Goal: Task Accomplishment & Management: Complete application form

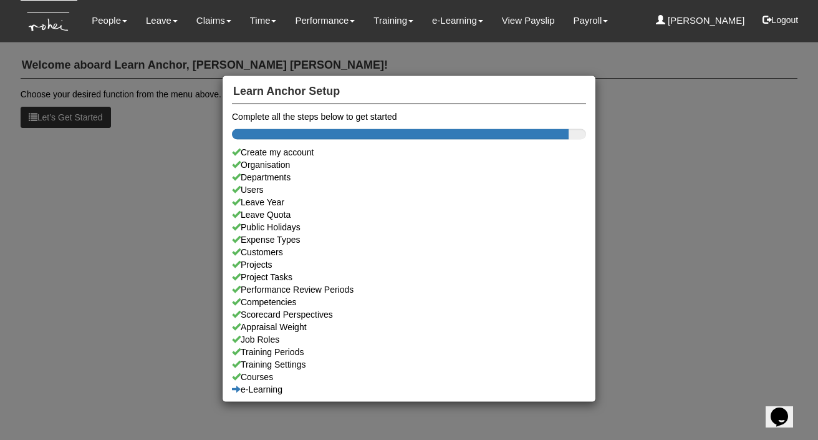
click at [135, 190] on div "Learn Anchor Setup Complete all the steps below to get started Create my accoun…" at bounding box center [409, 220] width 818 height 440
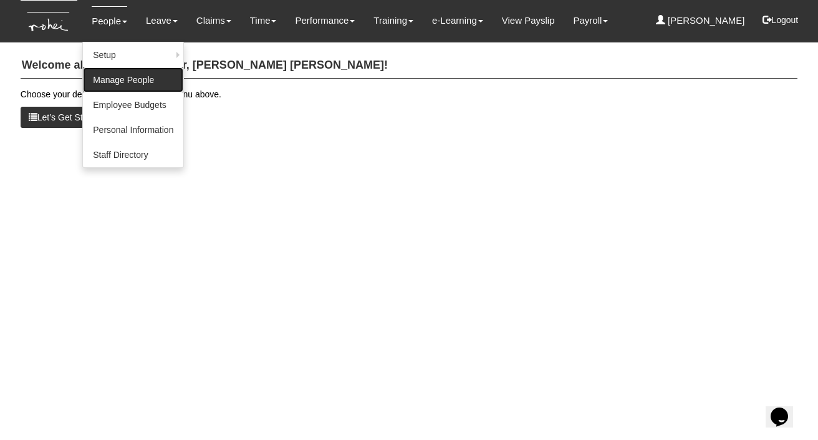
click at [116, 73] on link "Manage People" at bounding box center [133, 79] width 100 height 25
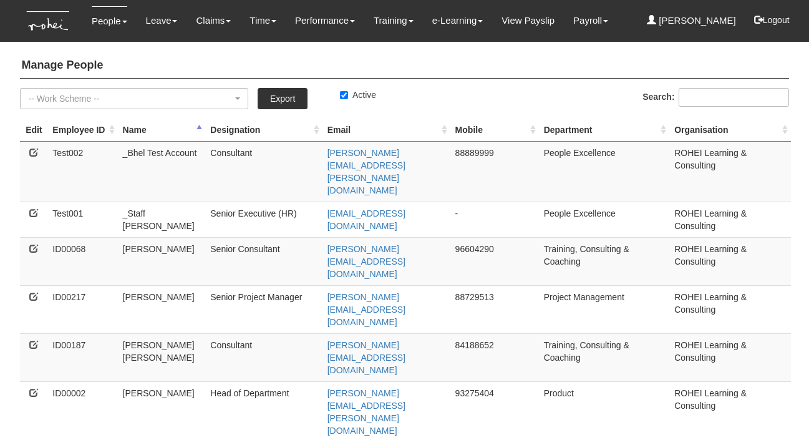
select select "50"
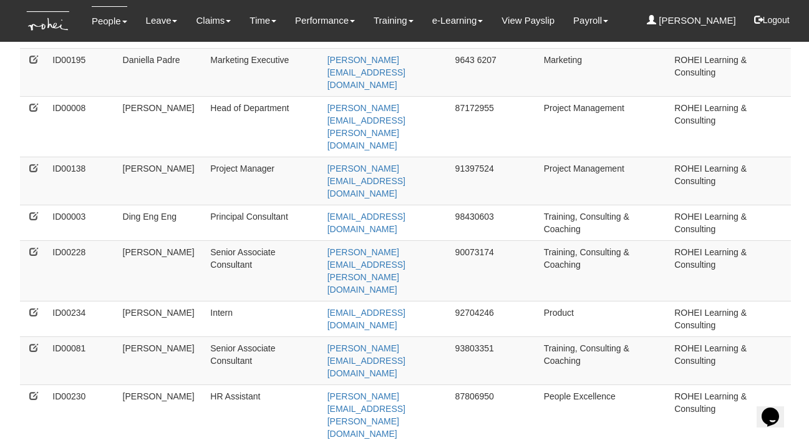
scroll to position [929, 0]
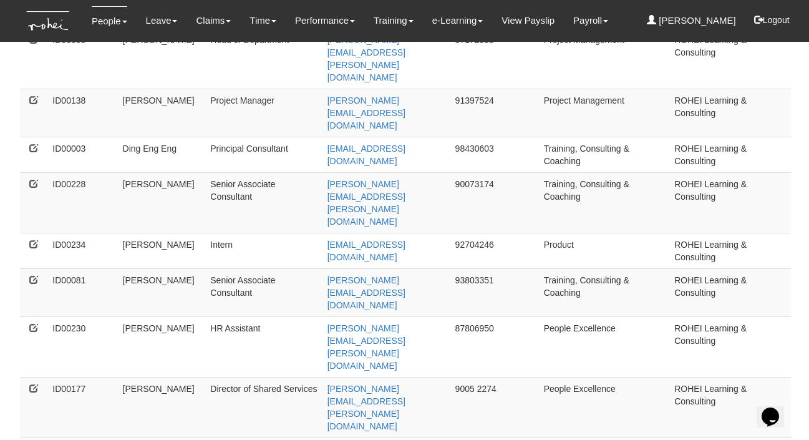
copy td "91913852"
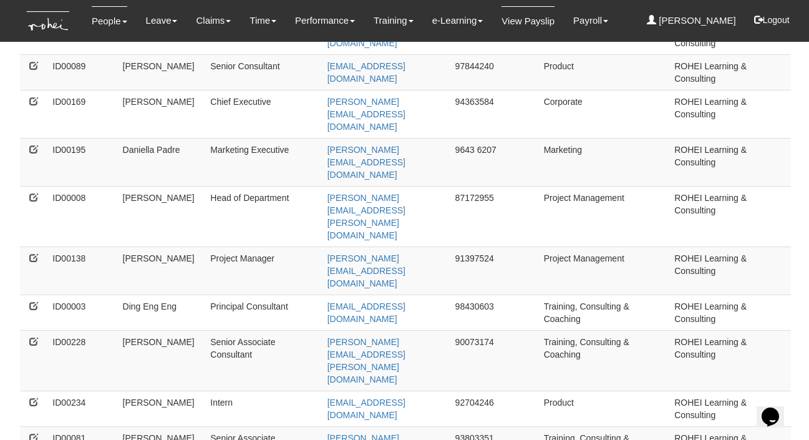
scroll to position [504, 0]
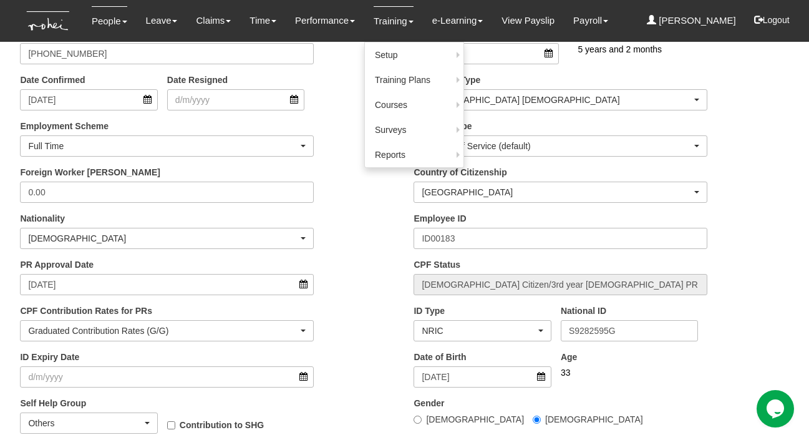
scroll to position [341, 0]
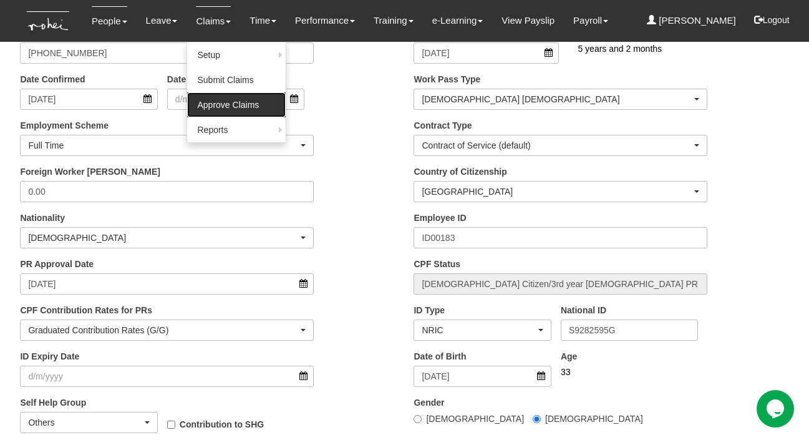
click at [217, 109] on link "Approve Claims" at bounding box center [236, 104] width 99 height 25
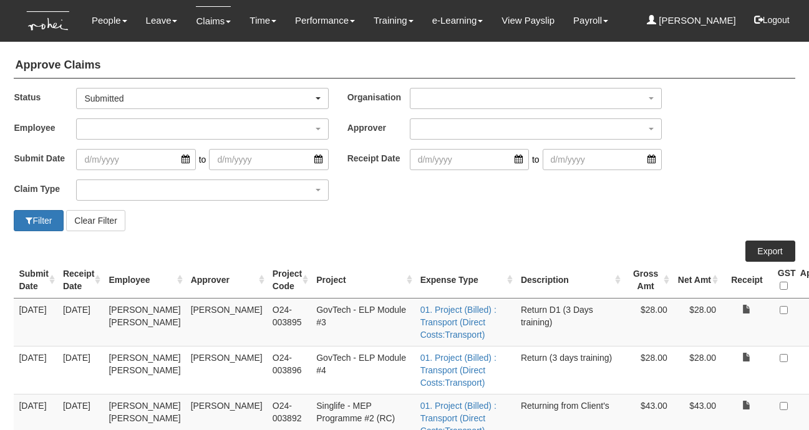
select select "50"
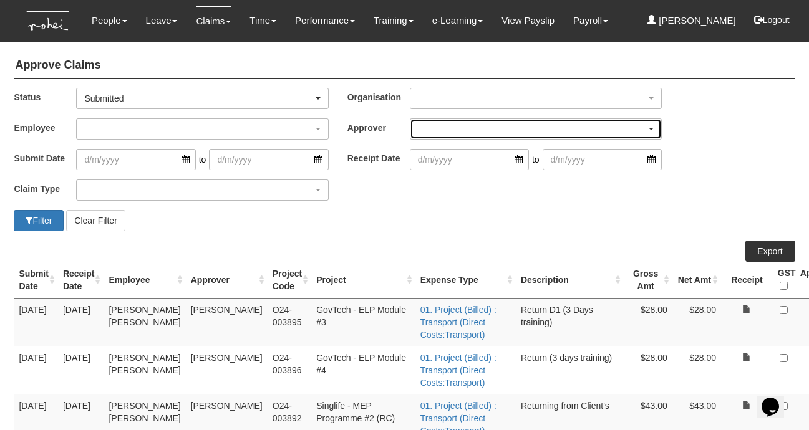
click at [432, 136] on div "button" at bounding box center [535, 129] width 251 height 20
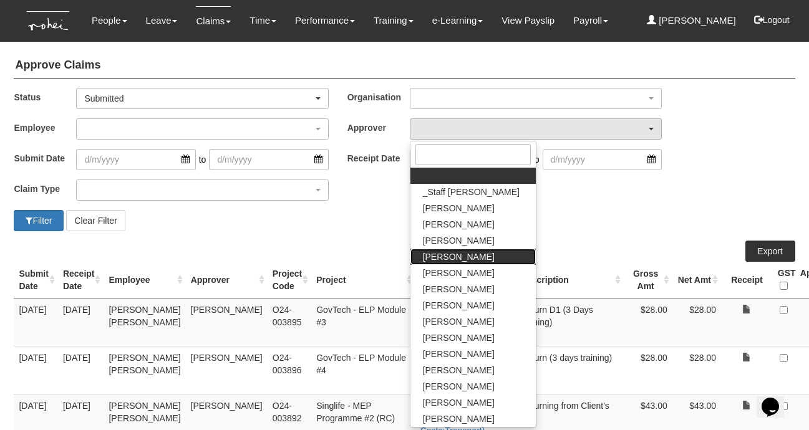
click at [460, 260] on span "[PERSON_NAME]" at bounding box center [459, 257] width 72 height 12
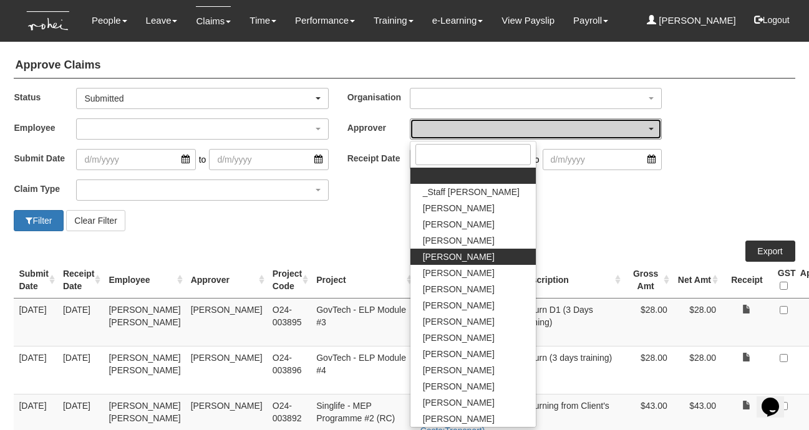
select select "7c74568e-c65a-4e2f-b023-70974c8e3265"
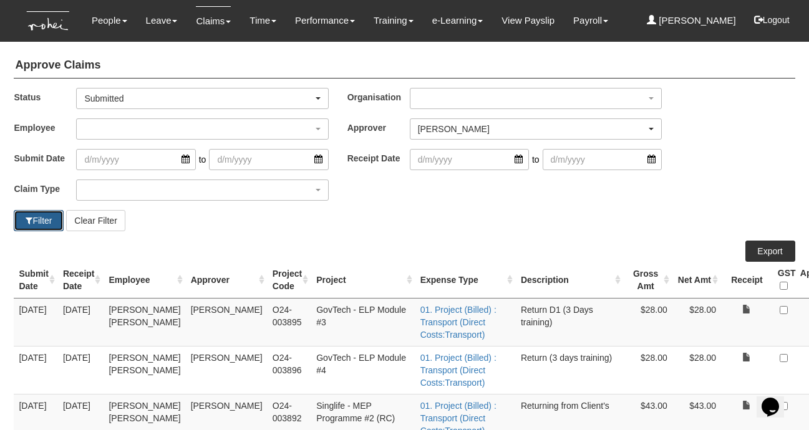
click at [51, 218] on button "Filter" at bounding box center [39, 220] width 50 height 21
select select "50"
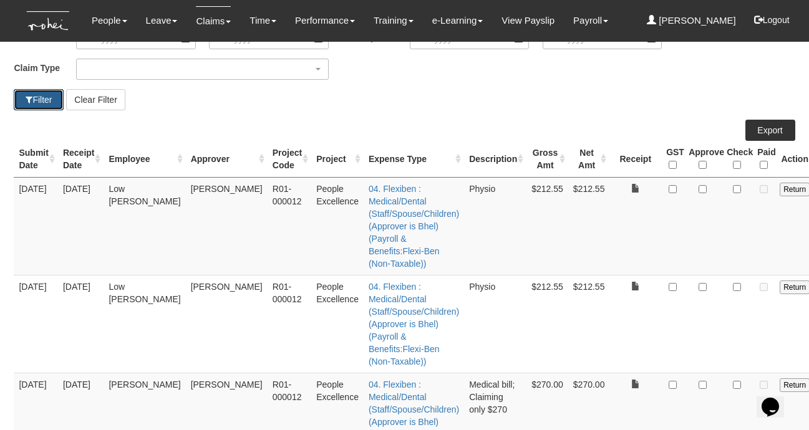
scroll to position [133, 0]
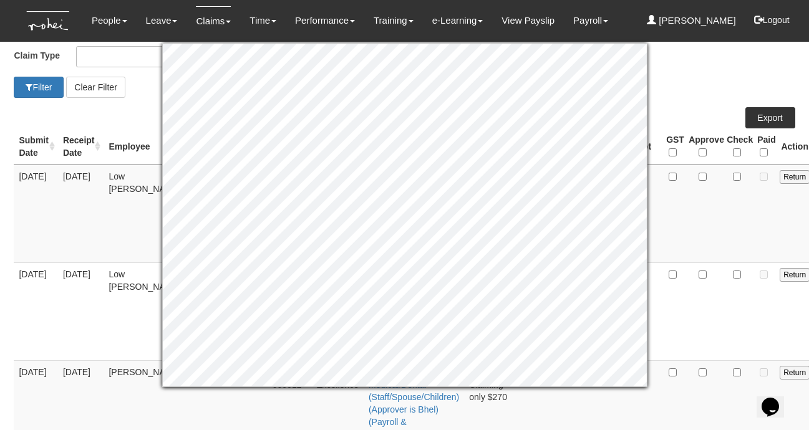
click at [752, 211] on td at bounding box center [763, 214] width 22 height 98
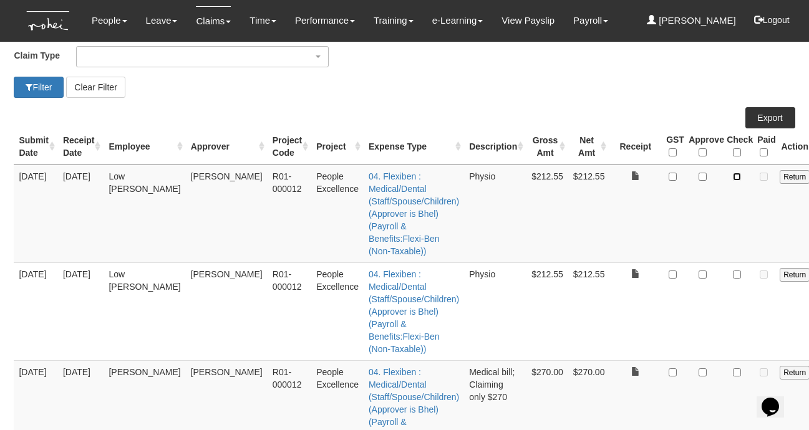
click at [733, 175] on input "checkbox" at bounding box center [737, 177] width 8 height 8
checkbox input "true"
click at [699, 177] on input "checkbox" at bounding box center [703, 177] width 8 height 8
checkbox input "true"
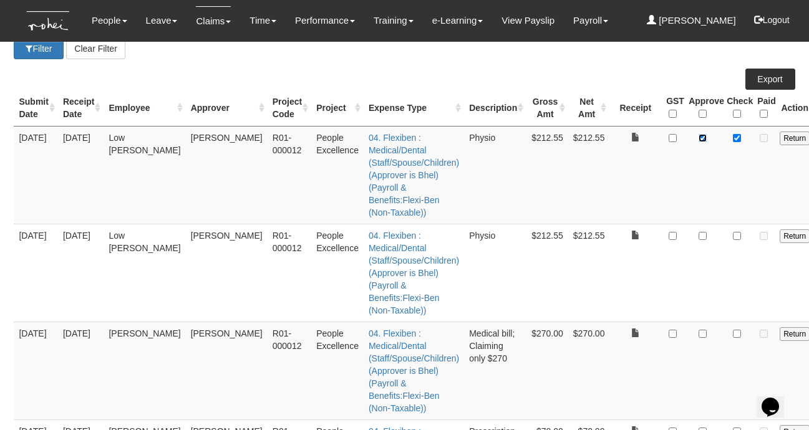
scroll to position [172, 0]
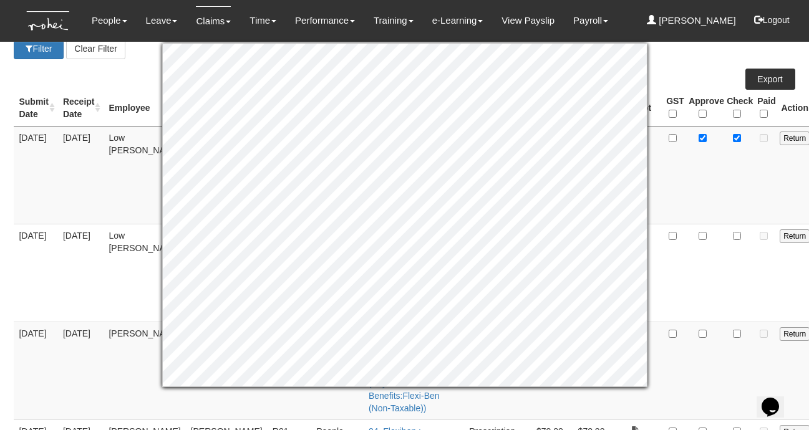
click at [722, 162] on td at bounding box center [737, 175] width 31 height 98
click at [684, 186] on td at bounding box center [703, 175] width 38 height 98
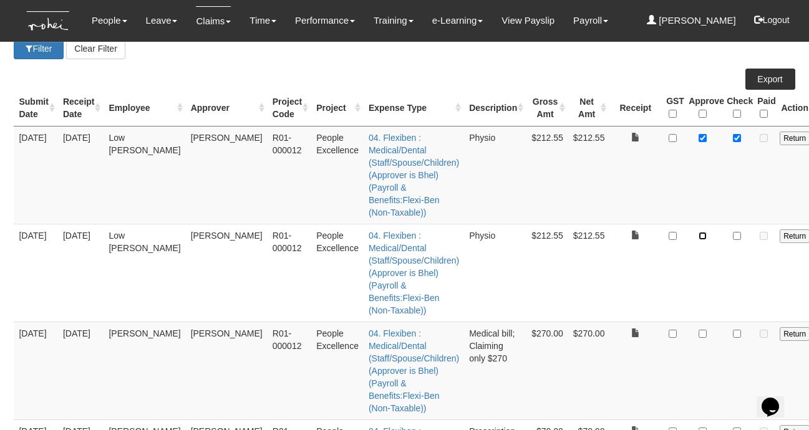
click at [699, 234] on input "checkbox" at bounding box center [703, 236] width 8 height 8
checkbox input "true"
click at [733, 236] on input "checkbox" at bounding box center [737, 236] width 8 height 8
checkbox input "true"
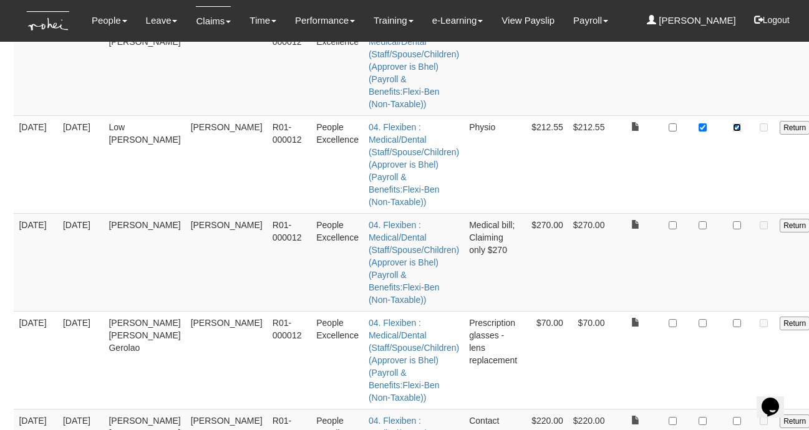
scroll to position [291, 0]
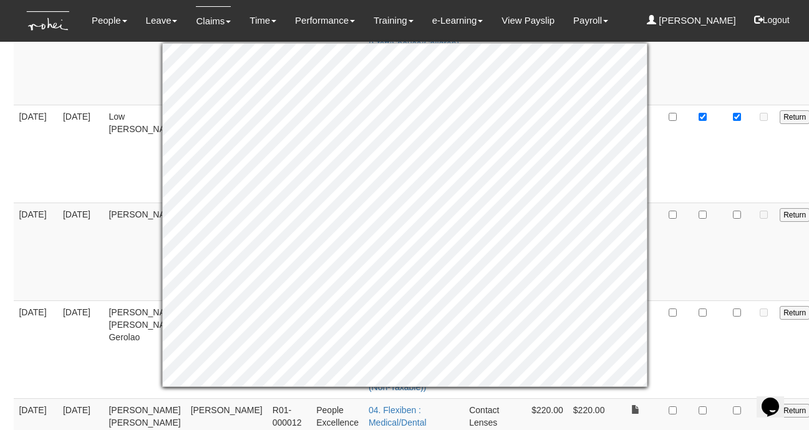
click at [684, 147] on td at bounding box center [703, 154] width 38 height 98
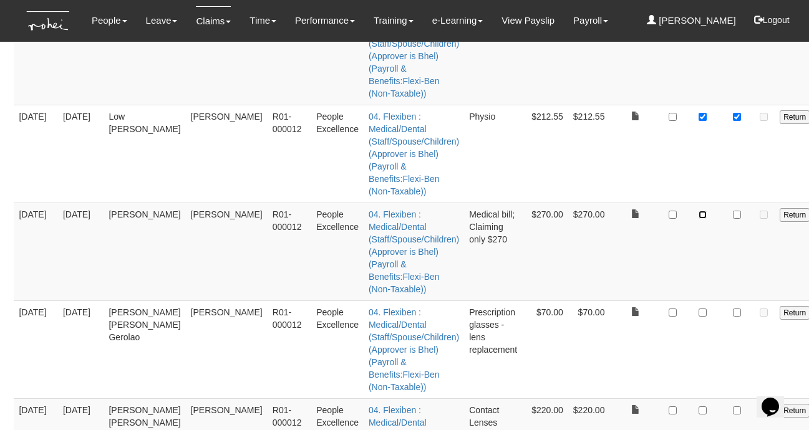
click at [699, 216] on input "checkbox" at bounding box center [703, 215] width 8 height 8
checkbox input "true"
click at [733, 214] on input "checkbox" at bounding box center [737, 215] width 8 height 8
checkbox input "true"
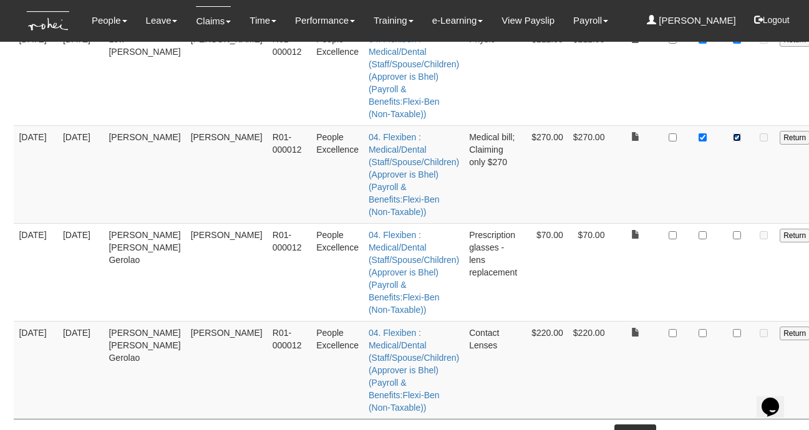
scroll to position [423, 0]
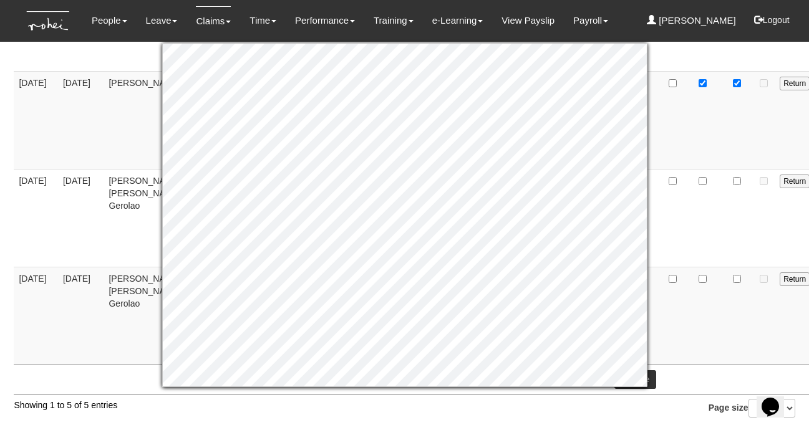
click at [684, 201] on td at bounding box center [703, 218] width 38 height 98
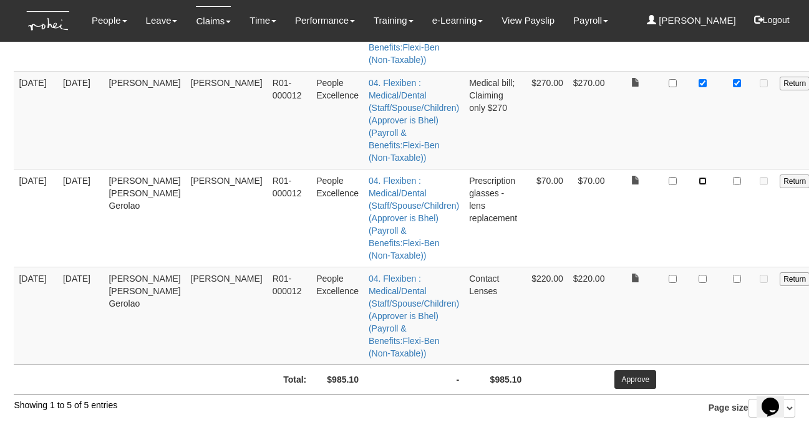
click at [699, 181] on input "checkbox" at bounding box center [703, 181] width 8 height 8
checkbox input "true"
click at [733, 180] on input "checkbox" at bounding box center [737, 181] width 8 height 8
checkbox input "true"
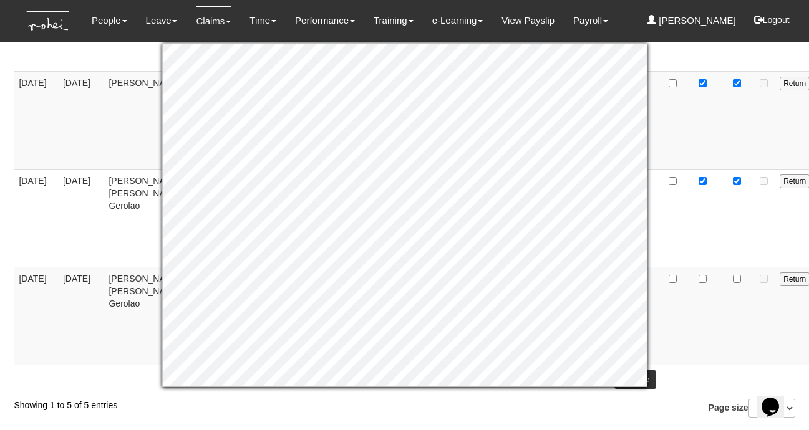
click at [684, 249] on td at bounding box center [703, 218] width 38 height 98
click at [684, 235] on td at bounding box center [703, 218] width 38 height 98
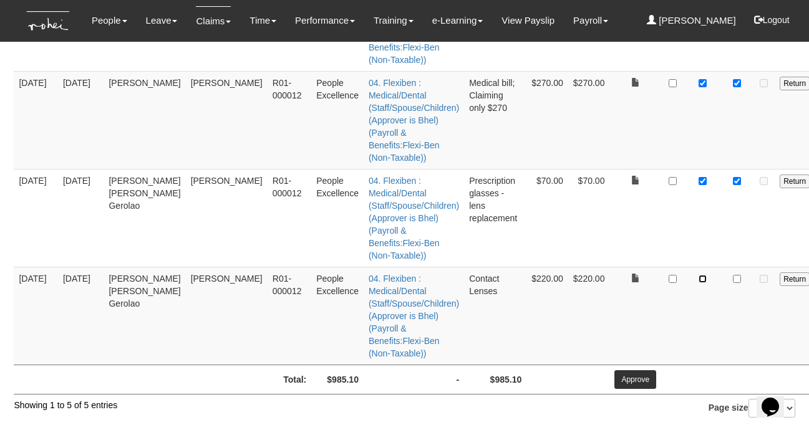
click at [699, 278] on input "checkbox" at bounding box center [703, 279] width 8 height 8
checkbox input "true"
click at [733, 276] on input "checkbox" at bounding box center [737, 279] width 8 height 8
checkbox input "true"
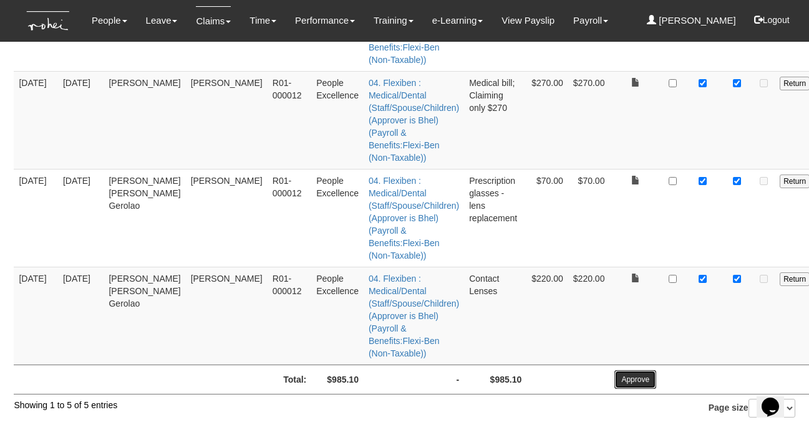
click at [614, 379] on input "Approve" at bounding box center [635, 380] width 42 height 19
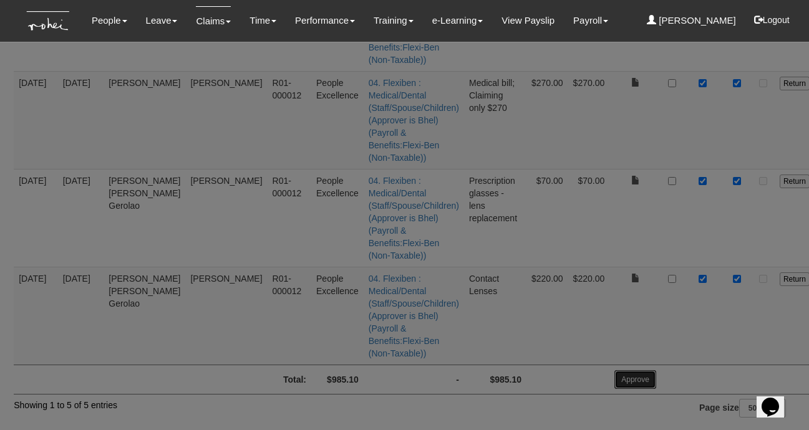
scroll to position [414, 0]
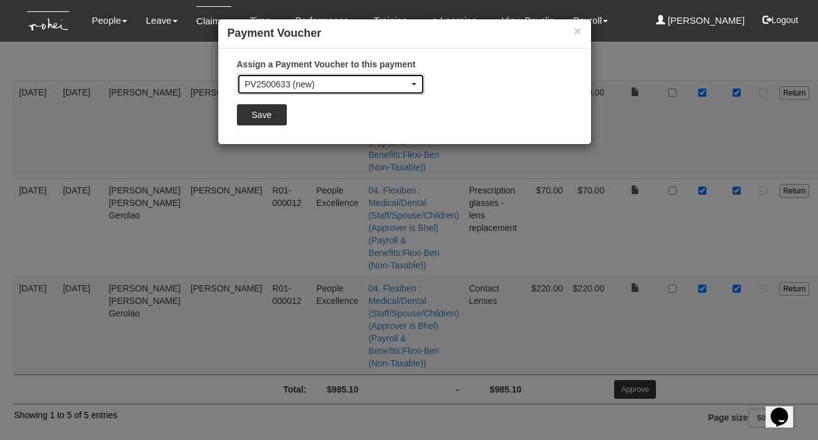
click at [314, 82] on div "PV2500633 (new)" at bounding box center [327, 84] width 164 height 12
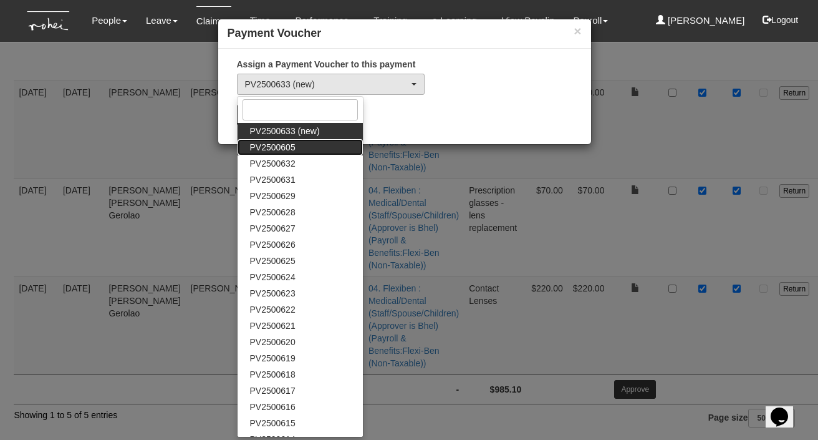
click at [299, 149] on link "PV2500605" at bounding box center [300, 147] width 125 height 16
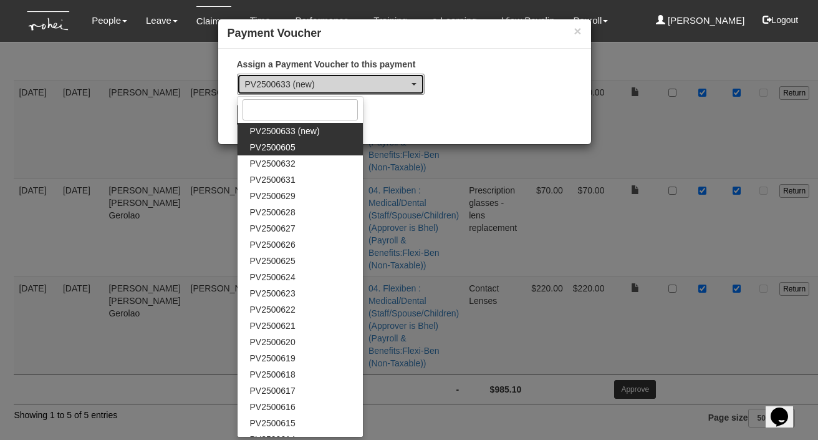
select select "PV2500605"
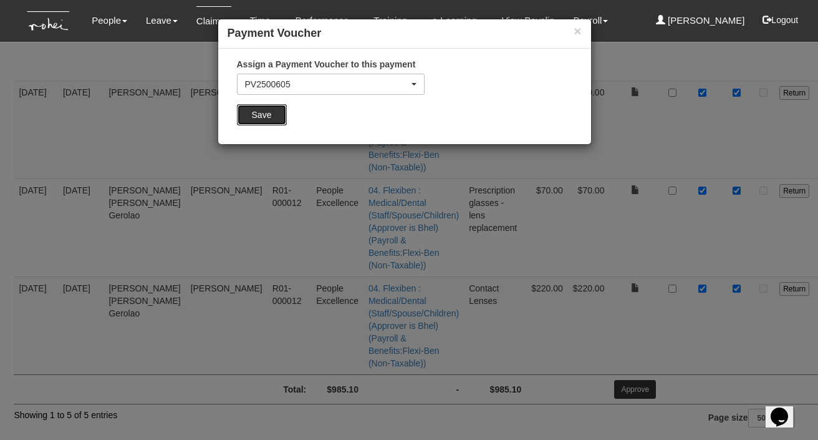
click at [264, 114] on input "Save" at bounding box center [262, 114] width 50 height 21
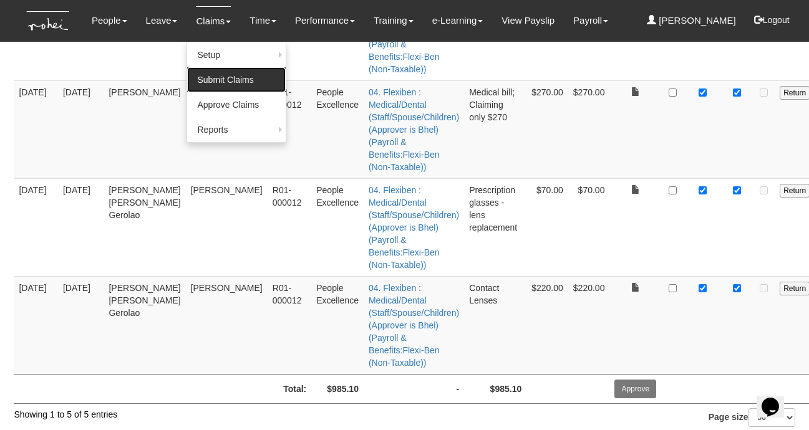
click at [203, 79] on link "Submit Claims" at bounding box center [236, 79] width 99 height 25
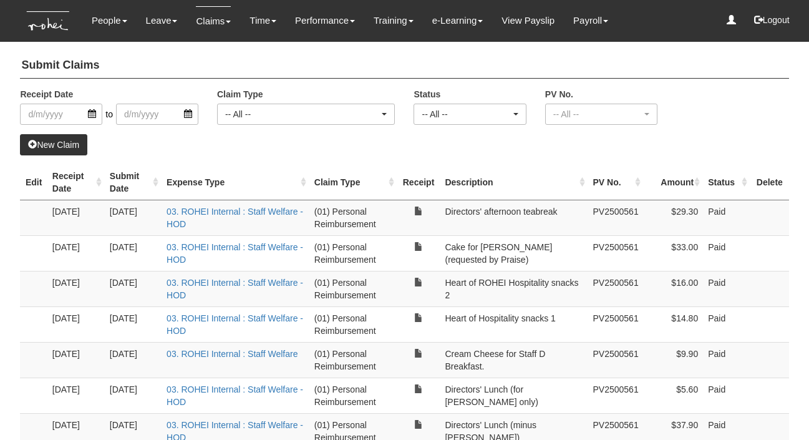
select select "50"
click at [61, 146] on link "New Claim" at bounding box center [53, 144] width 67 height 21
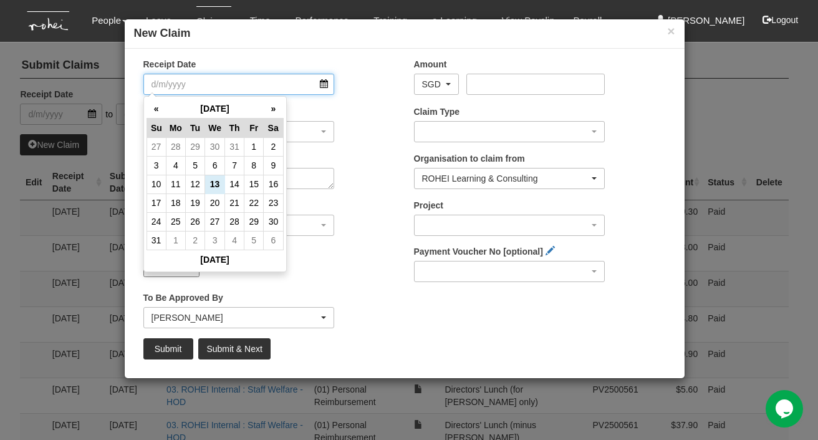
click at [325, 82] on input "Receipt Date" at bounding box center [238, 84] width 191 height 21
click at [158, 106] on th "«" at bounding box center [156, 108] width 19 height 19
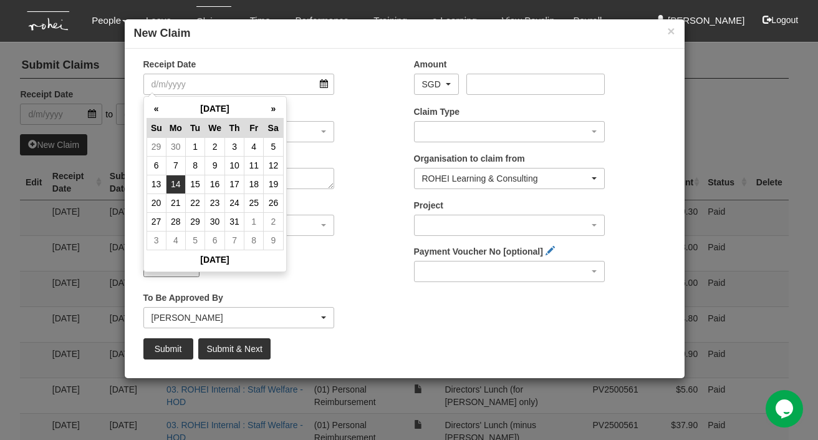
click at [182, 183] on td "14" at bounding box center [175, 184] width 19 height 19
type input "[DATE]"
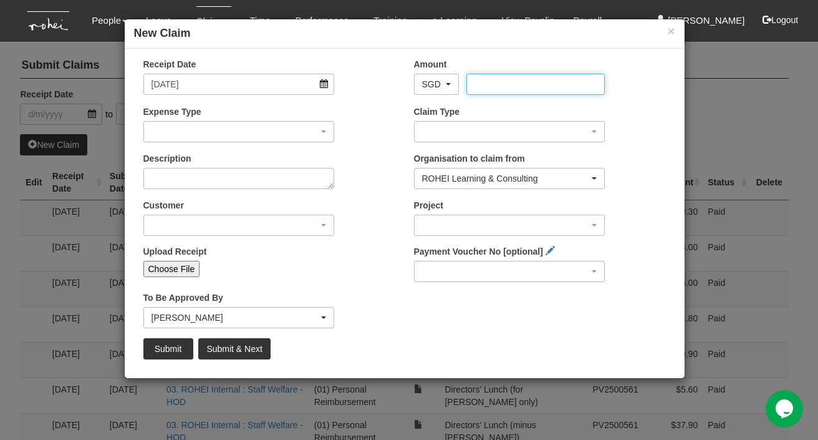
click at [485, 85] on input "Amount" at bounding box center [536, 84] width 138 height 21
type input "6.90"
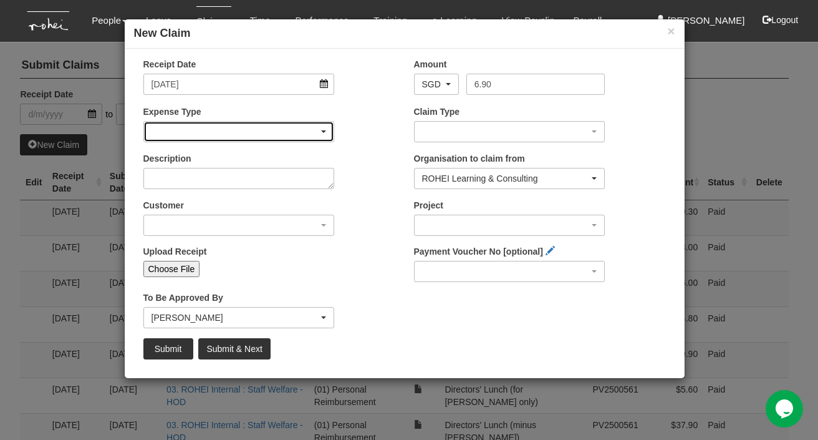
click at [312, 133] on div "button" at bounding box center [239, 132] width 190 height 20
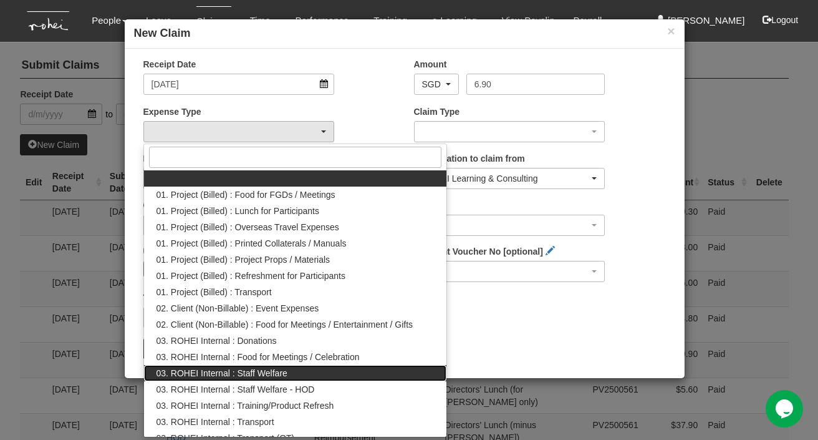
click at [311, 372] on link "03. ROHEI Internal : Staff Welfare" at bounding box center [295, 373] width 303 height 16
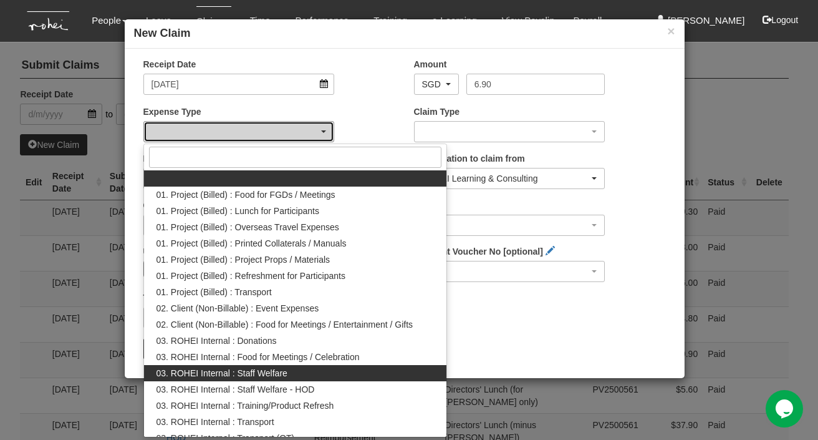
select select "210"
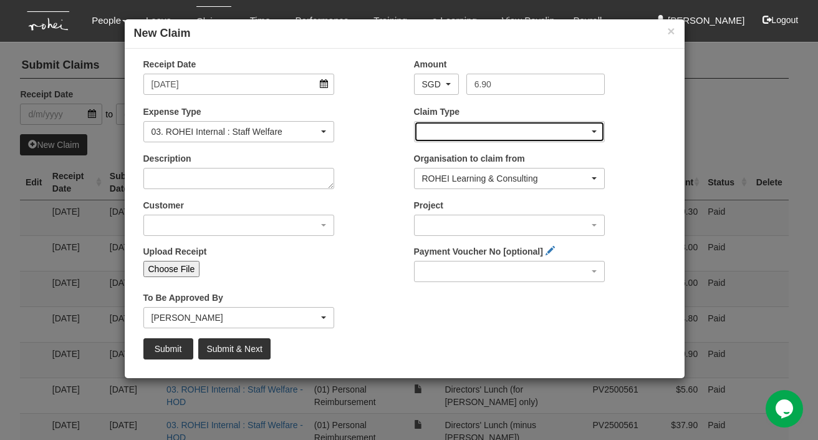
click at [437, 132] on div "button" at bounding box center [510, 132] width 190 height 20
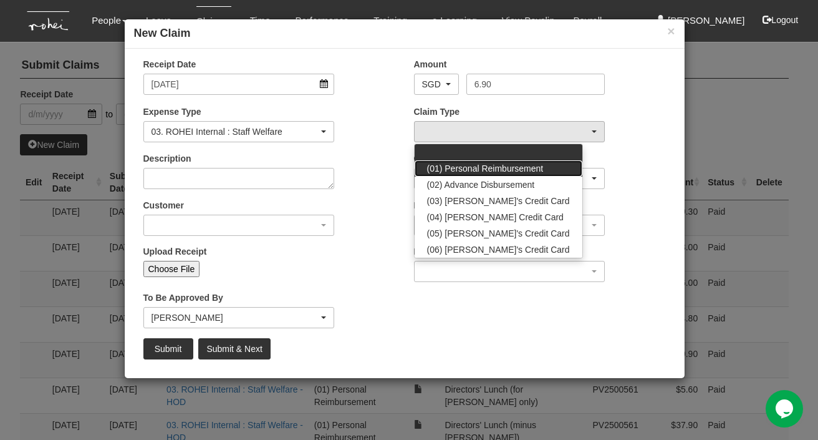
click at [442, 165] on span "(01) Personal Reimbursement" at bounding box center [485, 168] width 117 height 12
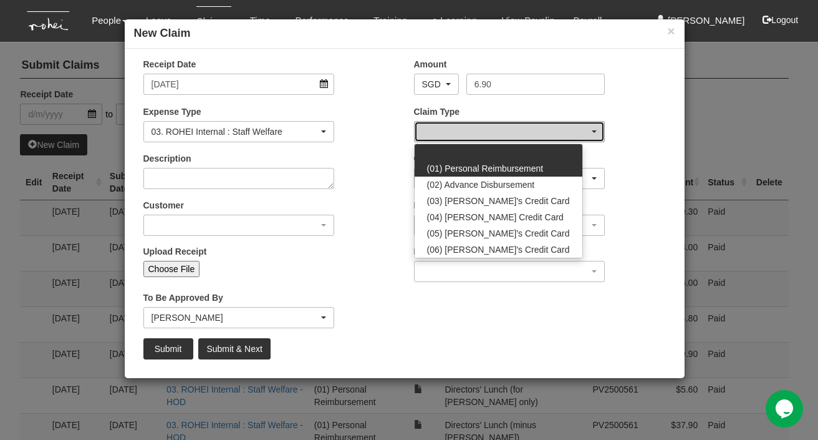
select select "14"
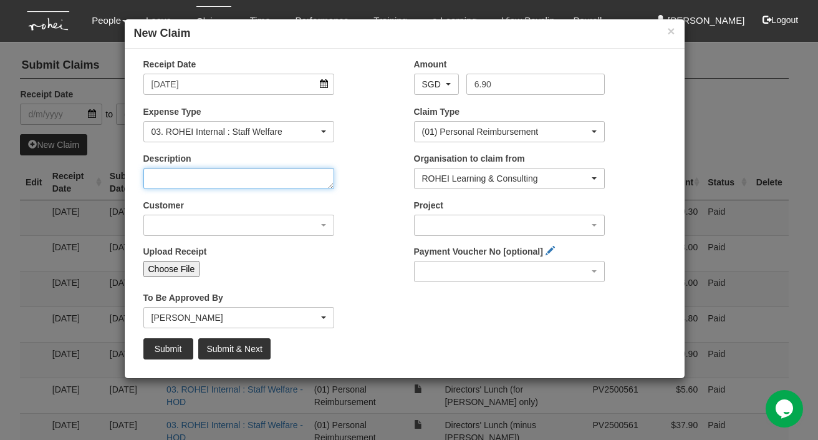
click at [213, 178] on textarea "Description" at bounding box center [238, 178] width 191 height 21
type textarea "Bread for office pantry"
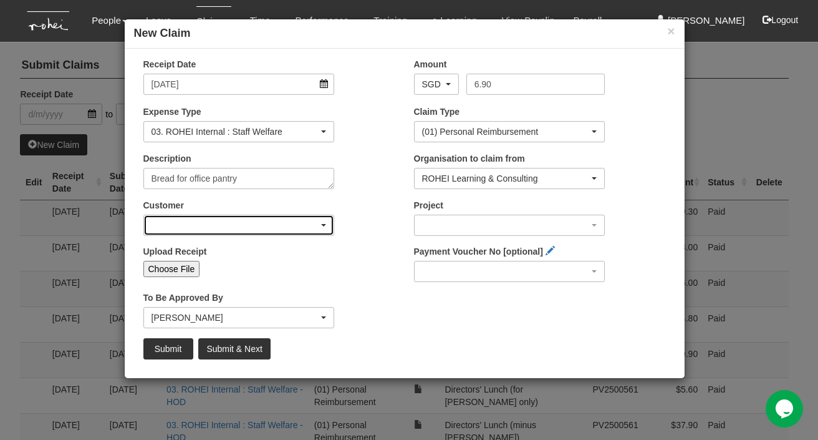
click at [247, 220] on div "button" at bounding box center [239, 225] width 190 height 20
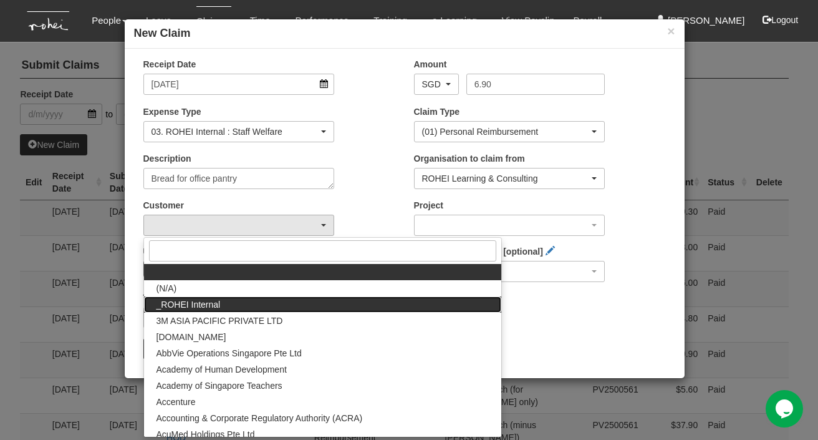
click at [216, 301] on span "_ROHEI Internal" at bounding box center [189, 304] width 64 height 12
select select "397"
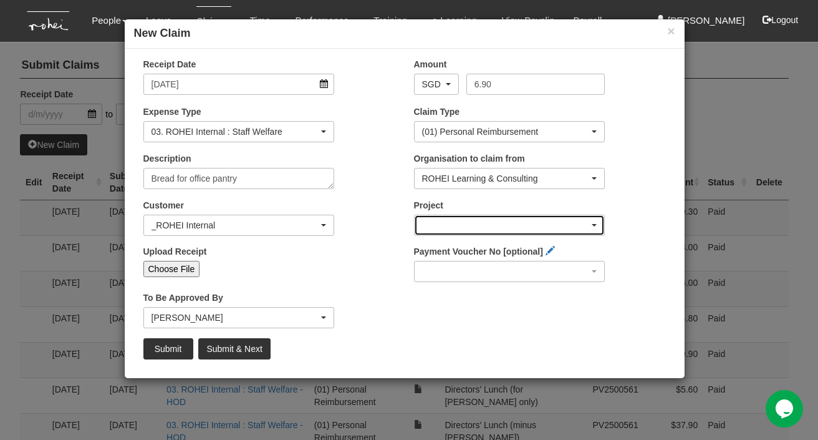
click at [438, 226] on div "button" at bounding box center [510, 225] width 190 height 20
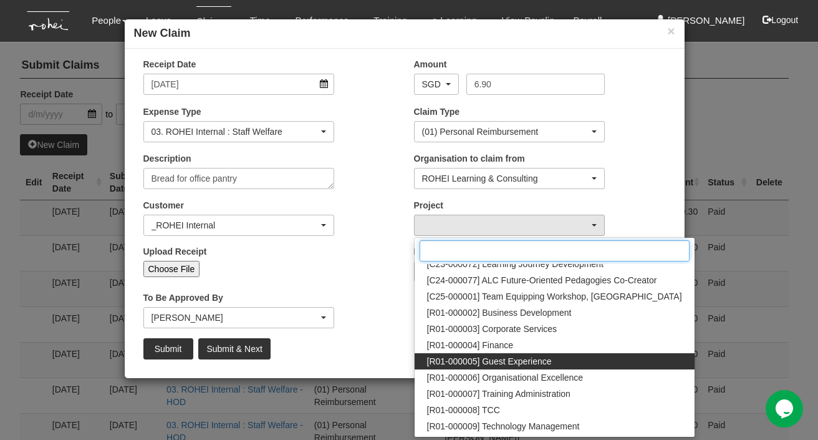
scroll to position [79, 0]
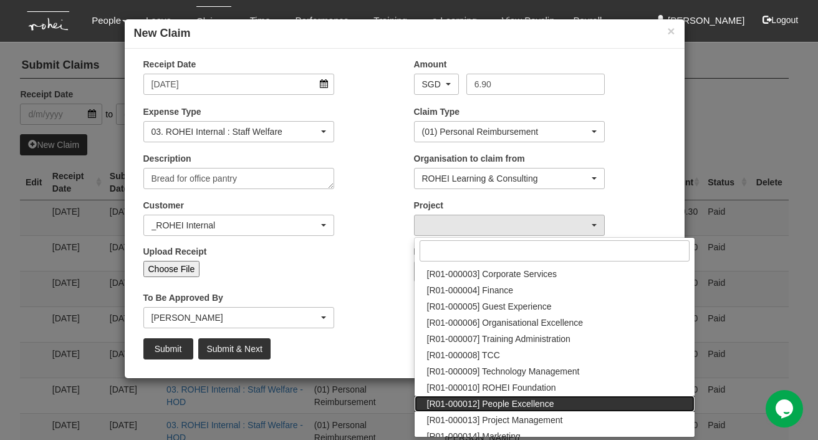
click at [508, 405] on span "[R01-000012] People Excellence" at bounding box center [490, 403] width 127 height 12
select select "1221"
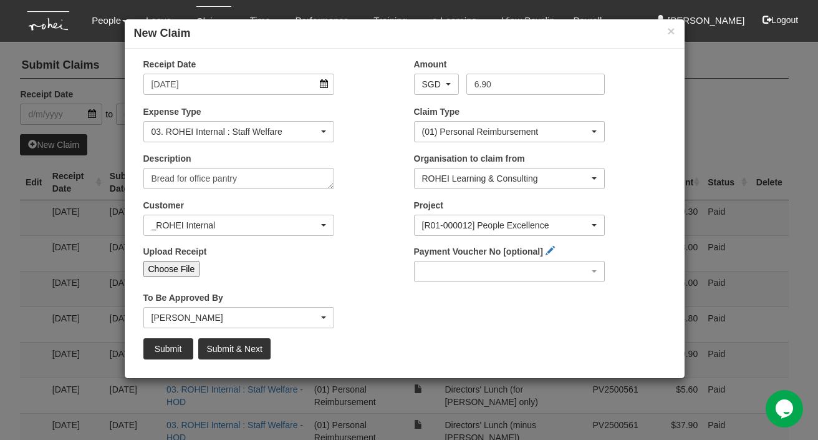
click at [168, 267] on input "Choose File" at bounding box center [171, 269] width 57 height 16
type input "C:\fakepath\Bhel - 20250714 Bread for office pantry.jpg"
type input "Choose Another File"
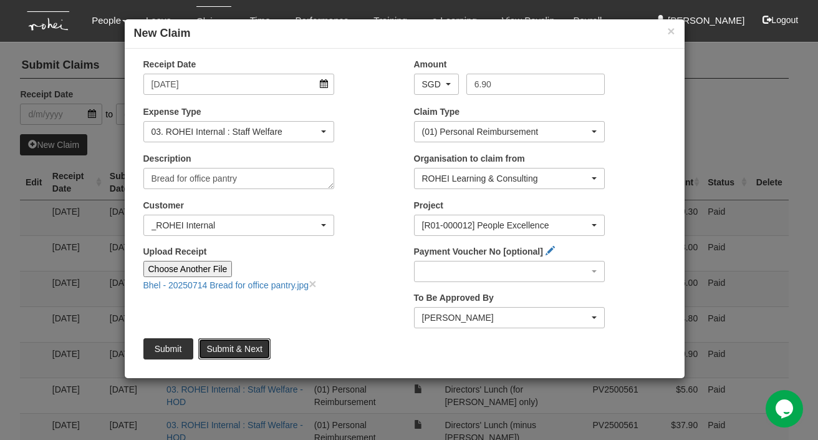
click at [248, 344] on input "Submit & Next" at bounding box center [234, 348] width 72 height 21
type input "Choose File"
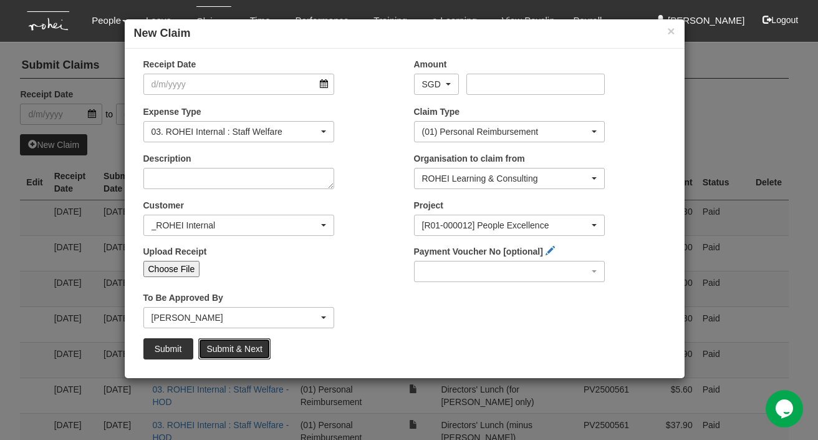
select select "50"
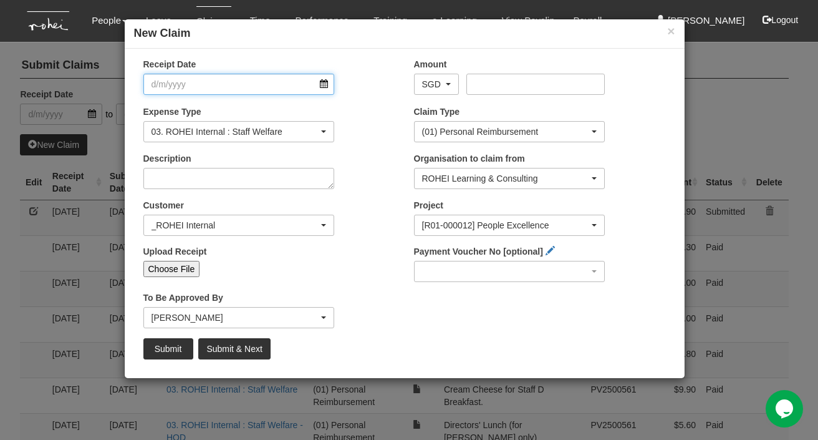
click at [324, 83] on input "Receipt Date" at bounding box center [238, 84] width 191 height 21
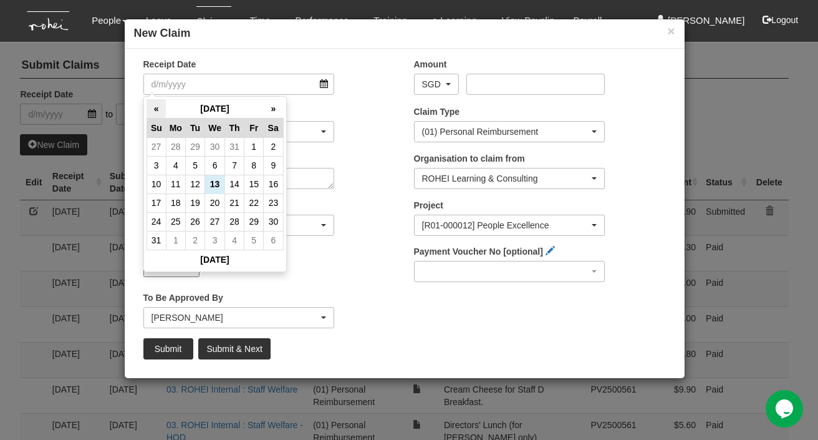
click at [159, 109] on th "«" at bounding box center [156, 108] width 19 height 19
click at [254, 185] on td "18" at bounding box center [254, 184] width 19 height 19
type input "[DATE]"
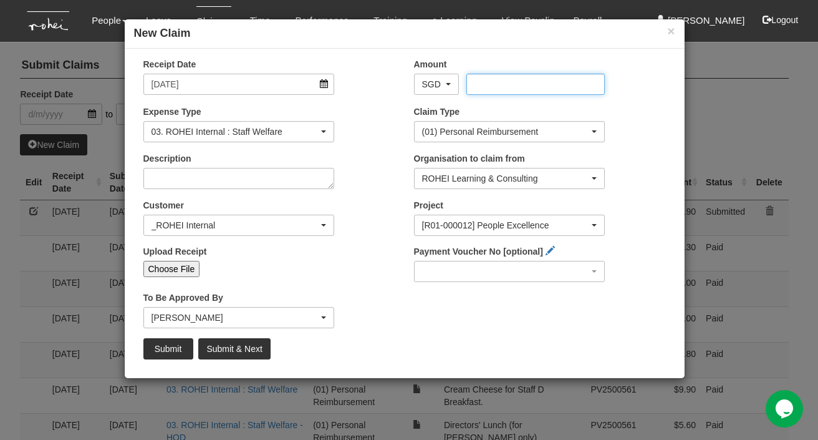
click at [482, 85] on input "Amount" at bounding box center [536, 84] width 138 height 21
type input "48.40"
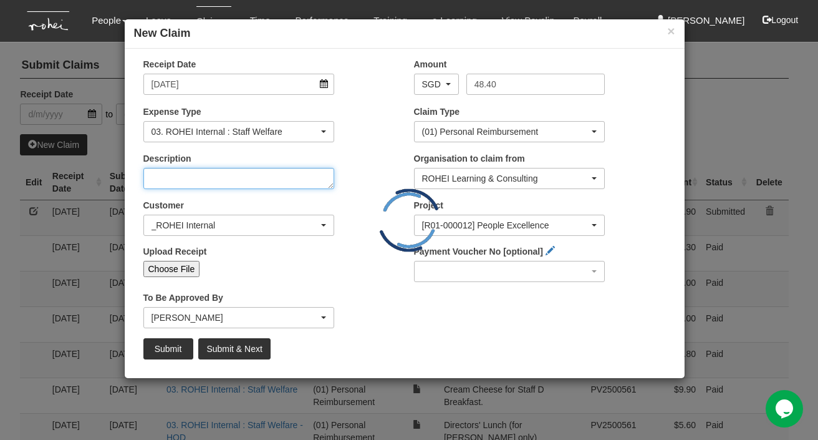
click at [230, 182] on textarea "Description" at bounding box center [238, 178] width 191 height 21
type textarea "Cake for July babies"
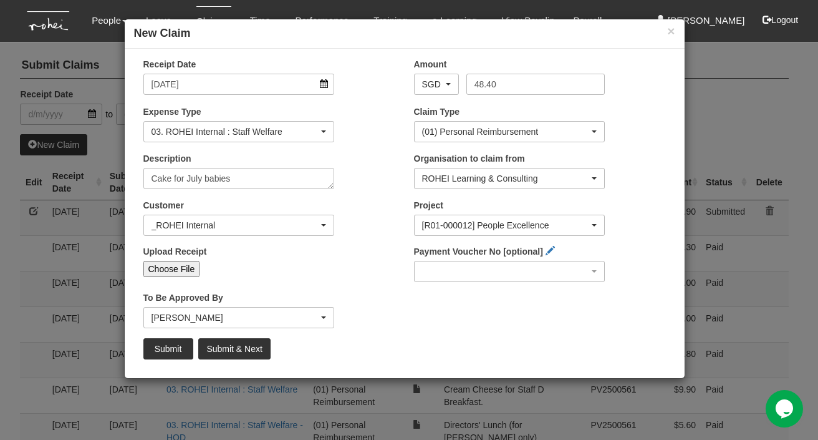
click at [174, 267] on input "Choose File" at bounding box center [171, 269] width 57 height 16
type input "C:\fakepath\Bhel - 20250718 Cake for July babies.jpg"
type input "Choose Another File"
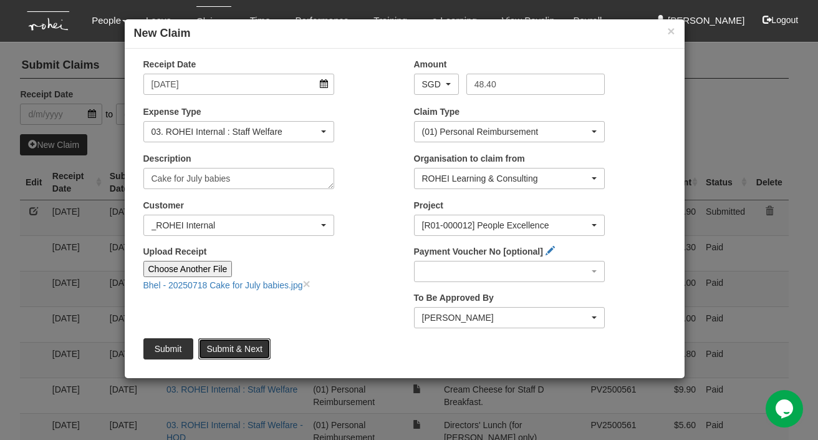
click at [235, 351] on input "Submit & Next" at bounding box center [234, 348] width 72 height 21
type input "Choose File"
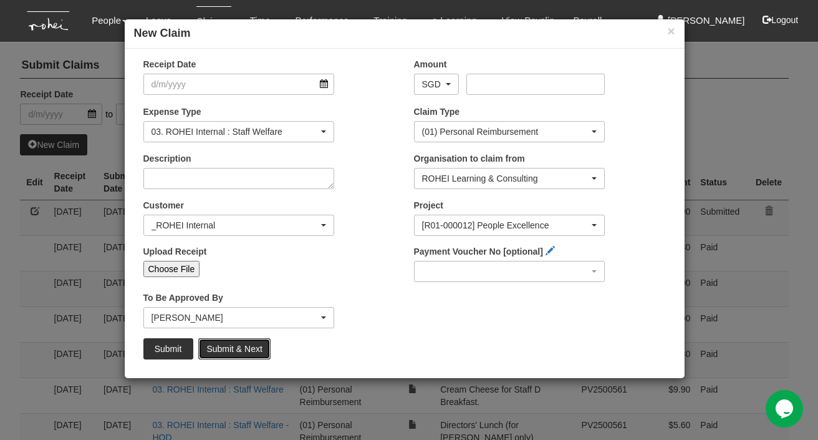
select select "50"
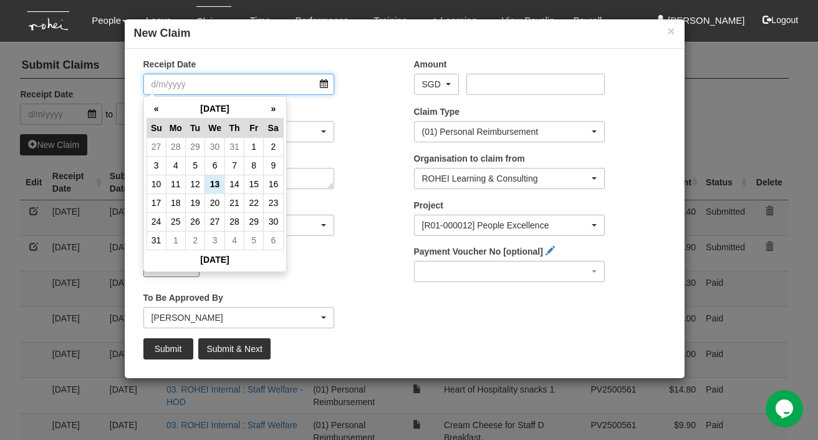
click at [324, 83] on input "Receipt Date" at bounding box center [238, 84] width 191 height 21
click at [154, 108] on th "«" at bounding box center [156, 108] width 19 height 19
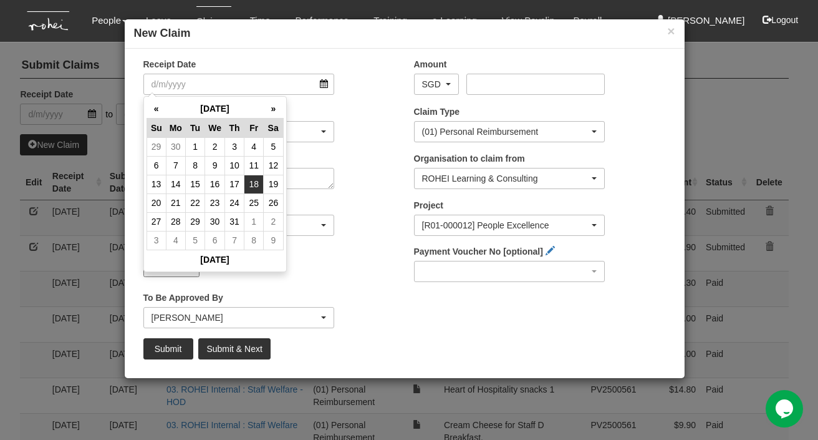
click at [256, 186] on td "18" at bounding box center [254, 184] width 19 height 19
type input "18/7/2025"
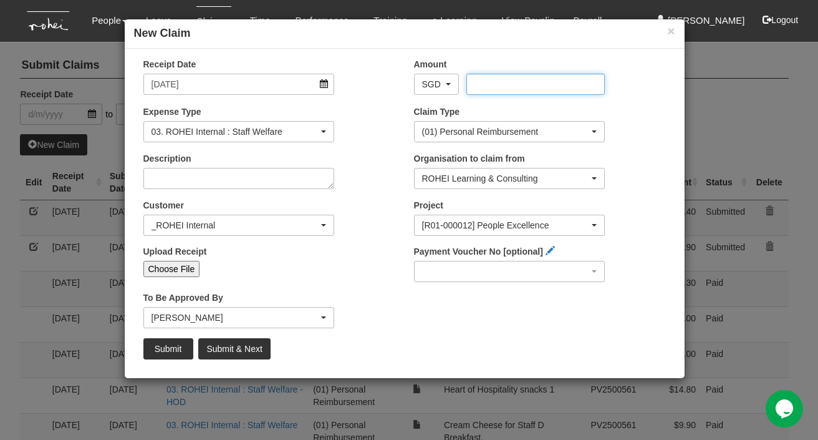
click at [480, 79] on input "Amount" at bounding box center [536, 84] width 138 height 21
type input "12.00"
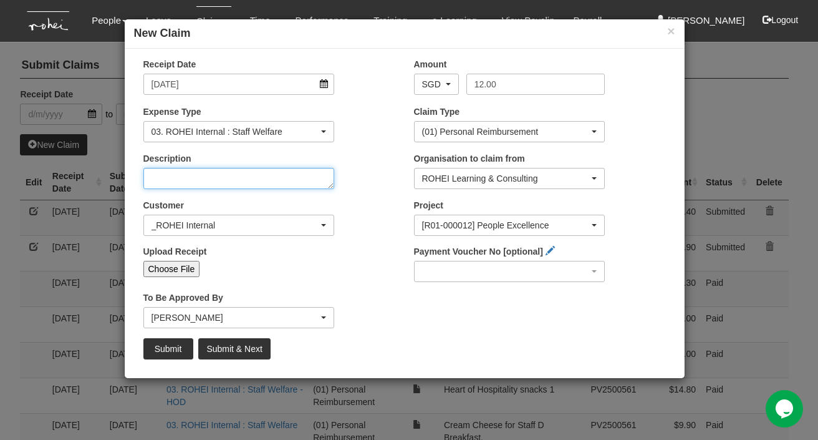
click at [235, 178] on textarea "Description" at bounding box center [238, 178] width 191 height 21
type textarea "Kuih Bahulu for Staff D (Racial Harmony)"
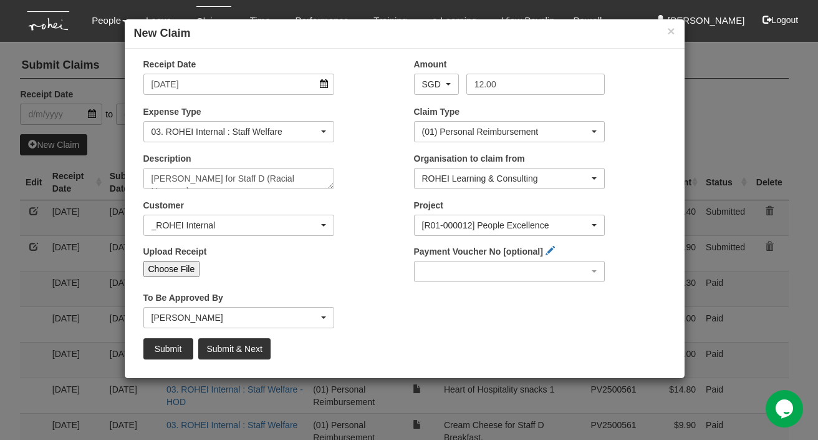
click at [178, 271] on input "Choose File" at bounding box center [171, 269] width 57 height 16
type input "C:\fakepath\Bhel - 20250718 Juih Bahulu for Staff D.jpg"
type input "Choose Another File"
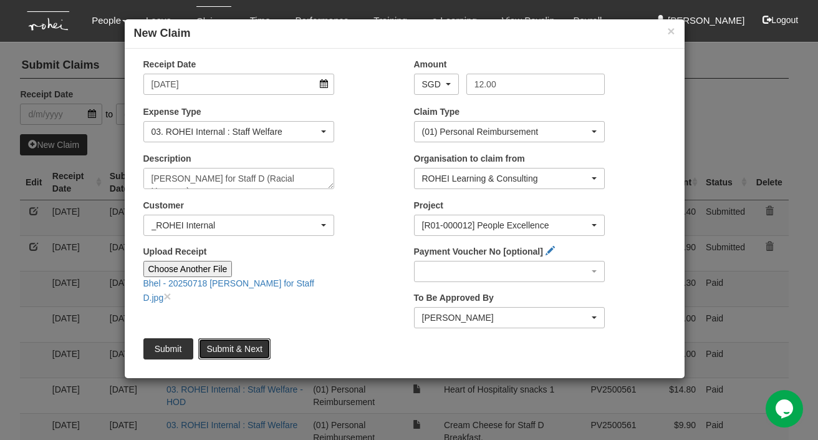
click at [236, 349] on input "Submit & Next" at bounding box center [234, 348] width 72 height 21
type input "Choose File"
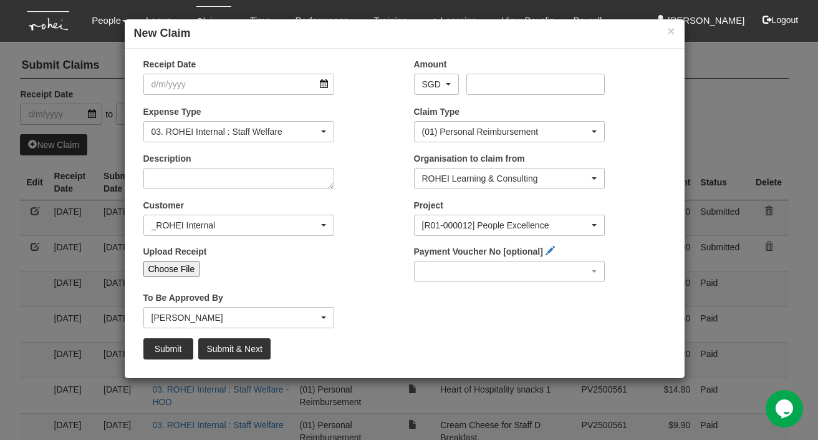
select select "50"
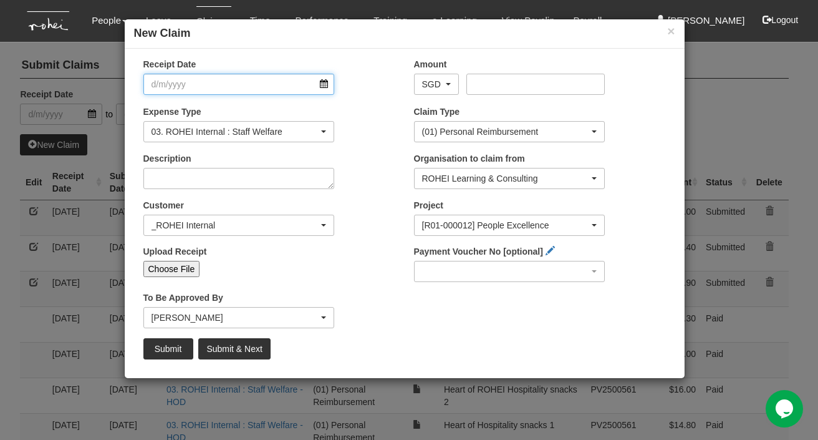
click at [323, 83] on input "Receipt Date" at bounding box center [238, 84] width 191 height 21
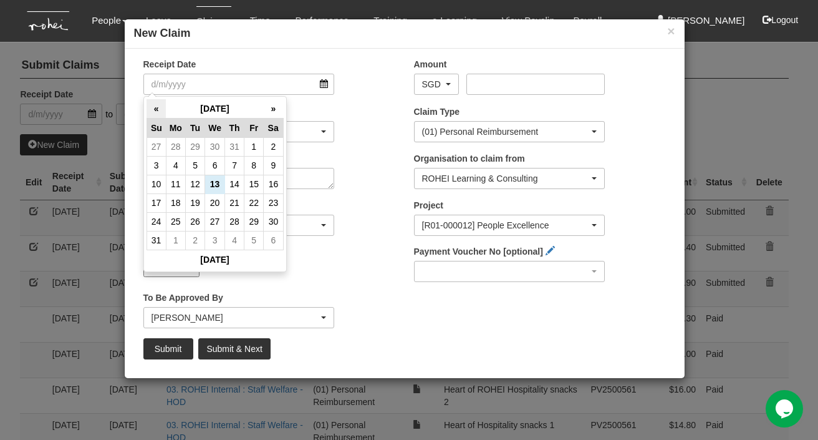
click at [158, 107] on th "«" at bounding box center [156, 108] width 19 height 19
click at [253, 186] on td "18" at bounding box center [254, 184] width 19 height 19
type input "18/7/2025"
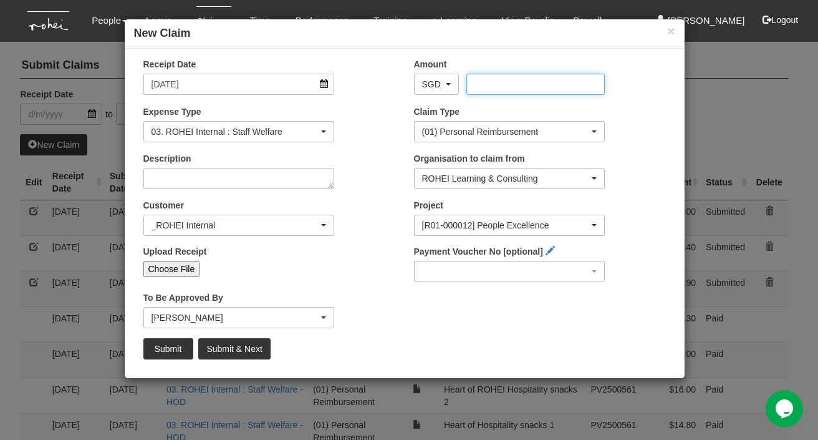
click at [478, 85] on input "Amount" at bounding box center [536, 84] width 138 height 21
type input "11.90"
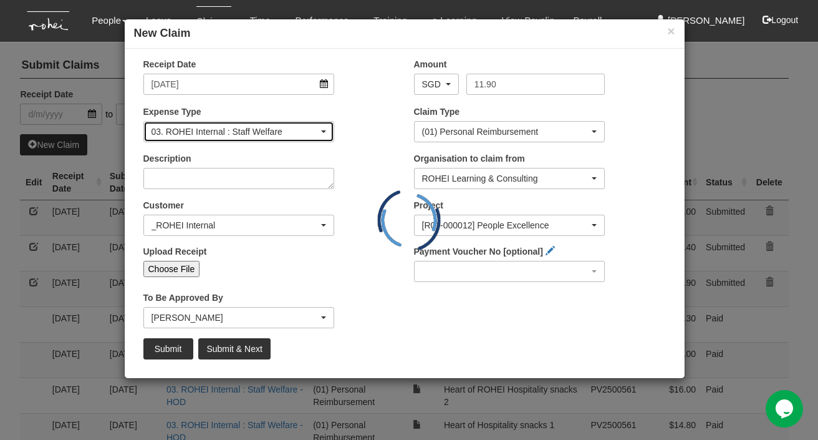
click at [325, 130] on span "button" at bounding box center [323, 131] width 5 height 2
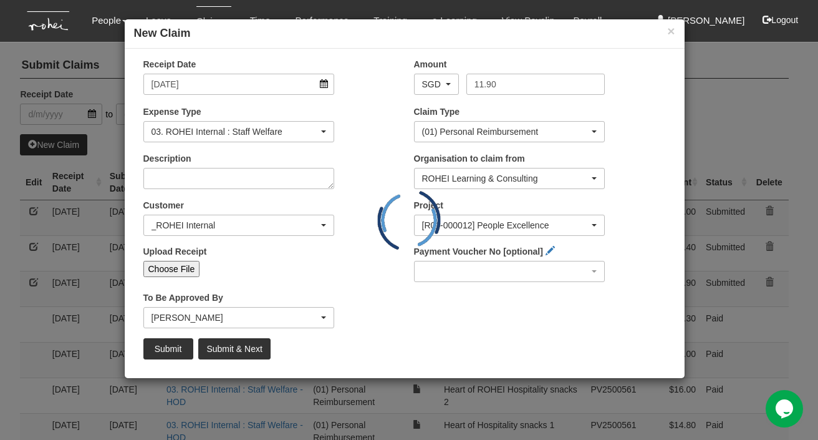
scroll to position [69, 0]
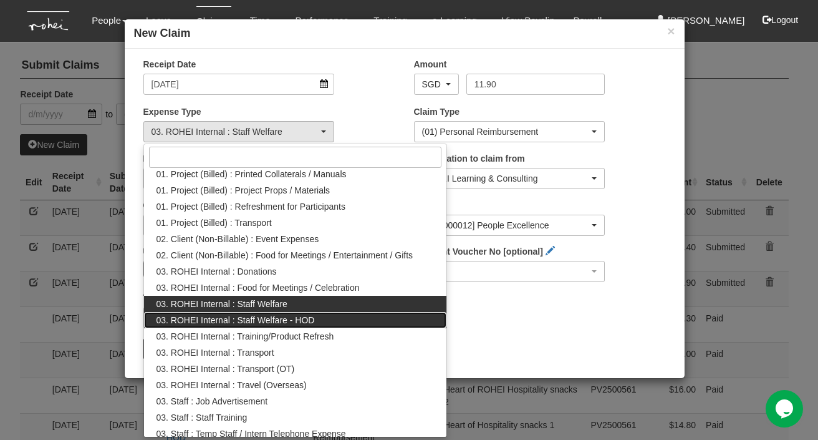
click at [310, 319] on span "03. ROHEI Internal : Staff Welfare - HOD" at bounding box center [236, 320] width 158 height 12
select select "236"
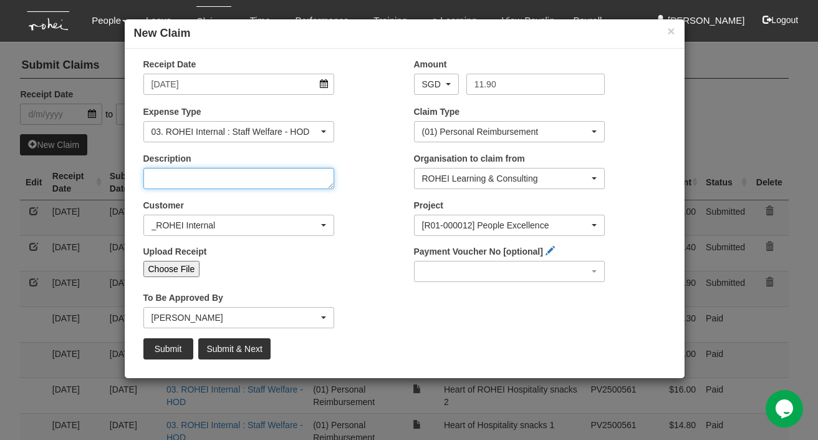
click at [231, 181] on textarea "Description" at bounding box center [238, 178] width 191 height 21
type textarea "Gracpes for RO-OCE meeting with IAL"
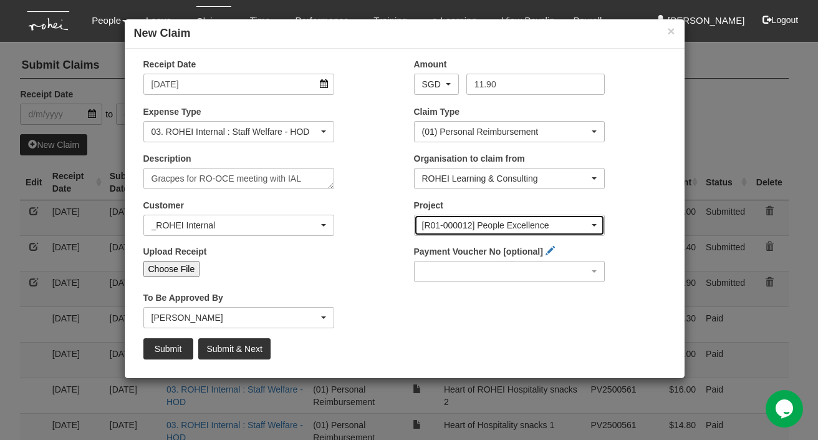
click at [508, 223] on div "[R01-000012] People Excellence" at bounding box center [506, 225] width 168 height 12
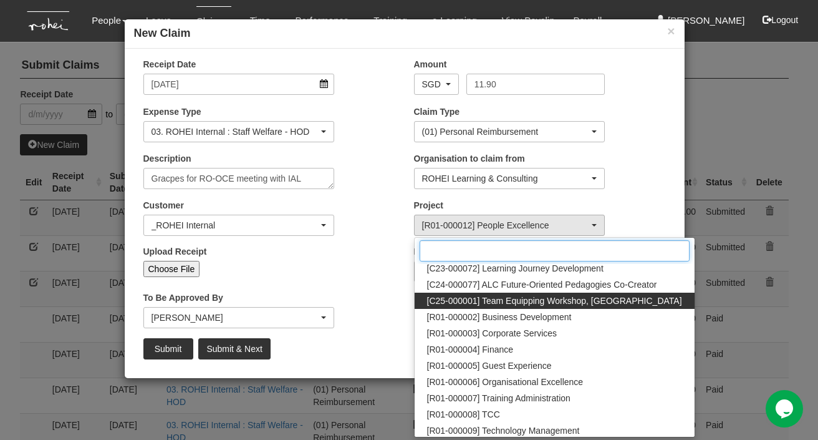
scroll to position [15, 0]
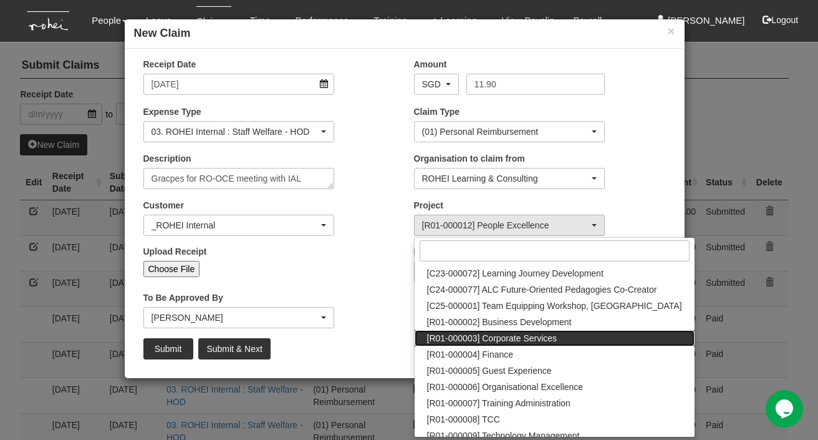
click at [541, 338] on span "[R01-000003] Corporate Services" at bounding box center [492, 338] width 130 height 12
select select "1220"
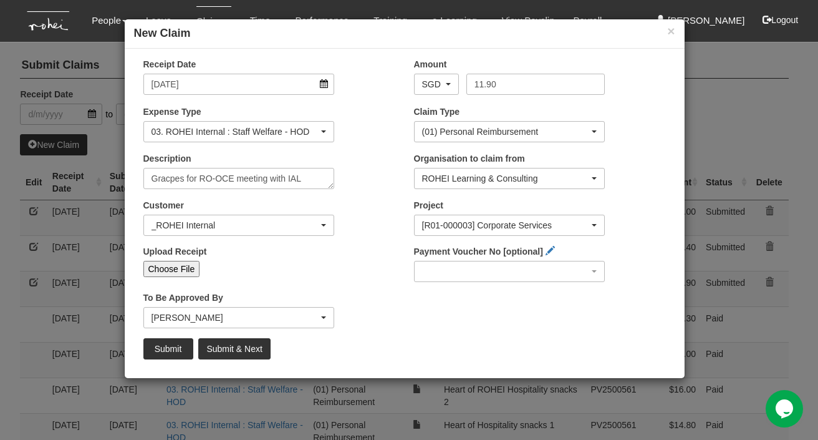
click at [170, 271] on input "Choose File" at bounding box center [171, 269] width 57 height 16
type input "C:\fakepath\Bhel - 20250718 OCE:RO Meeting with IAL (grapes).jpg"
type input "Choose Another File"
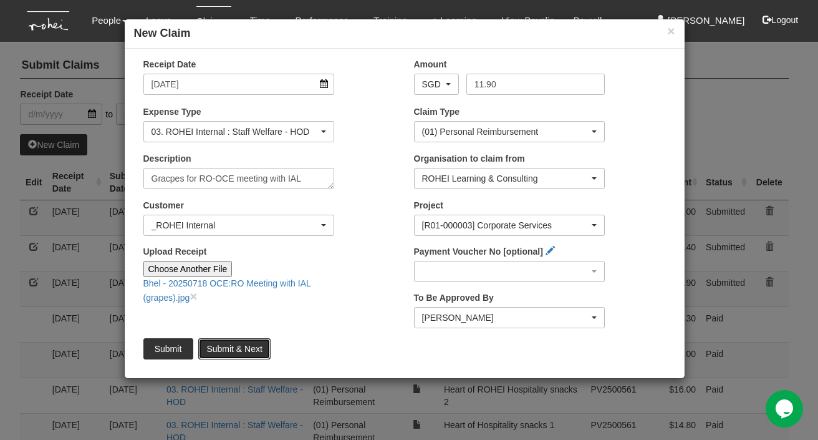
click at [221, 352] on input "Submit & Next" at bounding box center [234, 348] width 72 height 21
type input "Choose File"
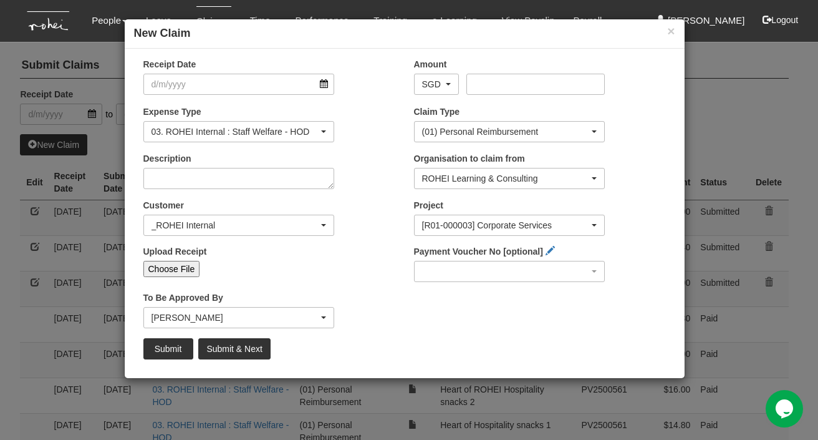
select select "50"
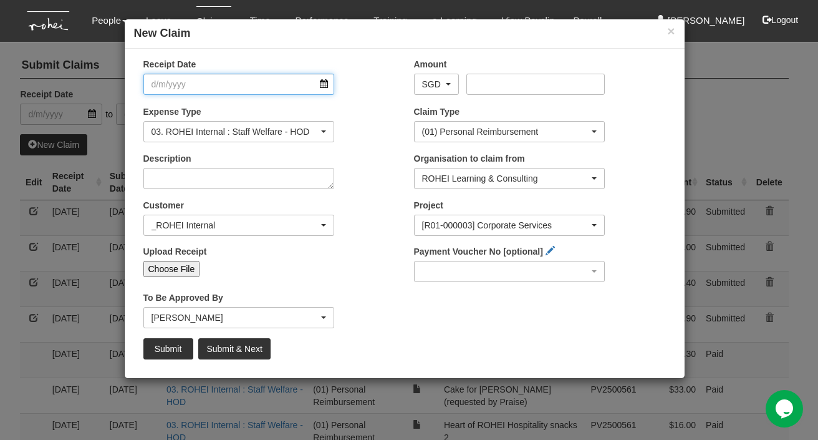
click at [322, 82] on input "Receipt Date" at bounding box center [238, 84] width 191 height 21
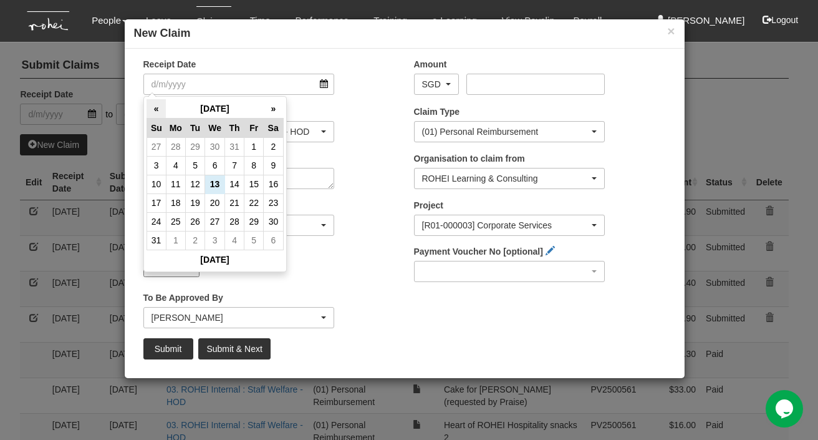
click at [155, 102] on th "«" at bounding box center [156, 108] width 19 height 19
click at [255, 190] on td "18" at bounding box center [254, 184] width 19 height 19
type input "18/7/2025"
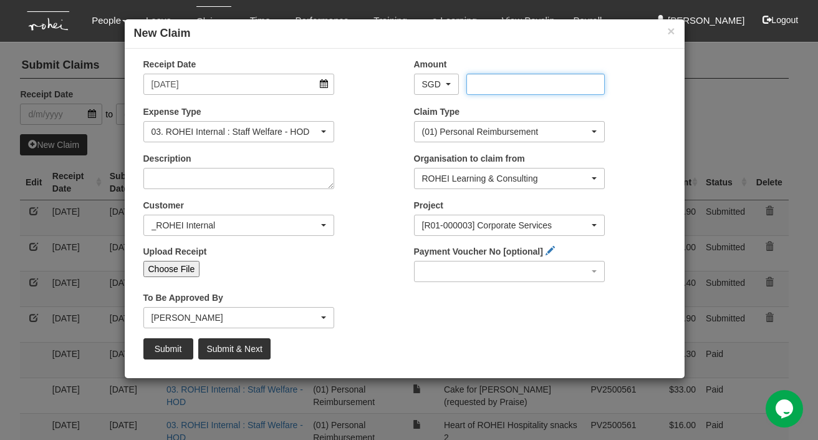
click at [488, 85] on input "Amount" at bounding box center [536, 84] width 138 height 21
type input "13.20"
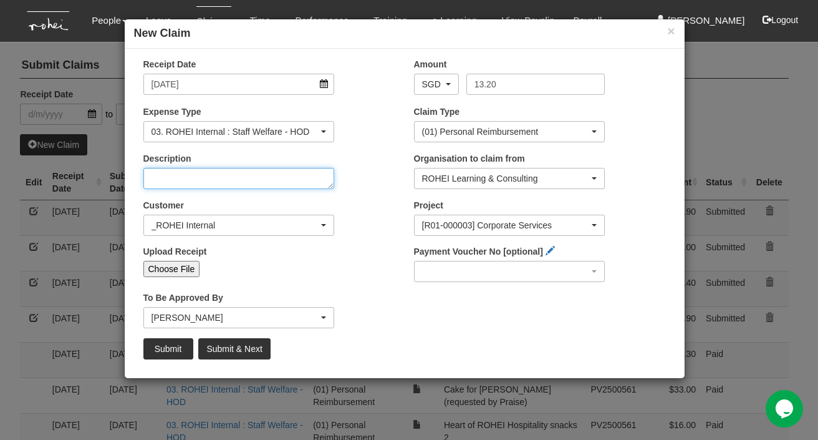
click at [201, 180] on textarea "Description" at bounding box center [238, 178] width 191 height 21
type textarea "RO-OCE meeting with IAL (soy)"
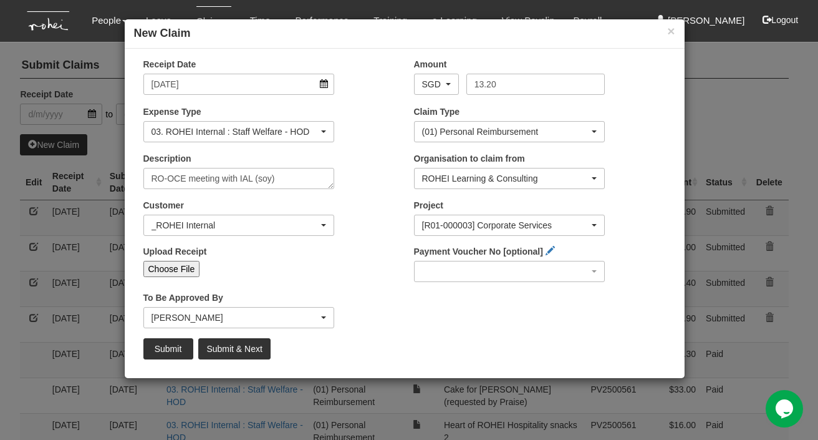
click at [173, 273] on input "Choose File" at bounding box center [171, 269] width 57 height 16
type input "C:\fakepath\Bhel - 20250718 OCE:RO Meeting with IAL (soy).jpg"
type input "Choose Another File"
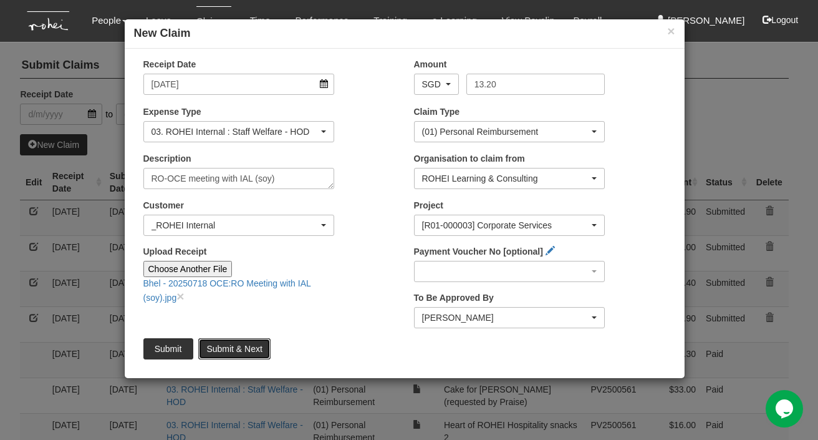
click at [231, 353] on input "Submit & Next" at bounding box center [234, 348] width 72 height 21
type input "Choose File"
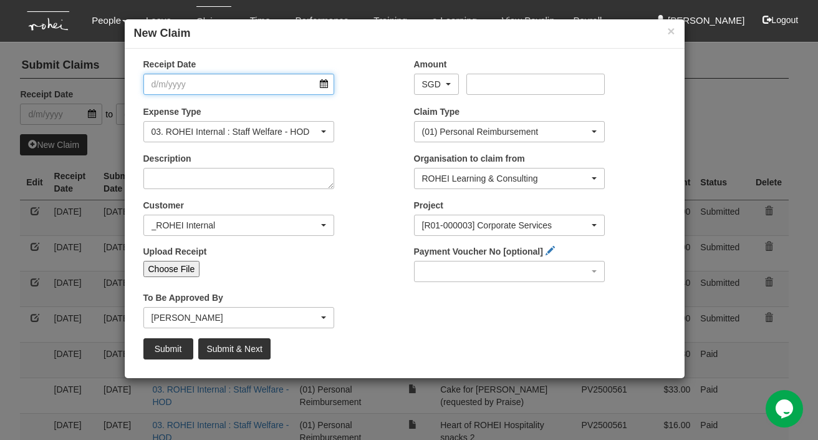
click at [326, 84] on input "Receipt Date" at bounding box center [238, 84] width 191 height 21
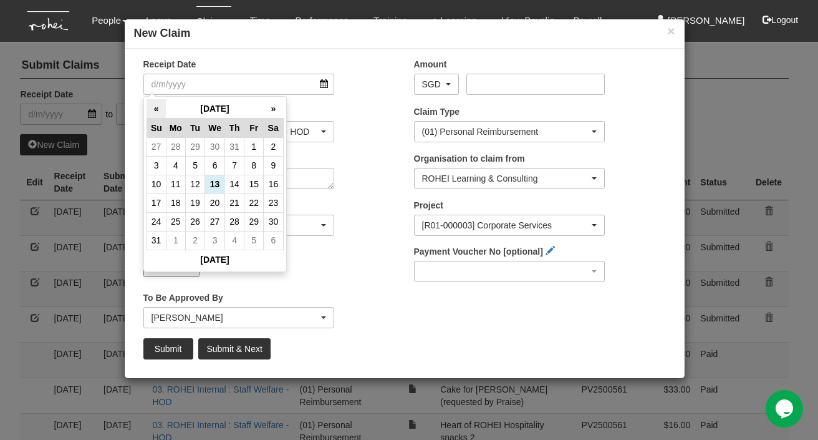
click at [153, 110] on th "«" at bounding box center [156, 108] width 19 height 19
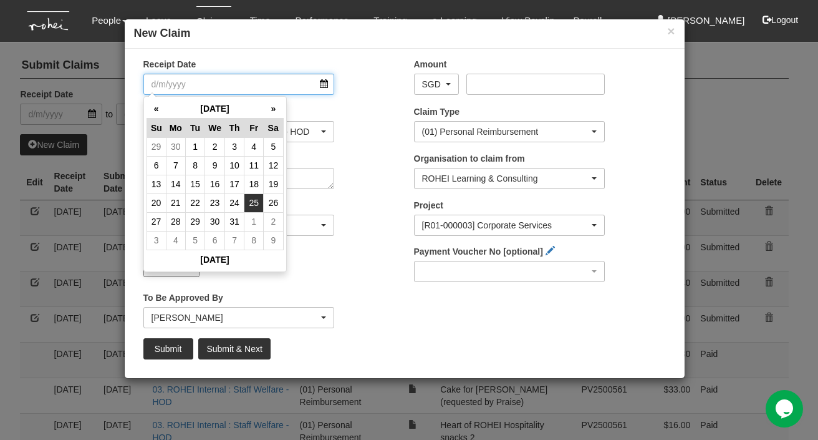
select select "50"
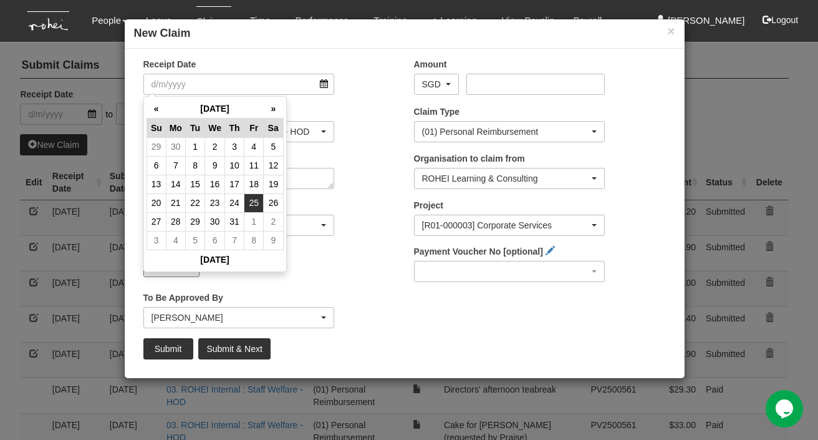
click at [256, 203] on td "25" at bounding box center [254, 202] width 19 height 19
type input "25/7/2025"
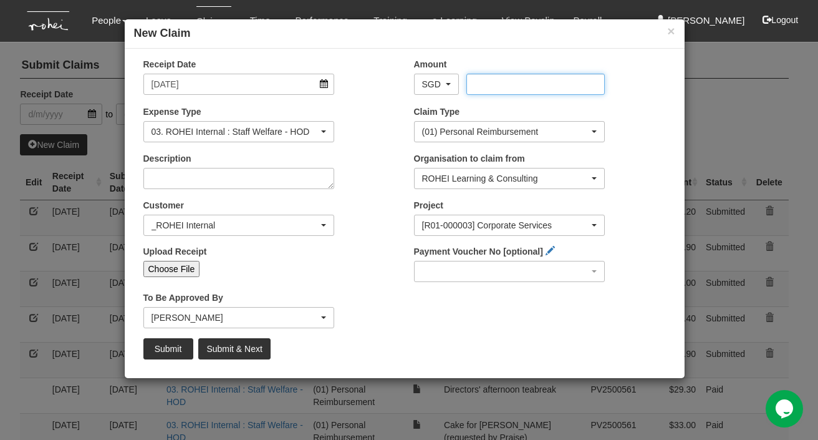
click at [487, 84] on input "Amount" at bounding box center [536, 84] width 138 height 21
type input "9.60"
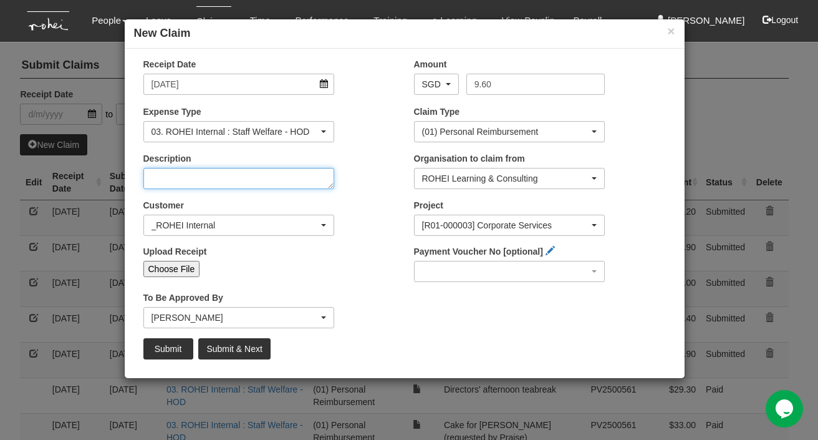
click at [208, 177] on textarea "Description" at bounding box center [238, 178] width 191 height 21
type textarea "Add'l lunch for Dir meeting (Dan)"
click at [176, 271] on input "Choose File" at bounding box center [171, 269] width 57 height 16
type input "C:\fakepath\Bhel - 20250725 RO & Directors’ lunch (Dan).jpg"
type input "Choose Another File"
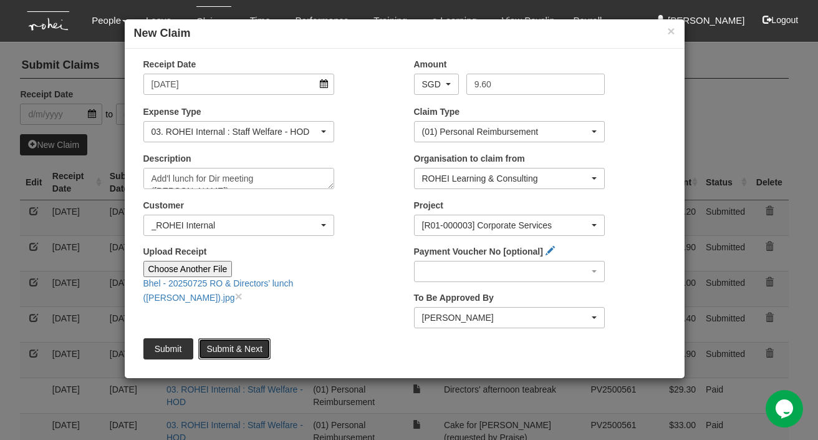
click at [228, 347] on input "Submit & Next" at bounding box center [234, 348] width 72 height 21
type input "Choose File"
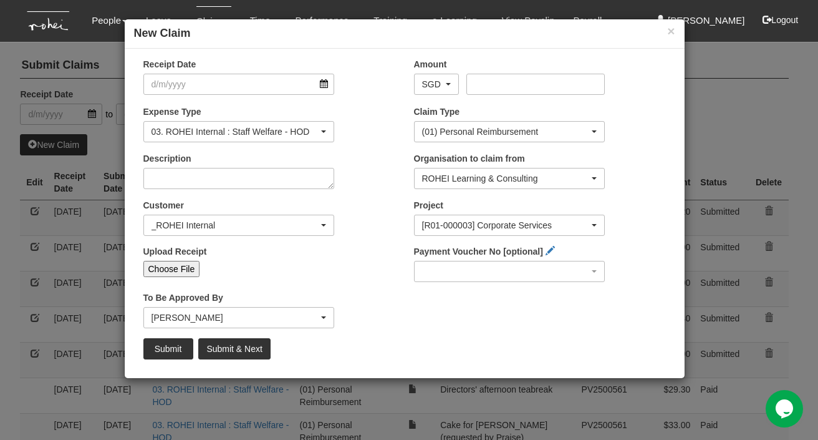
select select "50"
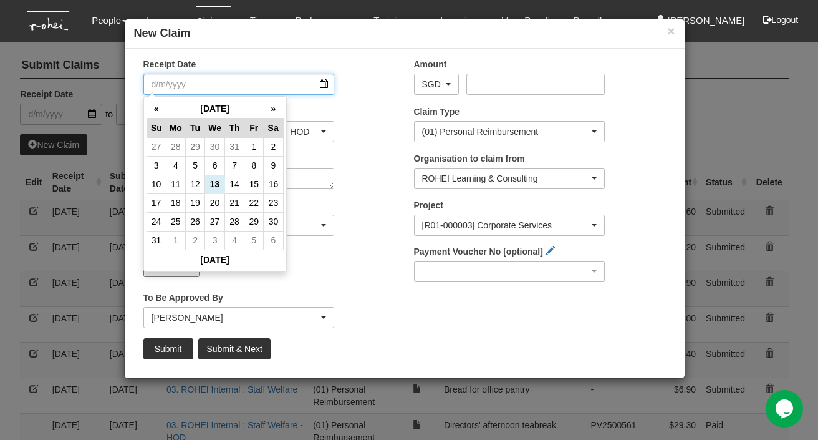
click at [324, 83] on input "Receipt Date" at bounding box center [238, 84] width 191 height 21
click at [151, 107] on th "«" at bounding box center [156, 108] width 19 height 19
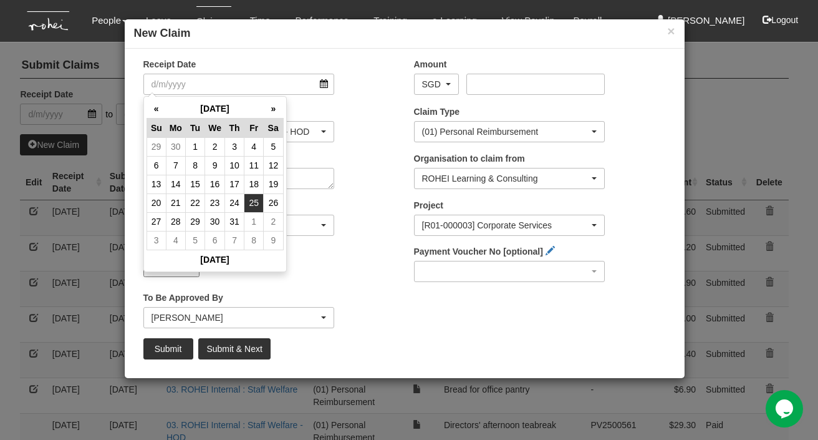
click at [254, 202] on td "25" at bounding box center [254, 202] width 19 height 19
type input "25/7/2025"
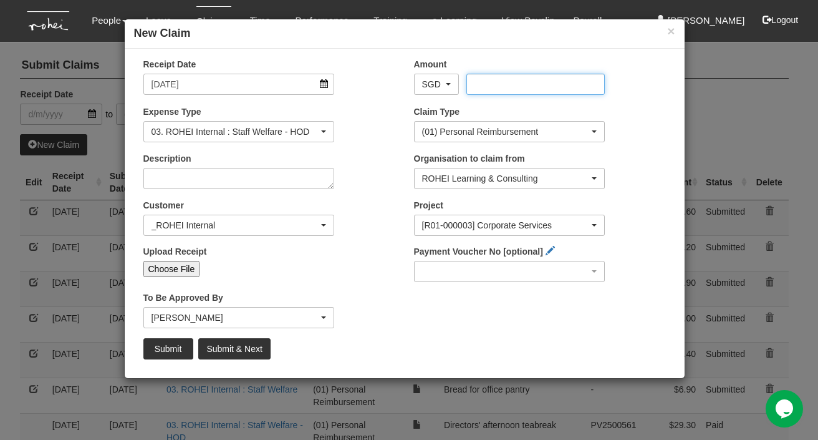
click at [478, 85] on input "Amount" at bounding box center [536, 84] width 138 height 21
type input "50.50"
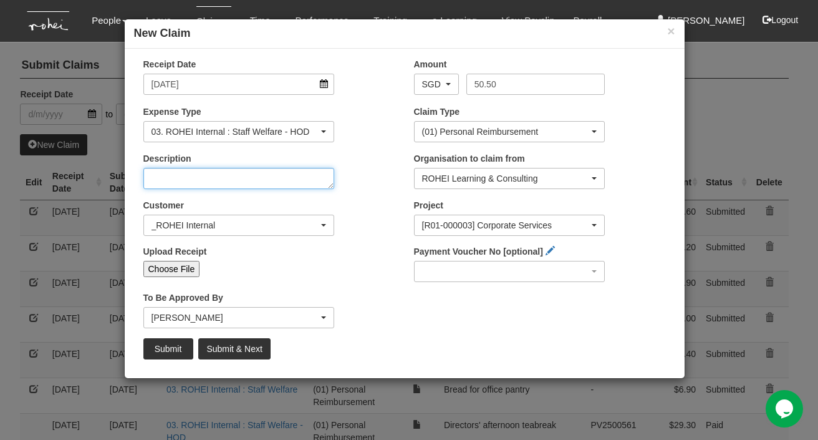
click at [236, 180] on textarea "Description" at bounding box center [238, 178] width 191 height 21
paste textarea "RO & Directors’ lunch (RO/PM/EL/SL/JM"
type textarea "RO & Directors’ lunch (RO/PM/EL/SL/JM)"
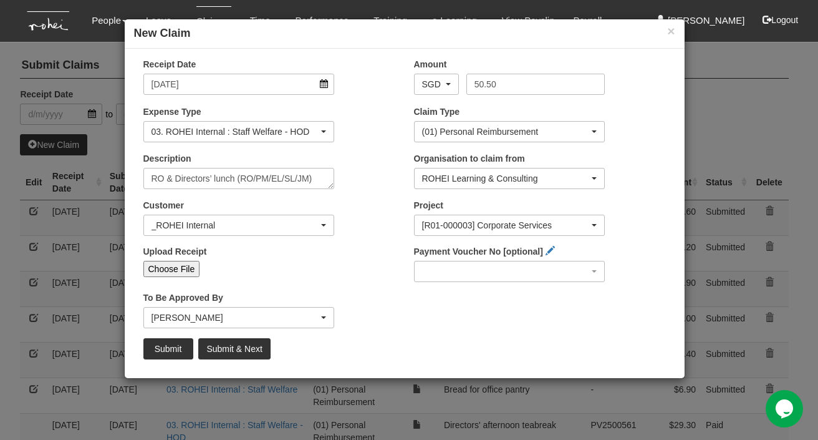
click at [168, 270] on input "Choose File" at bounding box center [171, 269] width 57 height 16
type input "C:\fakepath\Bhel - 20250725 RO & Directors’ lunch (RO:PM:EL:SL:JM).jpg"
type input "Choose Another File"
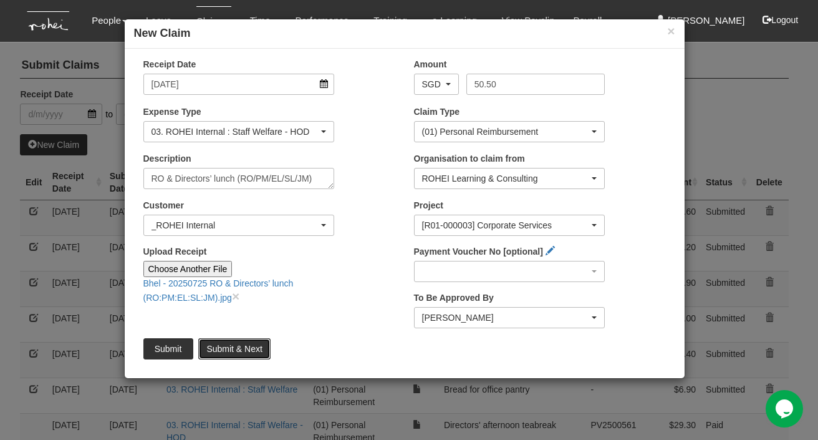
click at [231, 348] on input "Submit & Next" at bounding box center [234, 348] width 72 height 21
type input "Choose File"
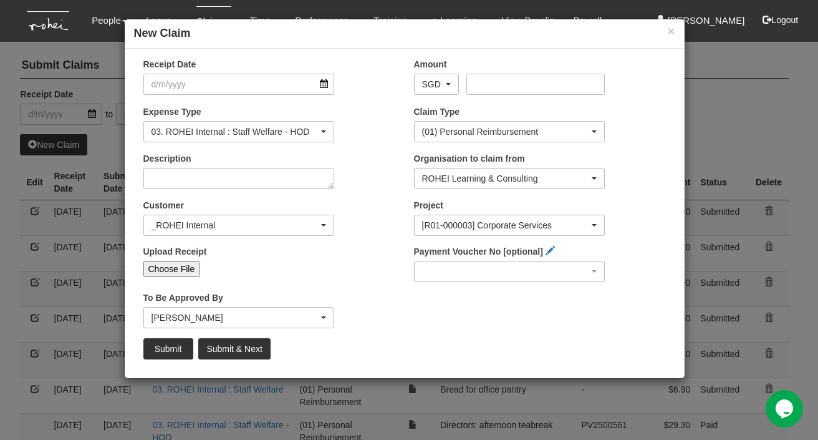
select select "50"
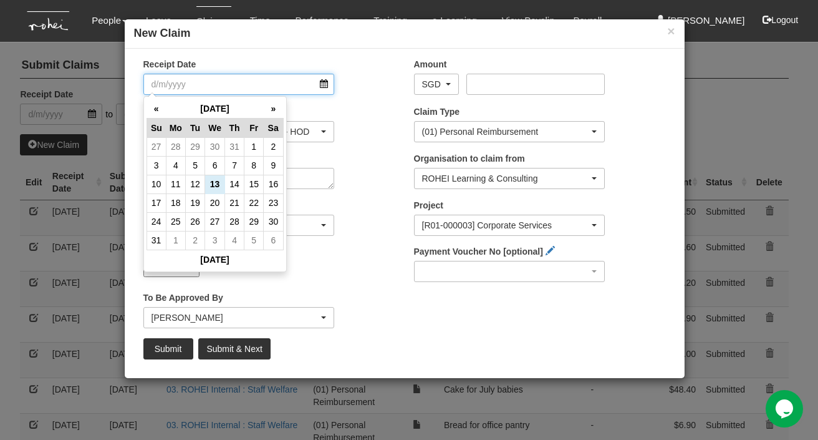
click at [326, 84] on input "Receipt Date" at bounding box center [238, 84] width 191 height 21
click at [159, 108] on th "«" at bounding box center [156, 108] width 19 height 19
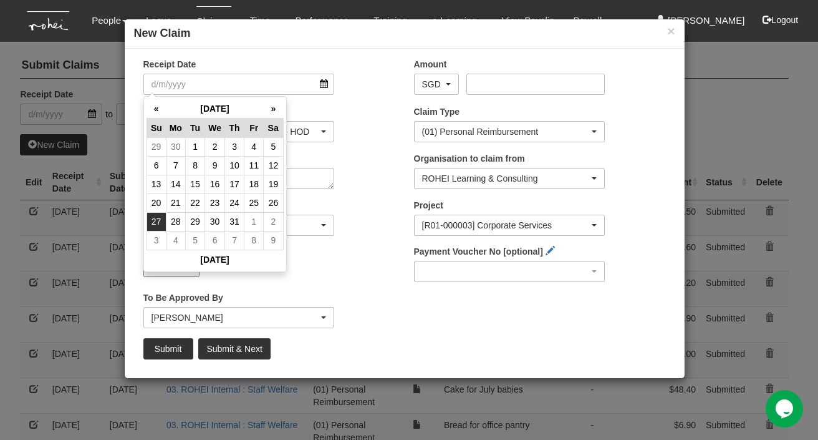
click at [156, 220] on td "27" at bounding box center [156, 221] width 19 height 19
type input "27/7/2025"
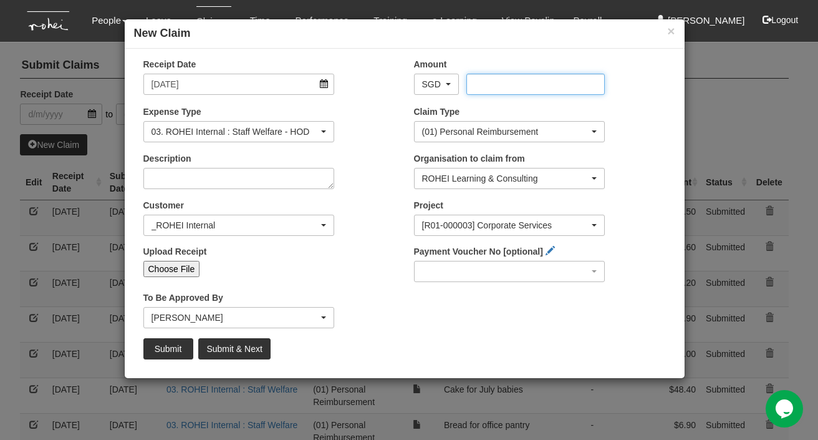
click at [487, 88] on input "Amount" at bounding box center [536, 84] width 138 height 21
type input "21.66"
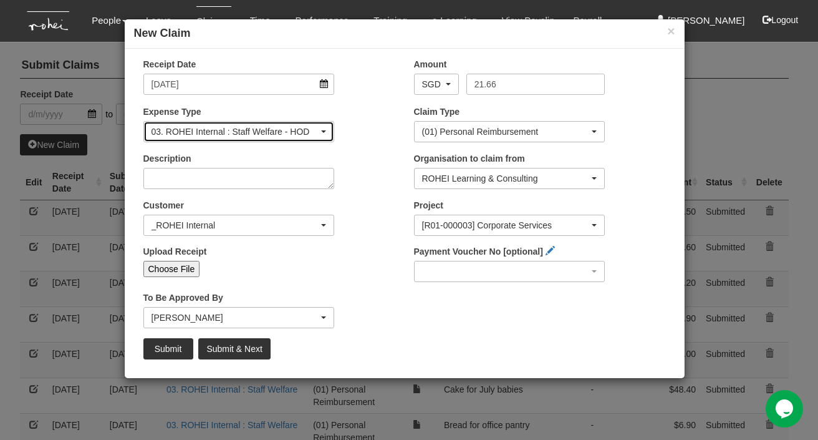
click at [291, 130] on div "03. ROHEI Internal : Staff Welfare - HOD" at bounding box center [236, 131] width 168 height 12
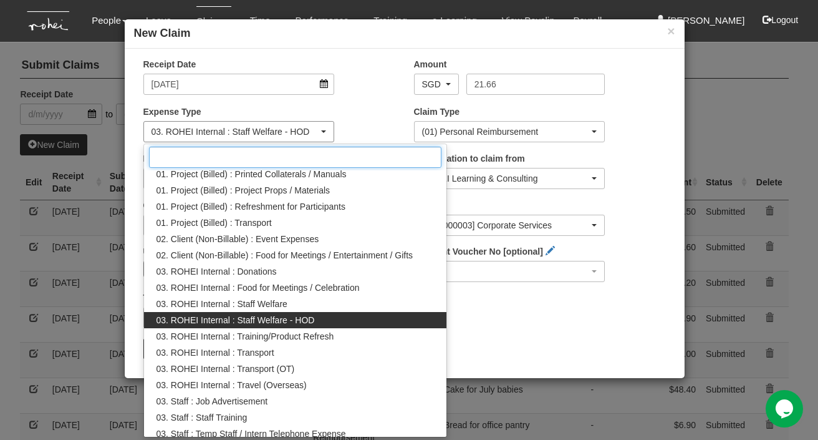
scroll to position [85, 0]
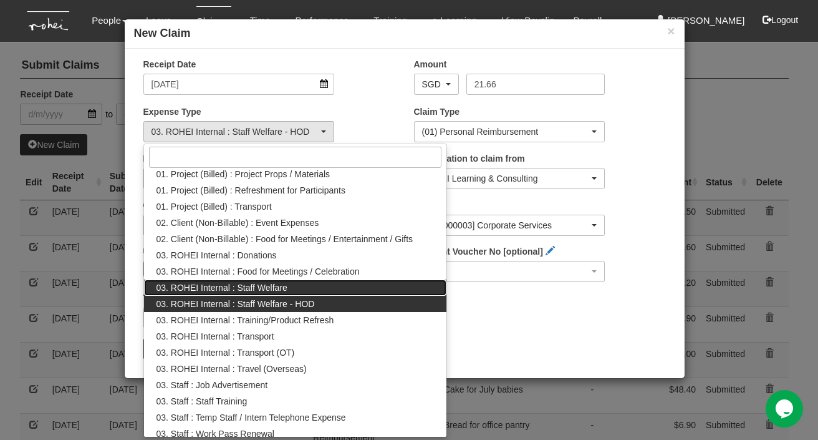
click at [294, 292] on link "03. ROHEI Internal : Staff Welfare" at bounding box center [295, 287] width 303 height 16
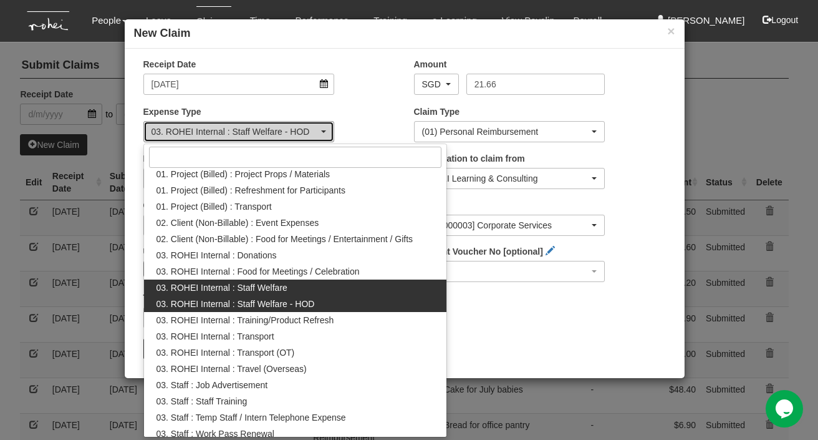
select select "210"
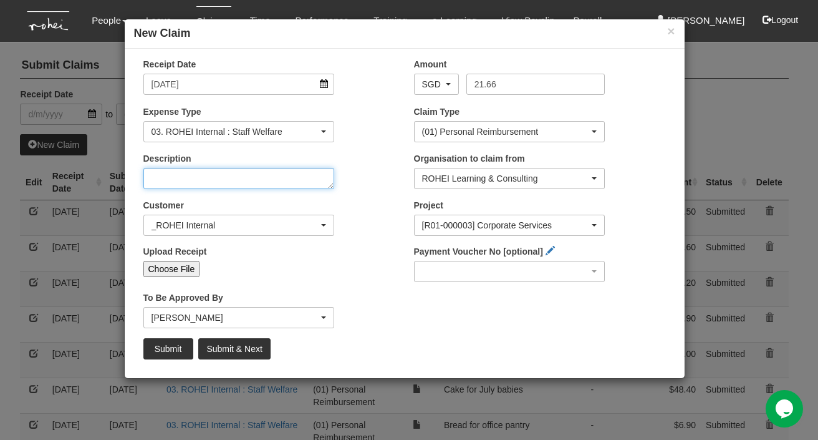
click at [209, 180] on textarea "Description" at bounding box center [238, 178] width 191 height 21
type textarea "Snacks for office pantry"
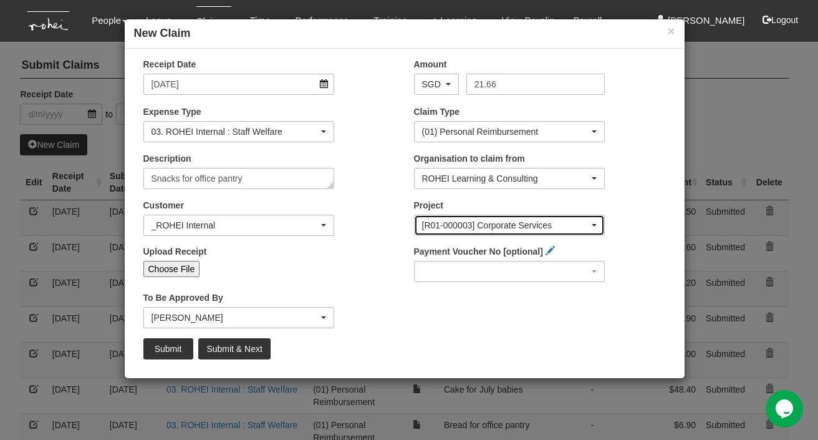
click at [515, 230] on div "[R01-000003] Corporate Services" at bounding box center [506, 225] width 168 height 12
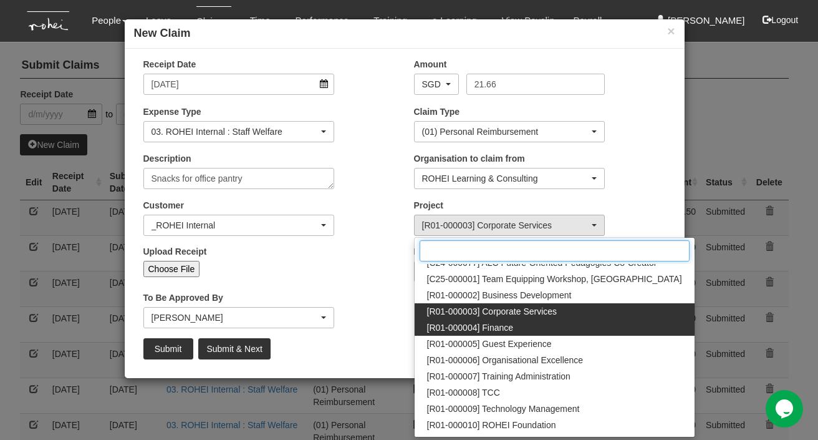
scroll to position [54, 0]
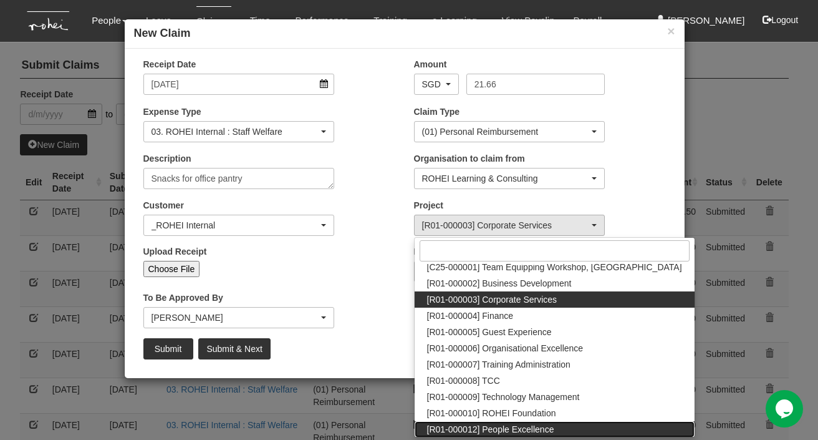
click at [527, 428] on span "[R01-000012] People Excellence" at bounding box center [490, 429] width 127 height 12
select select "1221"
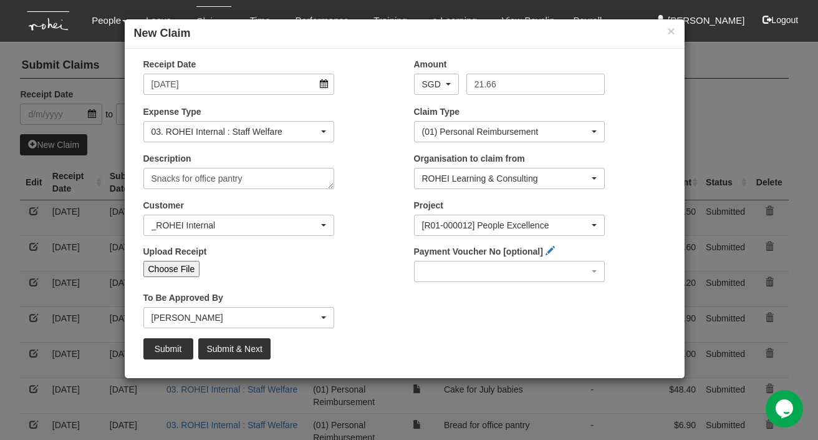
click at [184, 268] on input "Choose File" at bounding box center [171, 269] width 57 height 16
type input "C:\fakepath\Bhel - 20250727 Snacks for Pantry.pdf"
type input "Choose Another File"
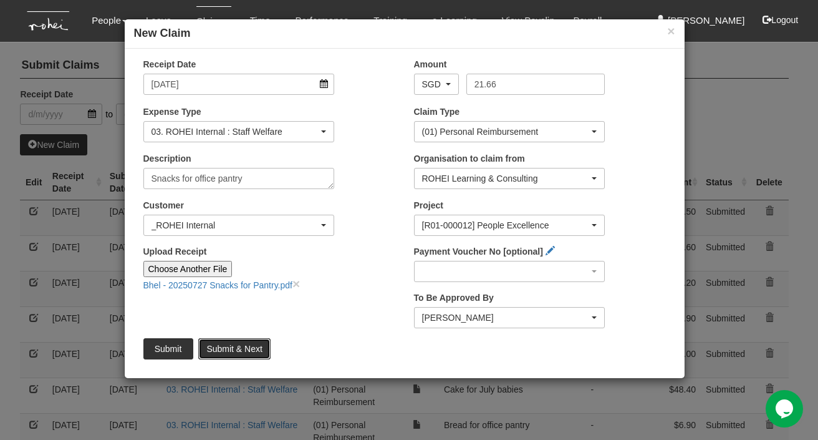
click at [231, 351] on input "Submit & Next" at bounding box center [234, 348] width 72 height 21
type input "Choose File"
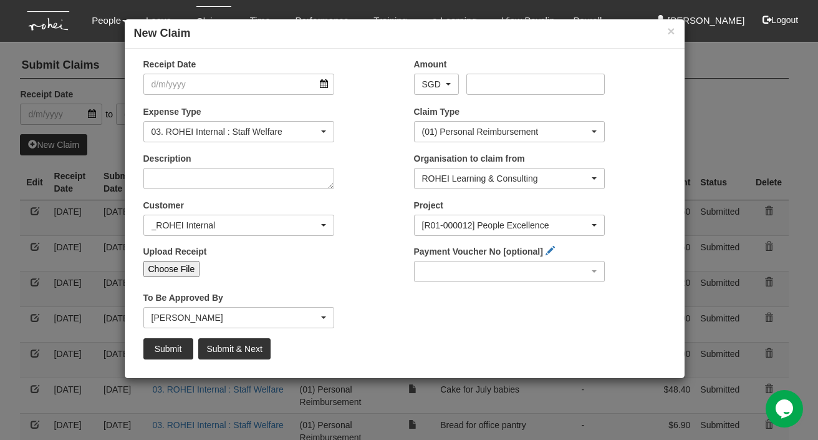
select select "50"
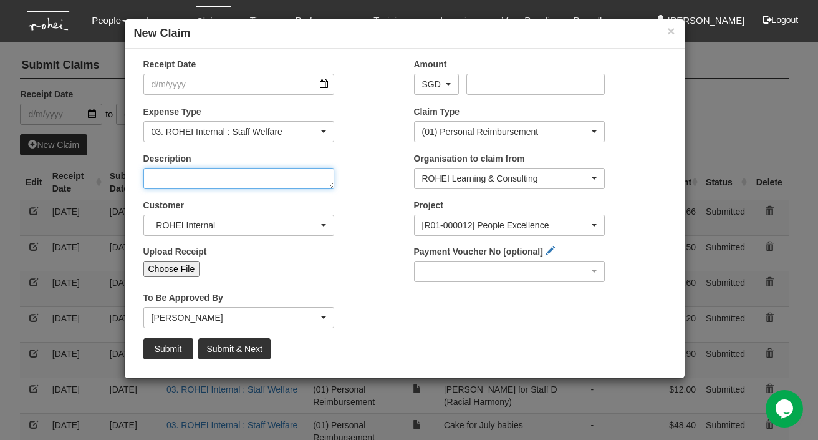
click at [187, 179] on textarea "Description" at bounding box center [238, 178] width 191 height 21
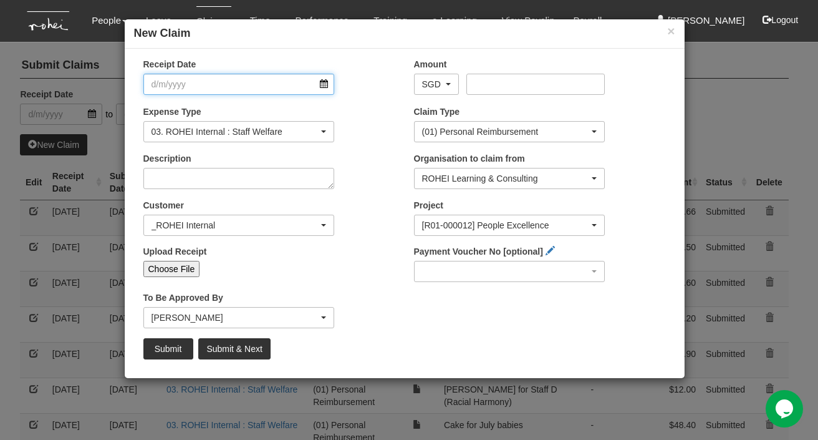
click at [322, 83] on input "Receipt Date" at bounding box center [238, 84] width 191 height 21
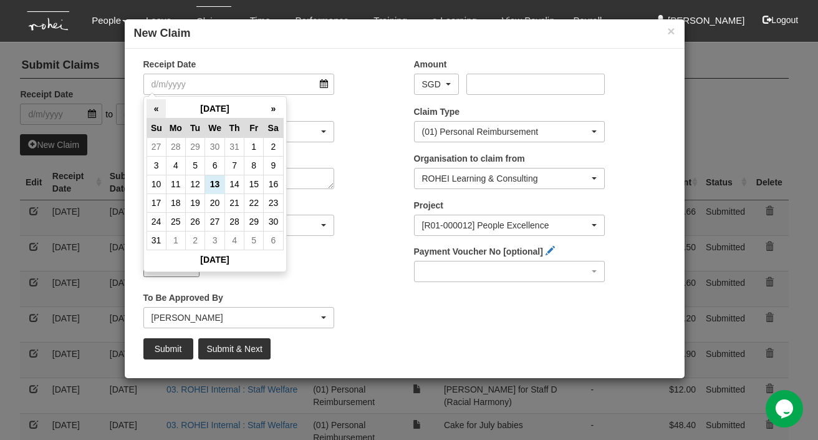
click at [159, 109] on th "«" at bounding box center [156, 108] width 19 height 19
click at [173, 220] on td "28" at bounding box center [175, 221] width 19 height 19
type input "28/7/2025"
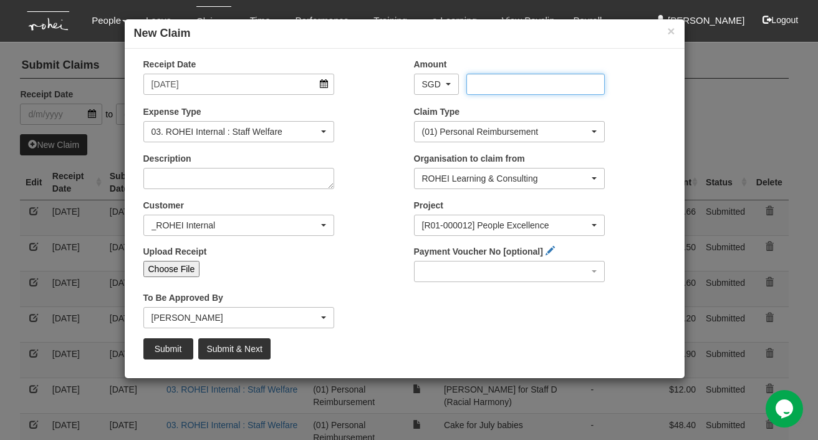
click at [488, 84] on input "Amount" at bounding box center [536, 84] width 138 height 21
type input "250.00"
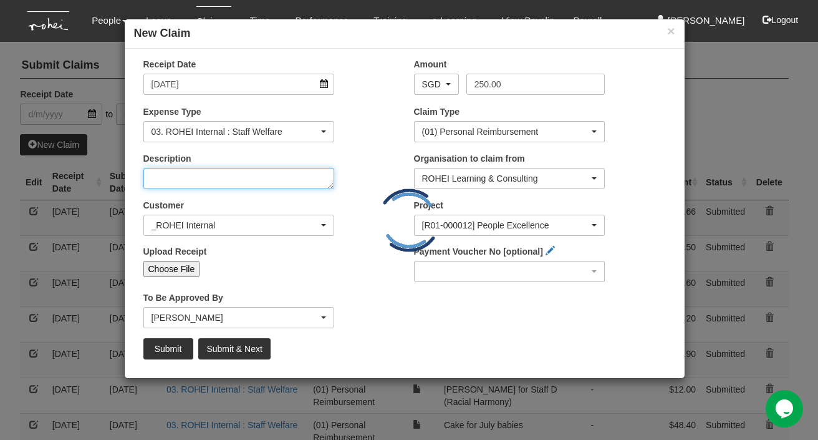
click at [201, 177] on textarea "Description" at bounding box center [238, 178] width 191 height 21
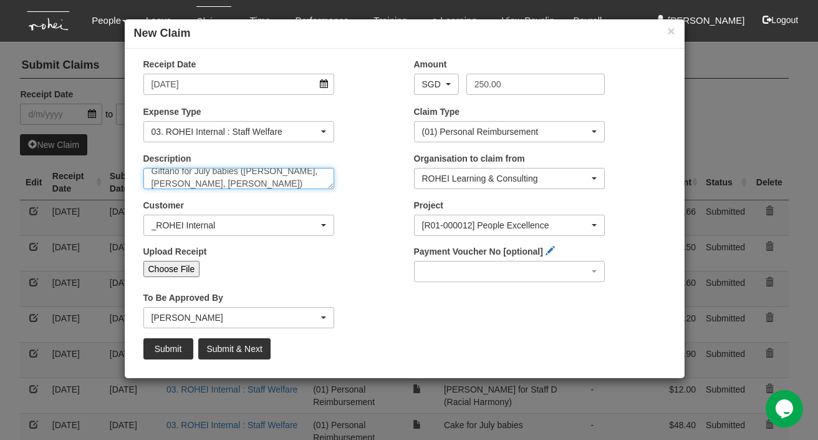
type textarea "Giftano for July babies (Abel, Jill, Hannah, Grace, Jacq)"
click at [167, 269] on input "Choose File" at bounding box center [171, 269] width 57 height 16
type input "C:\fakepath\Bhel - 20250728 Giftano Gift Cards for July babies.pdf"
type input "Choose Another File"
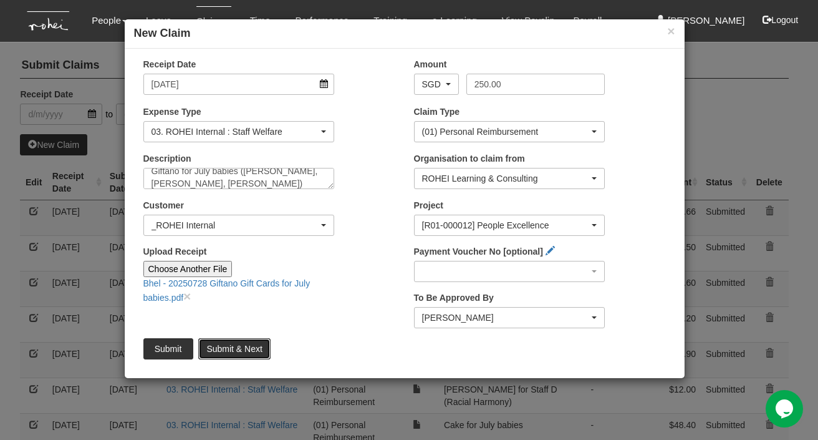
click at [233, 345] on input "Submit & Next" at bounding box center [234, 348] width 72 height 21
type input "Choose File"
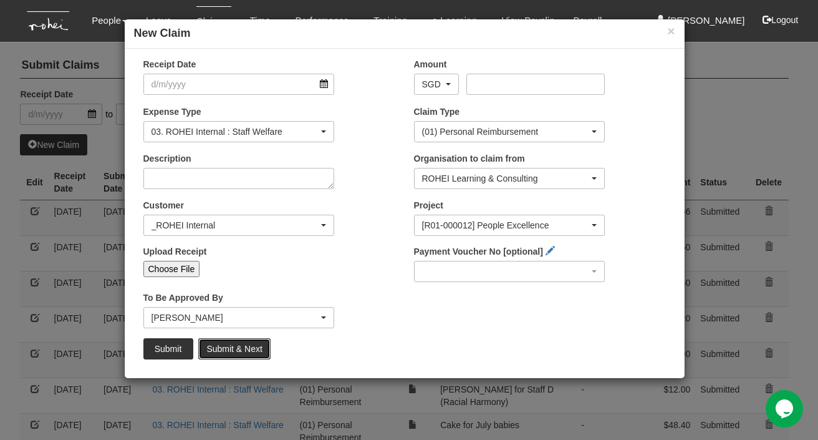
scroll to position [0, 0]
select select "50"
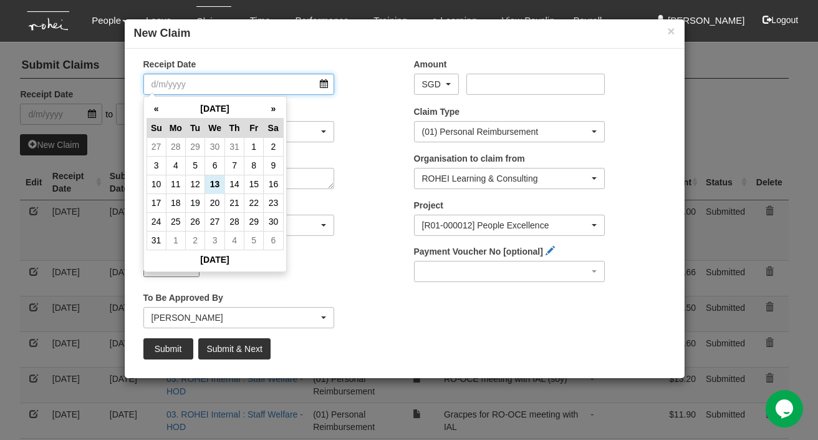
click at [321, 83] on input "Receipt Date" at bounding box center [238, 84] width 191 height 21
click at [158, 106] on th "«" at bounding box center [156, 108] width 19 height 19
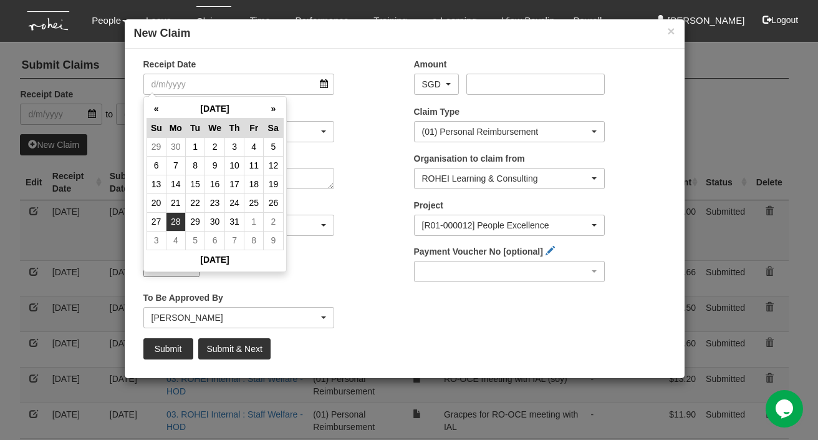
click at [181, 224] on td "28" at bounding box center [175, 221] width 19 height 19
type input "28/7/2025"
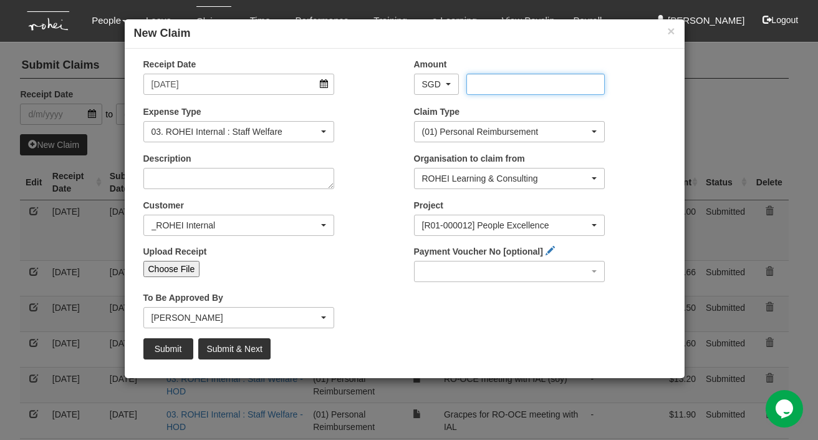
click at [507, 89] on input "Amount" at bounding box center [536, 84] width 138 height 21
type input "19.00"
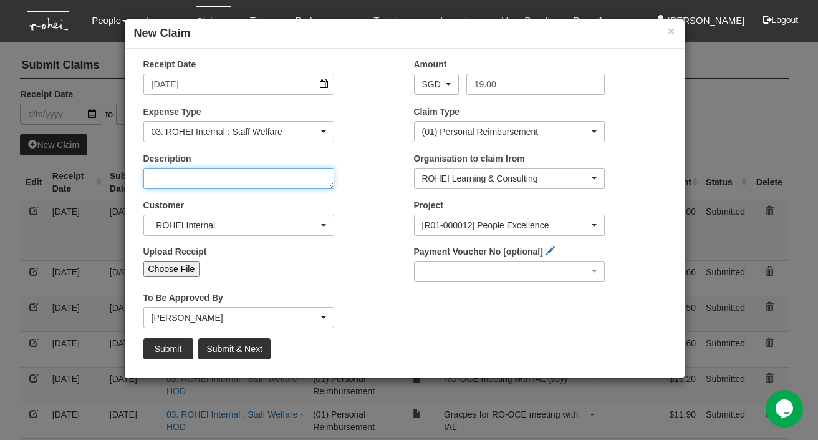
click at [198, 175] on textarea "Description" at bounding box center [238, 178] width 191 height 21
paste textarea "Milk and Bread for Pantry"
type textarea "Milk and Bread for Pantry"
click at [169, 267] on input "Choose File" at bounding box center [171, 269] width 57 height 16
type input "C:\fakepath\Bhel - 20250728 Milk and Bread for Pantry.jpg"
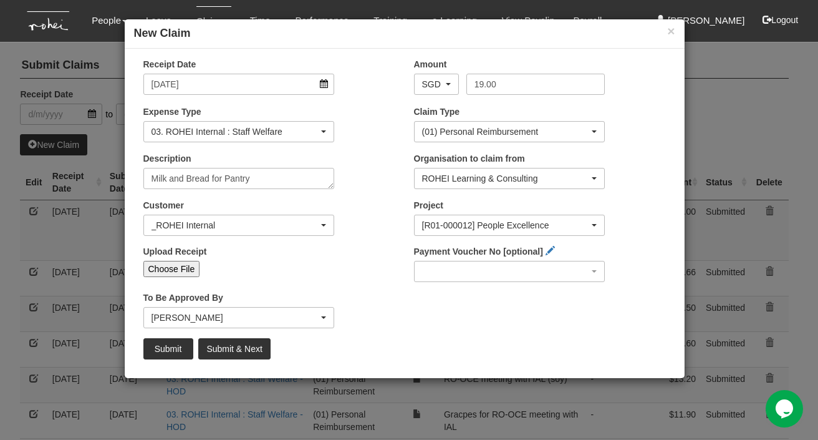
type input "Choose Another File"
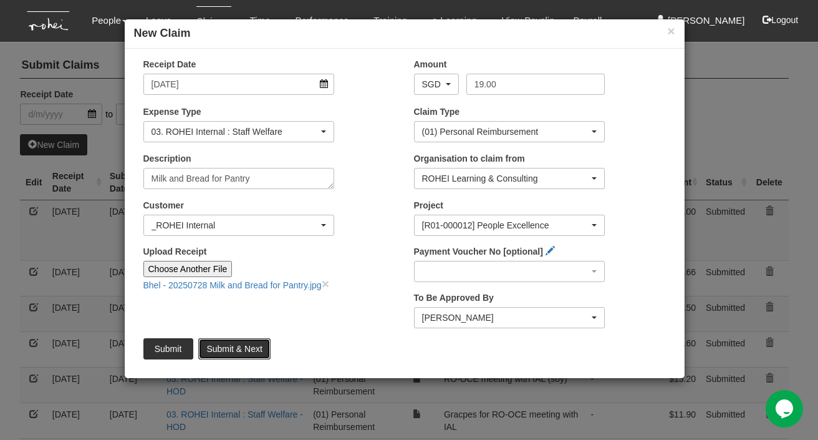
click at [226, 346] on input "Submit & Next" at bounding box center [234, 348] width 72 height 21
type input "Choose File"
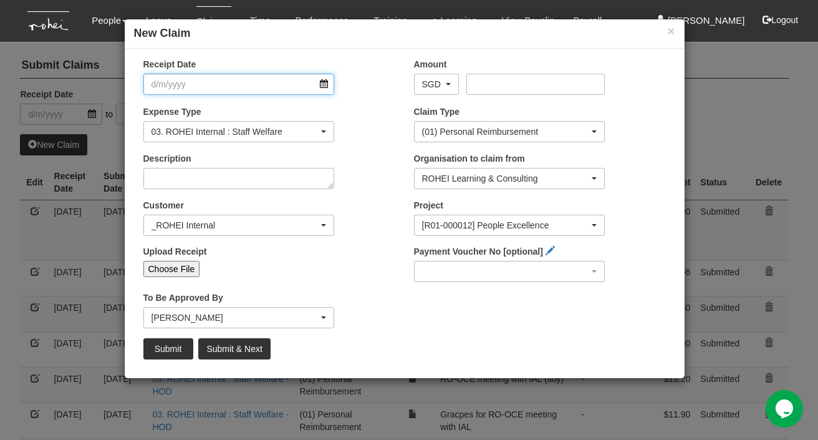
click at [324, 84] on input "Receipt Date" at bounding box center [238, 84] width 191 height 21
select select "50"
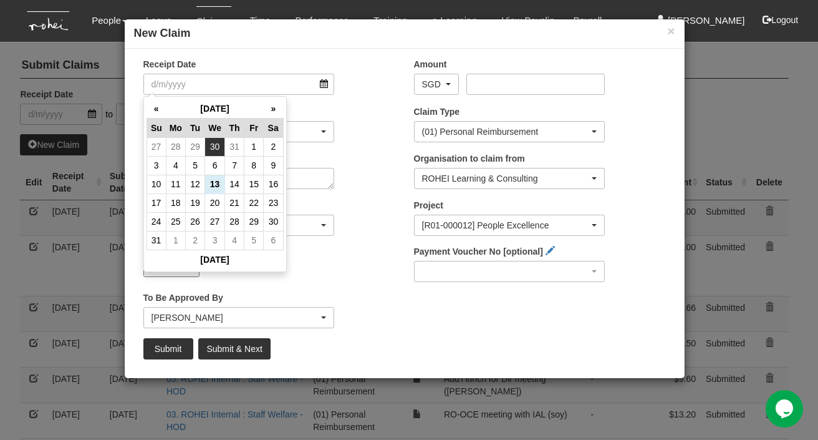
click at [215, 148] on td "30" at bounding box center [215, 146] width 20 height 19
type input "30/7/2025"
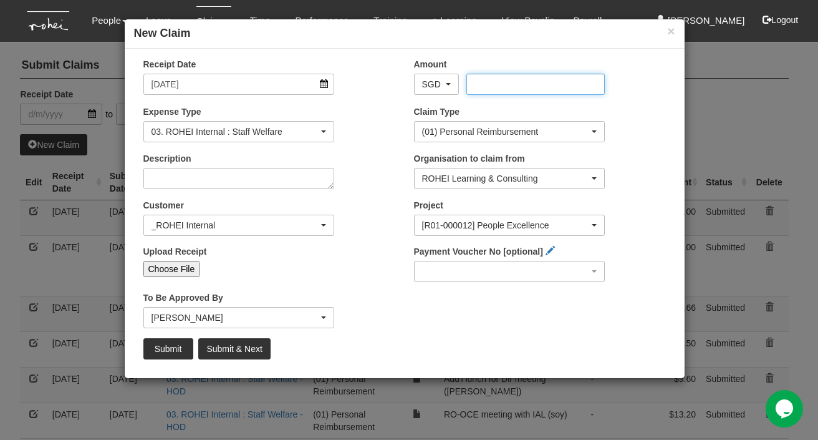
click at [478, 84] on input "Amount" at bounding box center [536, 84] width 138 height 21
type input "20.00"
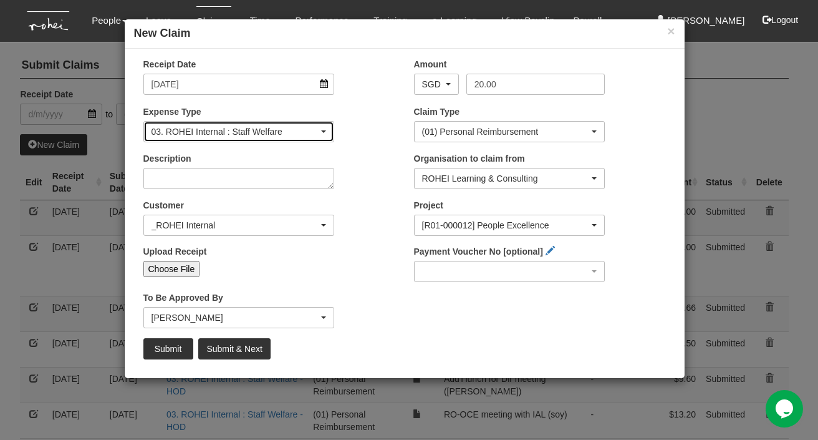
click at [293, 134] on div "03. ROHEI Internal : Staff Welfare" at bounding box center [236, 131] width 168 height 12
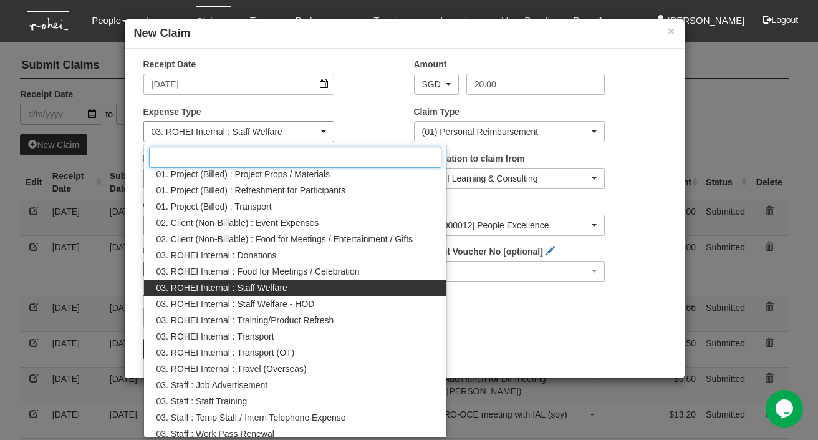
scroll to position [69, 0]
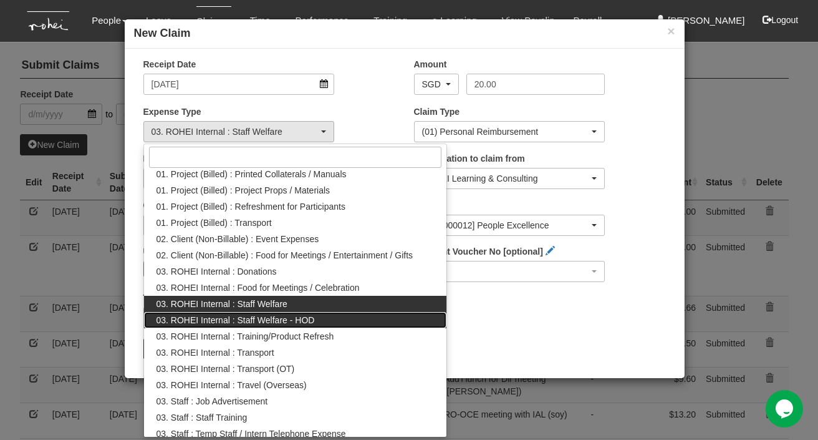
click at [366, 312] on link "03. ROHEI Internal : Staff Welfare - HOD" at bounding box center [295, 320] width 303 height 16
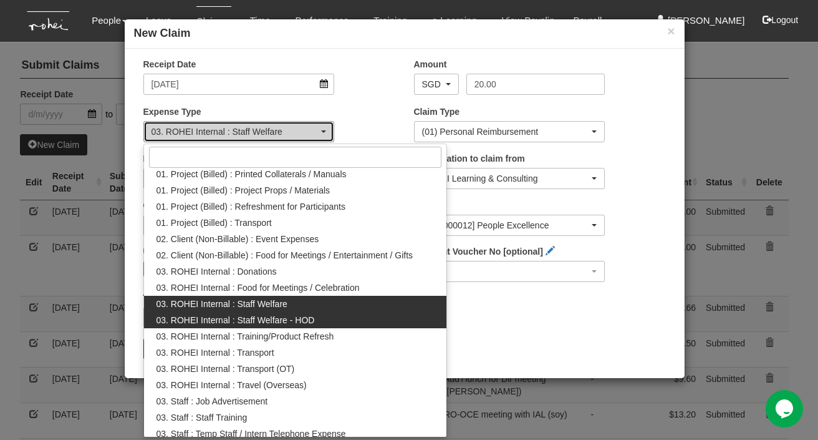
select select "236"
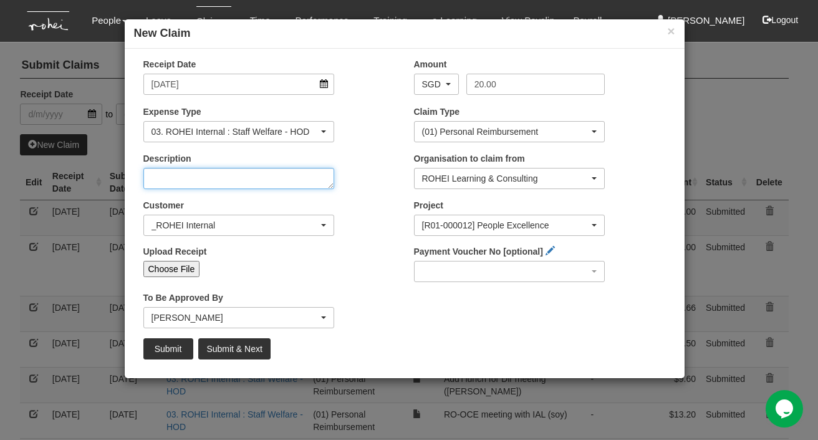
click at [242, 175] on textarea "Description" at bounding box center [238, 178] width 191 height 21
type textarea "Dir/HOD savory snacks"
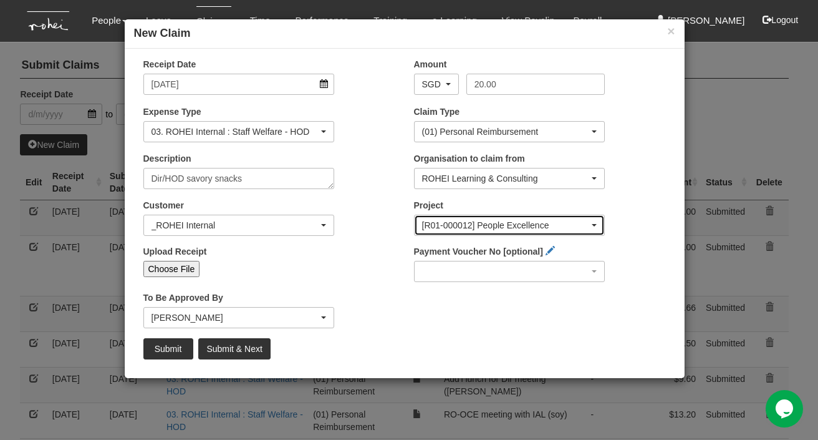
click at [456, 227] on div "[R01-000012] People Excellence" at bounding box center [506, 225] width 168 height 12
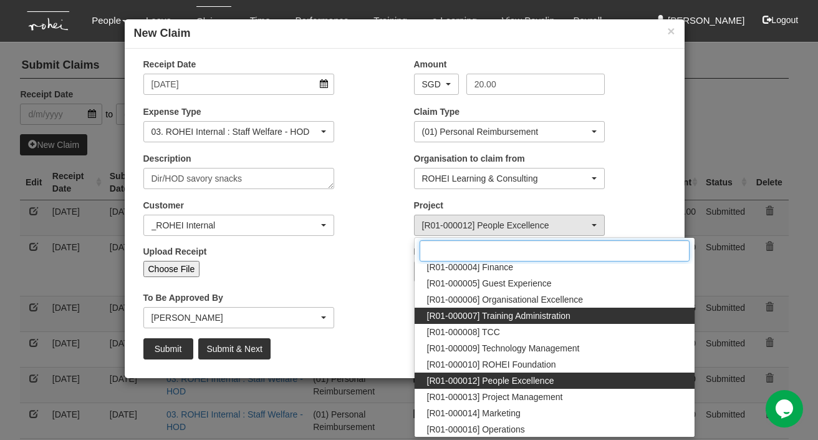
scroll to position [37, 0]
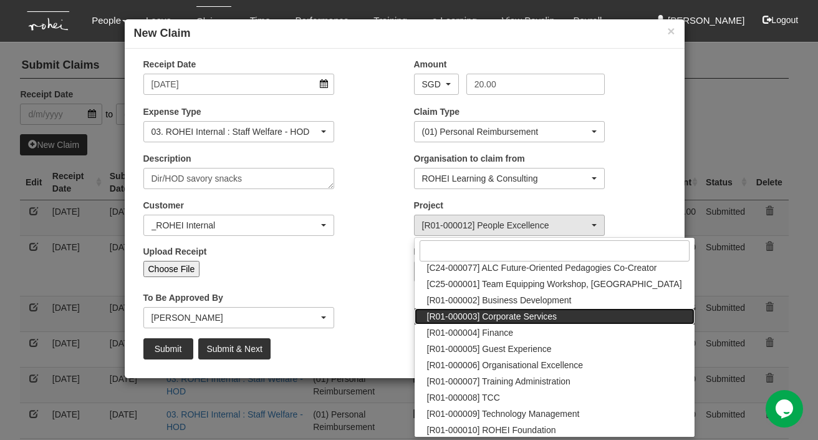
click at [528, 316] on span "[R01-000003] Corporate Services" at bounding box center [492, 316] width 130 height 12
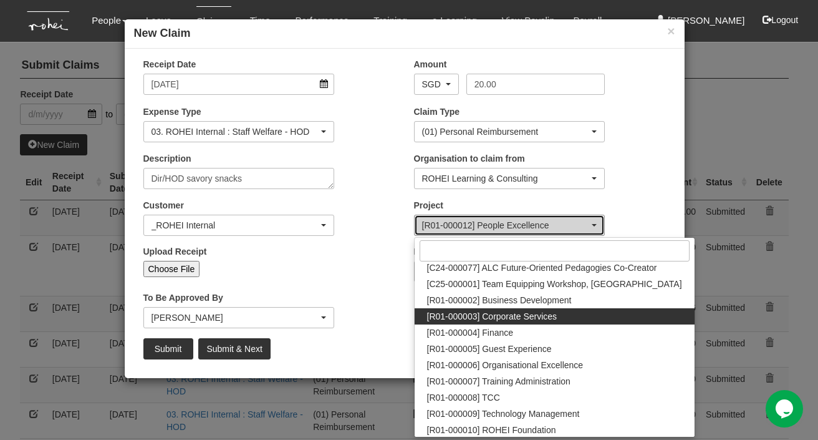
select select "1220"
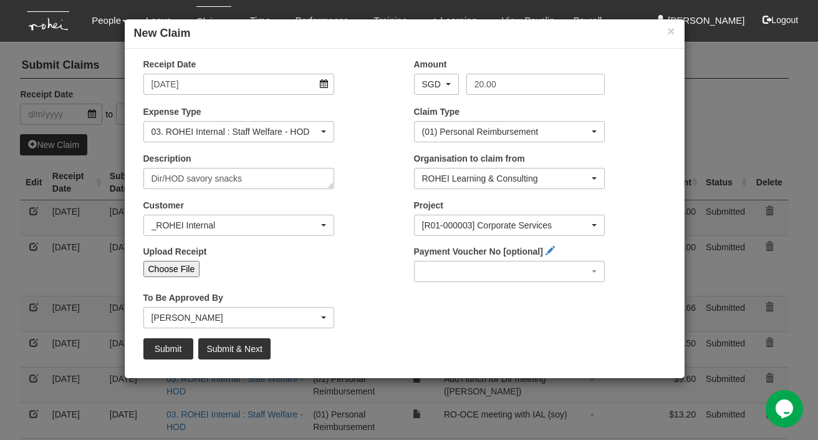
click at [166, 268] on input "Choose File" at bounding box center [171, 269] width 57 height 16
type input "C:\fakepath\Bhel - 20250730 Dir_HOD meeting savory.jpg"
type input "Choose Another File"
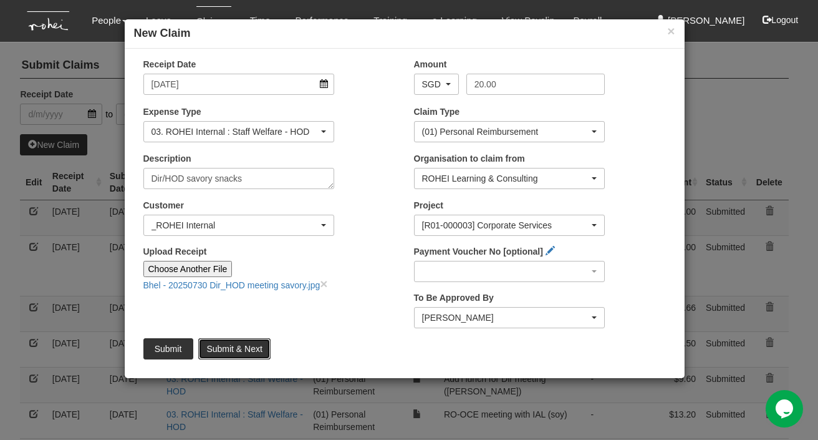
click at [247, 343] on input "Submit & Next" at bounding box center [234, 348] width 72 height 21
type input "Choose File"
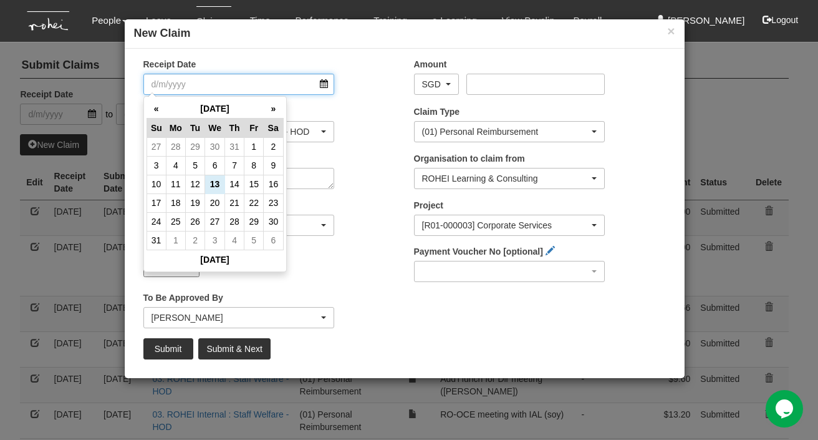
click at [326, 85] on input "Receipt Date" at bounding box center [238, 84] width 191 height 21
click at [213, 148] on td "30" at bounding box center [215, 146] width 20 height 19
type input "30/7/2025"
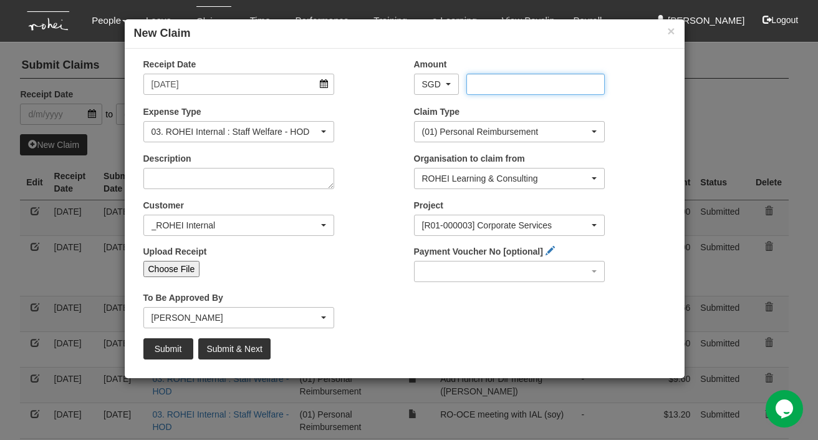
click at [497, 82] on input "Amount" at bounding box center [536, 84] width 138 height 21
select select "50"
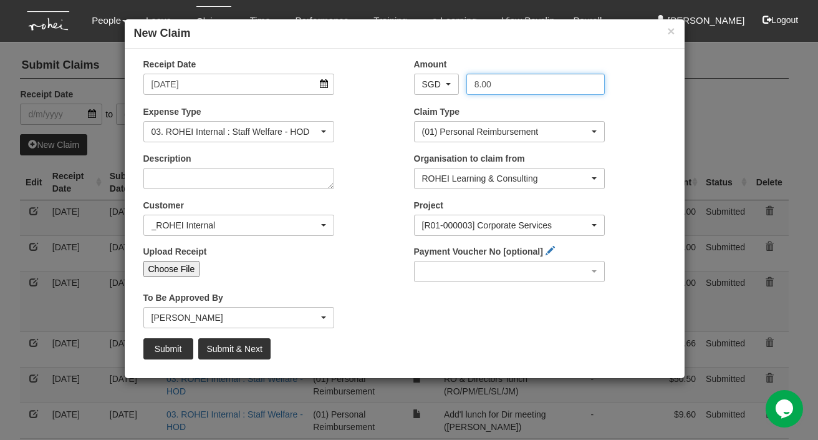
type input "8.00"
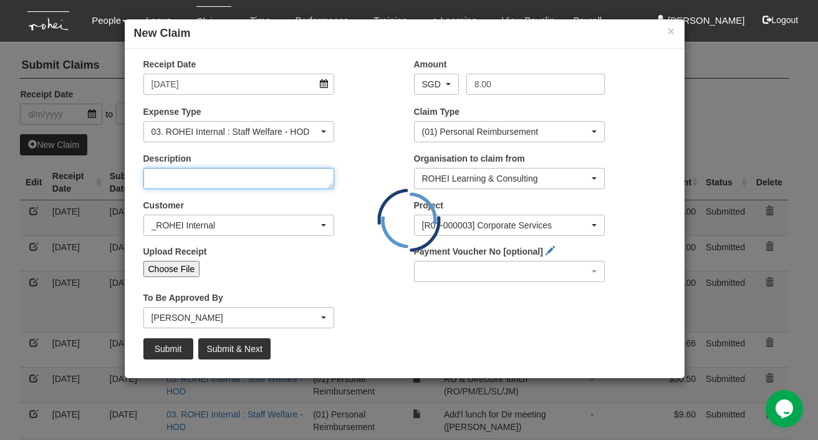
click at [208, 181] on textarea "Description" at bounding box center [238, 178] width 191 height 21
type textarea "Dir/HOD sweet snacks"
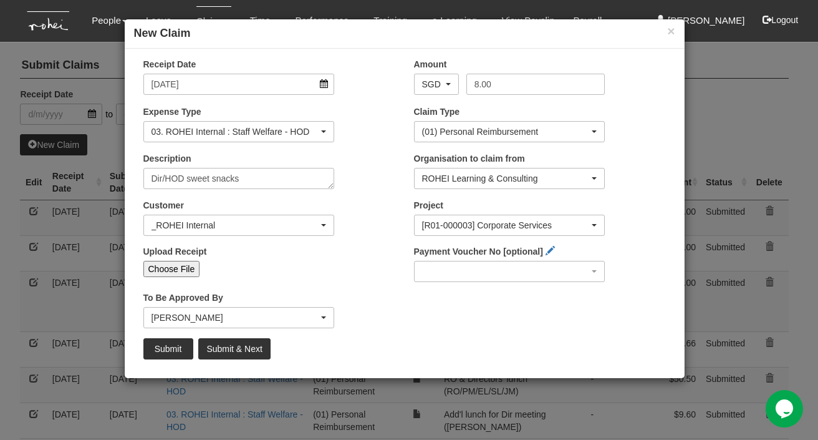
click at [174, 269] on input "Choose File" at bounding box center [171, 269] width 57 height 16
type input "C:\fakepath\Bhel - 20250730 Dir_HOD meeting sweet.jpg"
type input "Choose Another File"
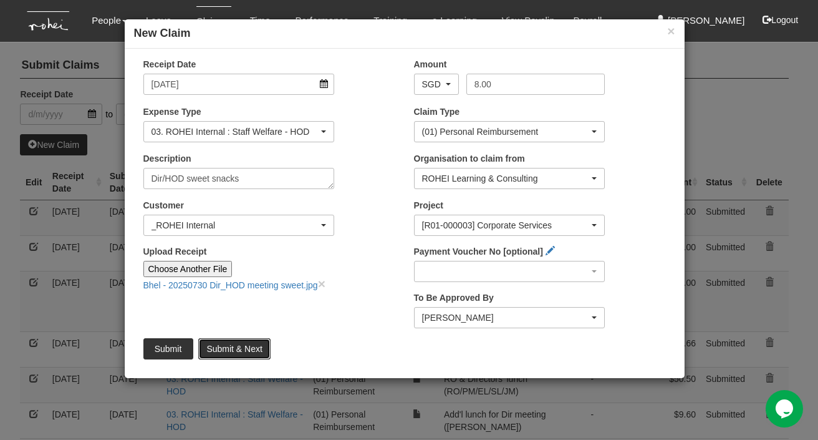
click at [233, 346] on input "Submit & Next" at bounding box center [234, 348] width 72 height 21
type input "Choose File"
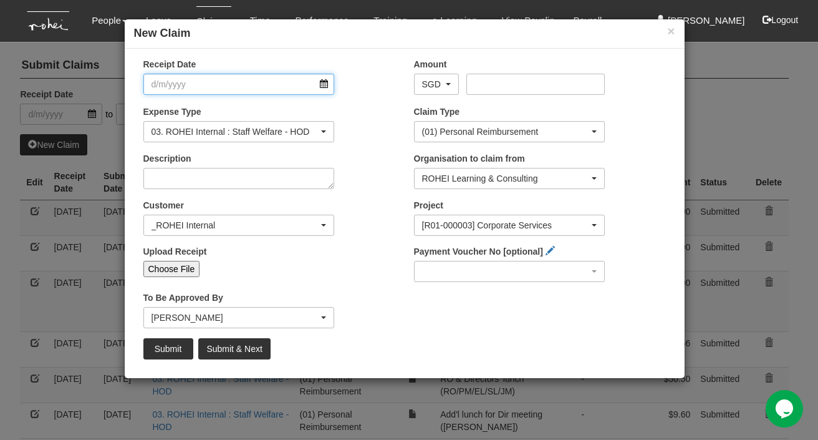
click at [324, 86] on input "Receipt Date" at bounding box center [238, 84] width 191 height 21
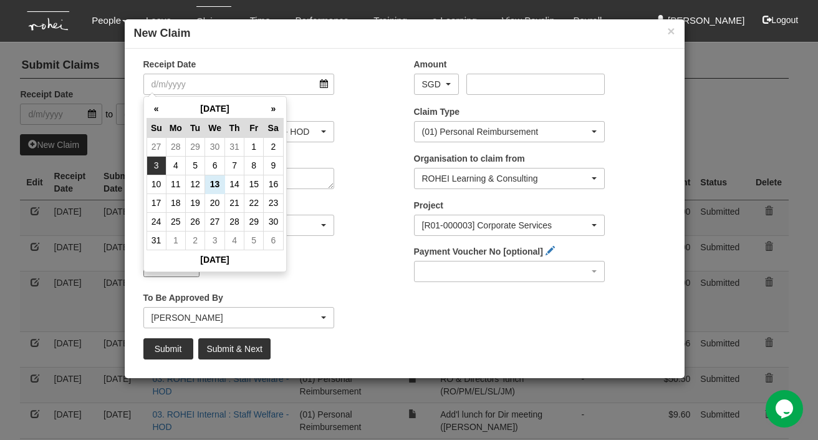
click at [162, 167] on td "3" at bounding box center [156, 165] width 19 height 19
type input "3/8/2025"
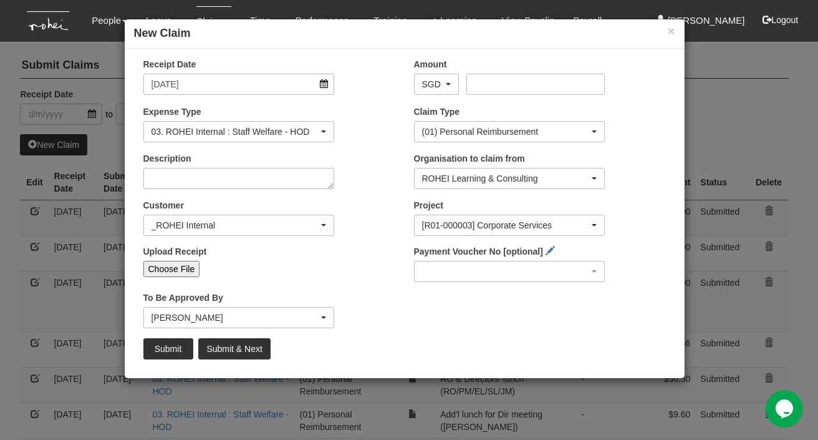
select select "50"
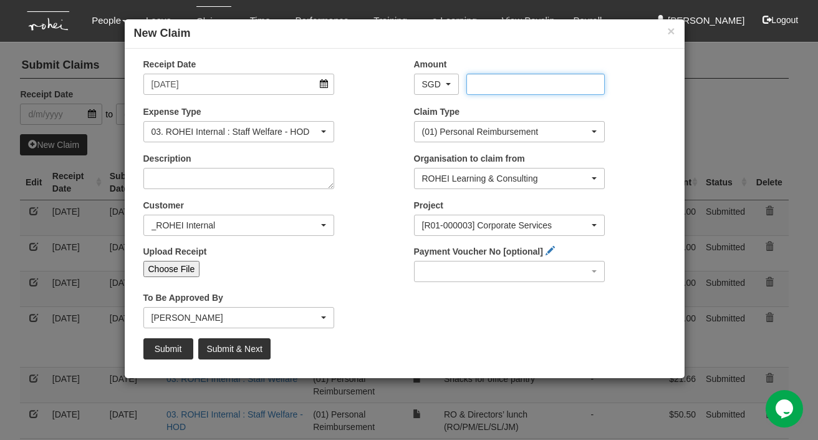
click at [491, 86] on input "Amount" at bounding box center [536, 84] width 138 height 21
type input "50.00"
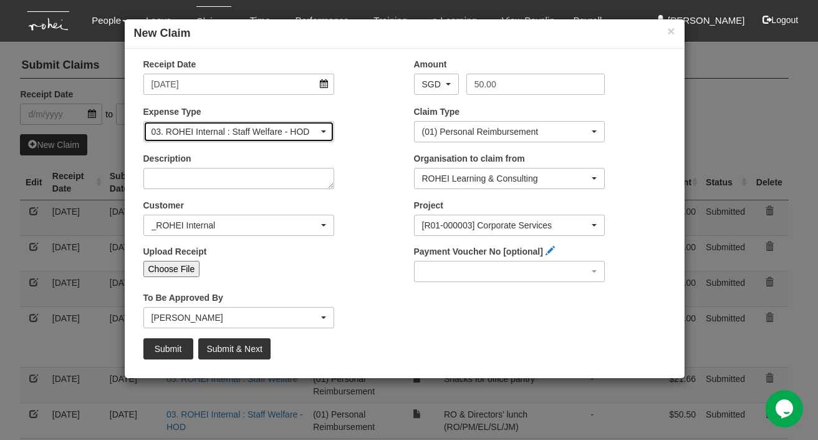
click at [273, 130] on div "03. ROHEI Internal : Staff Welfare - HOD" at bounding box center [236, 131] width 168 height 12
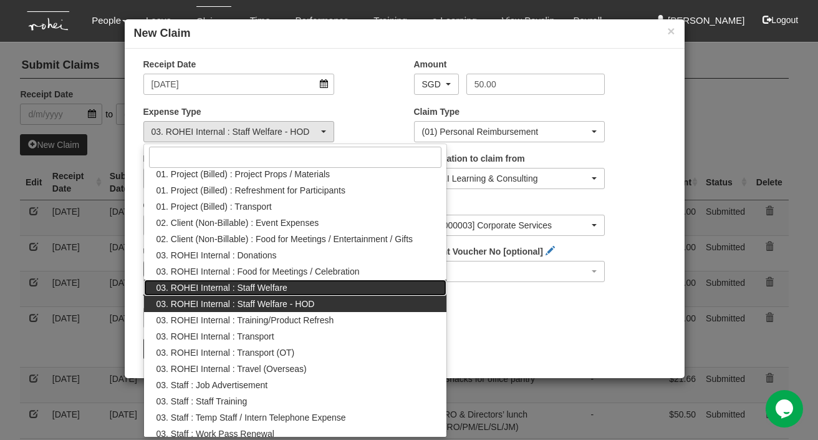
click at [279, 286] on span "03. ROHEI Internal : Staff Welfare" at bounding box center [222, 287] width 131 height 12
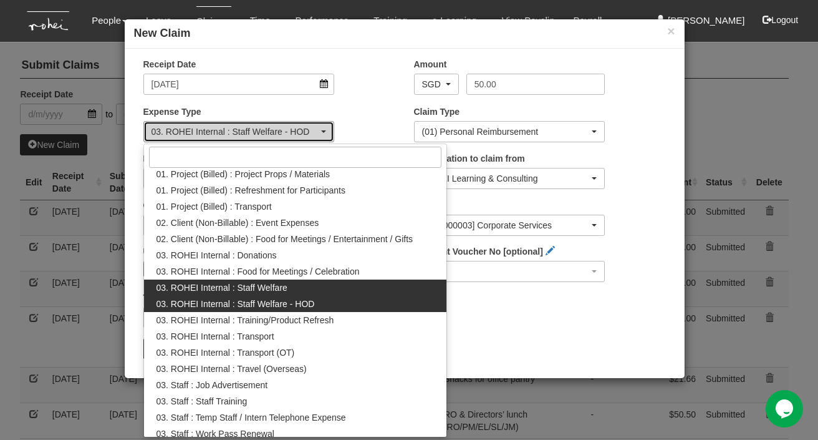
select select "210"
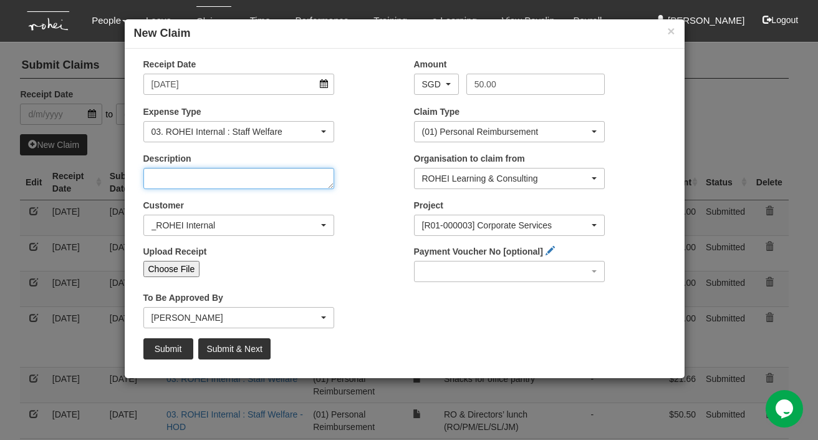
click at [207, 181] on textarea "Description" at bounding box center [238, 178] width 191 height 21
type textarea "Maoi's bday voucher"
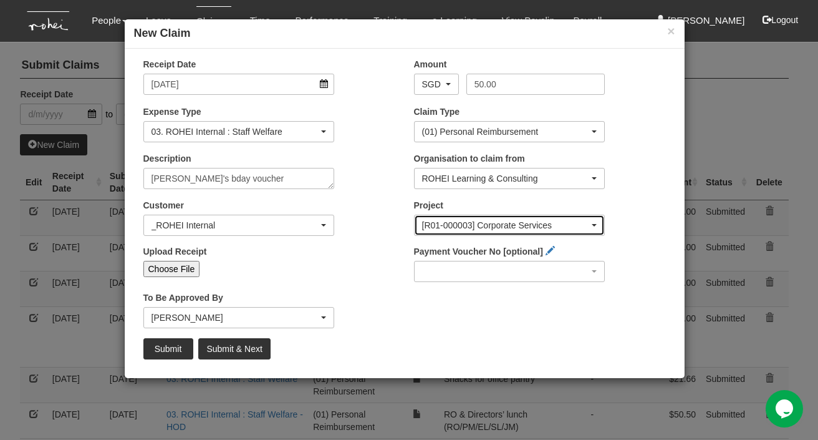
click at [485, 225] on div "[R01-000003] Corporate Services" at bounding box center [506, 225] width 168 height 12
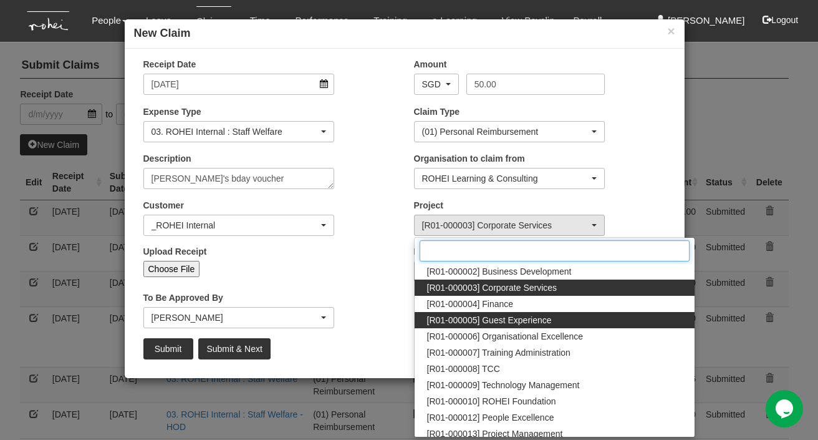
scroll to position [72, 0]
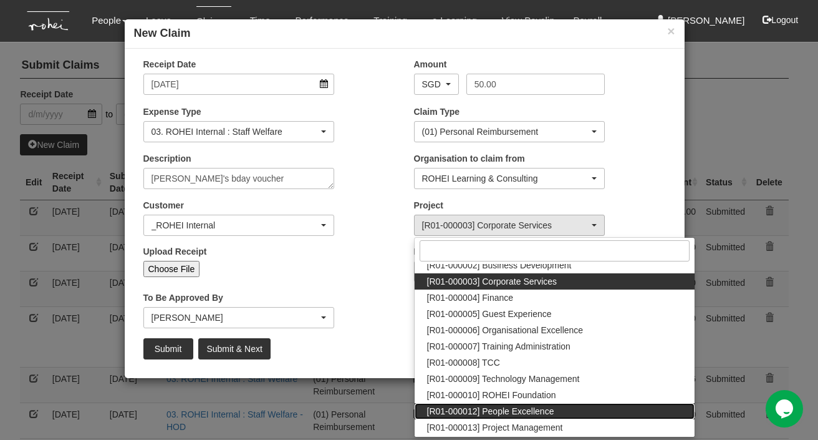
click at [513, 408] on span "[R01-000012] People Excellence" at bounding box center [490, 411] width 127 height 12
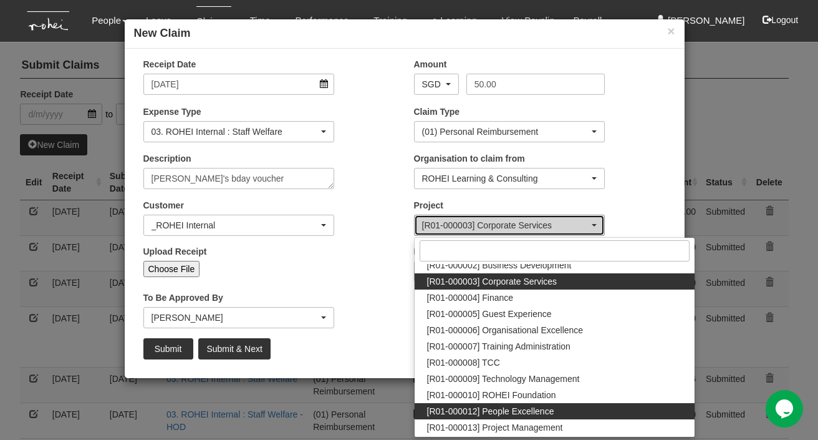
select select "1221"
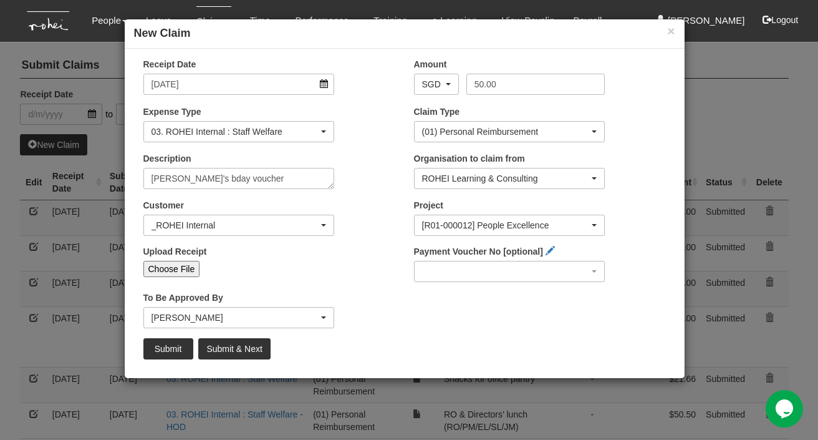
click at [364, 269] on div "Upload Receipt Choose File" at bounding box center [269, 265] width 271 height 41
click at [172, 267] on input "Choose File" at bounding box center [171, 269] width 57 height 16
type input "C:\fakepath\Bhel - 20250803 Maoi Bday Voucher.jpg"
type input "Choose Another File"
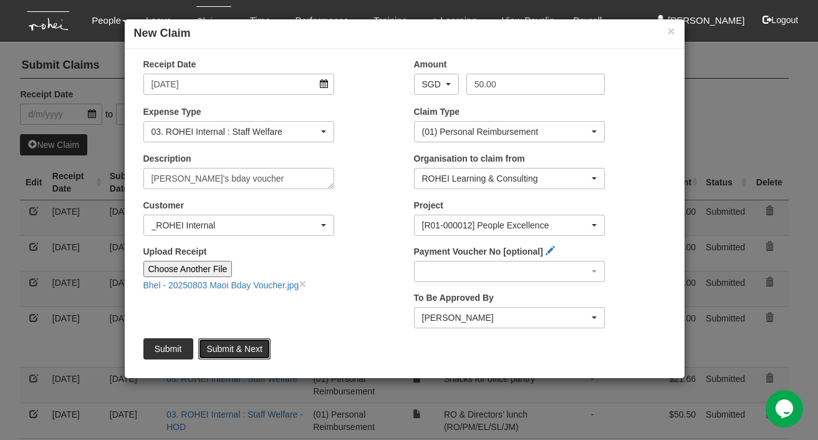
click at [238, 349] on input "Submit & Next" at bounding box center [234, 348] width 72 height 21
type input "Choose File"
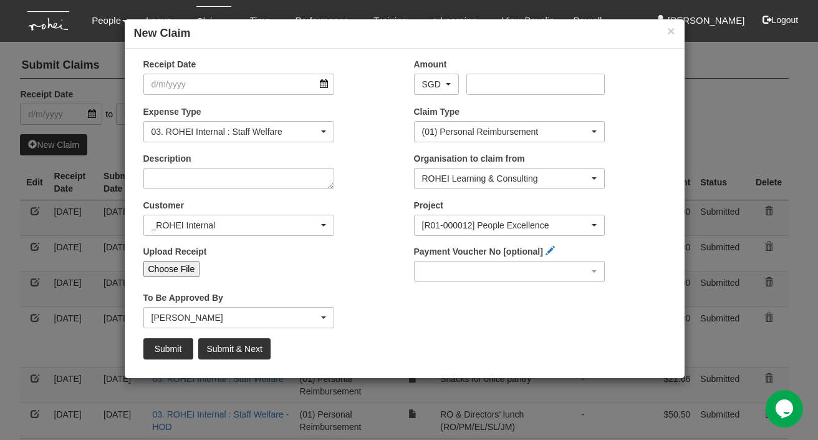
select select "50"
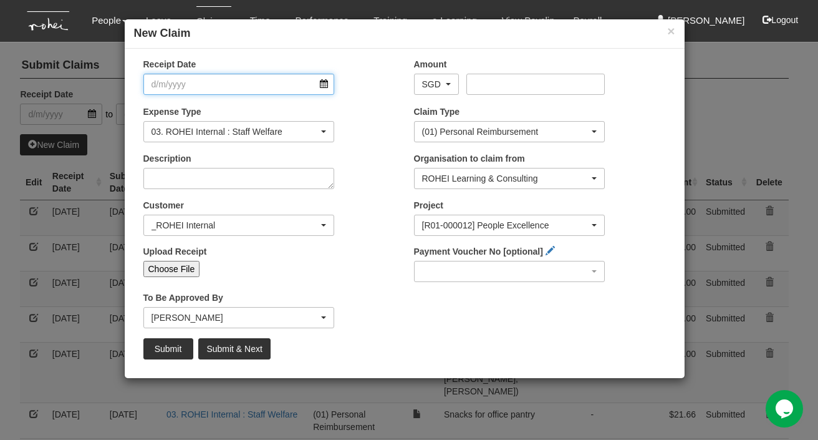
click at [324, 82] on input "Receipt Date" at bounding box center [238, 84] width 191 height 21
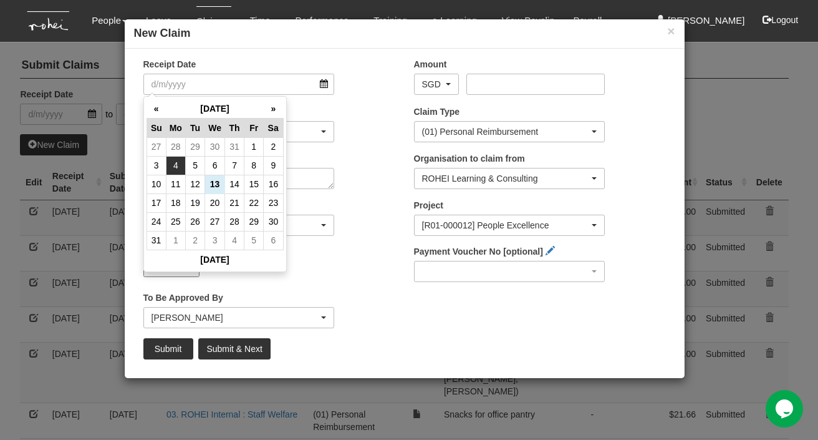
click at [175, 167] on td "4" at bounding box center [175, 165] width 19 height 19
type input "4/8/2025"
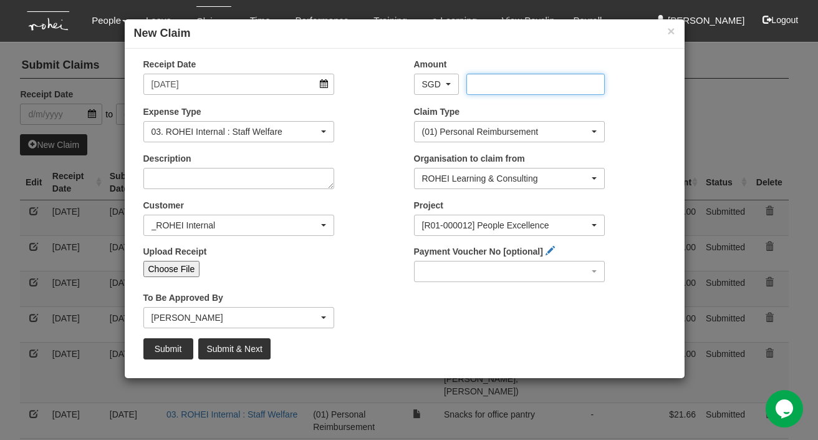
click at [488, 82] on input "Amount" at bounding box center [536, 84] width 138 height 21
type input "43.80"
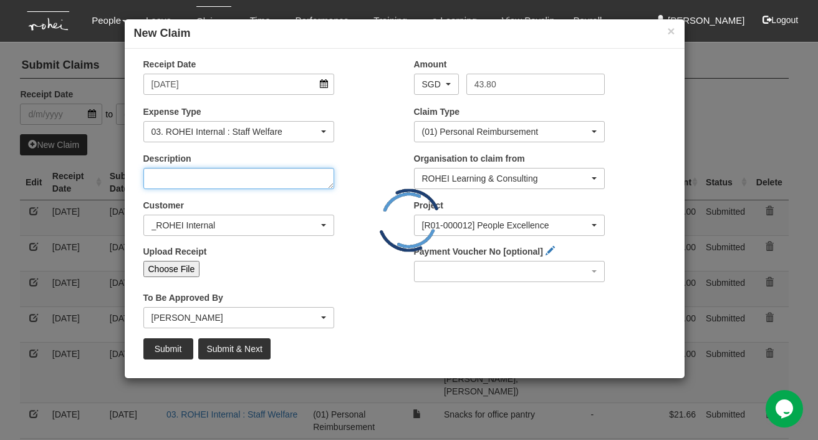
click at [262, 182] on textarea "Description" at bounding box center [238, 178] width 191 height 21
type textarea "Staff Comm cake"
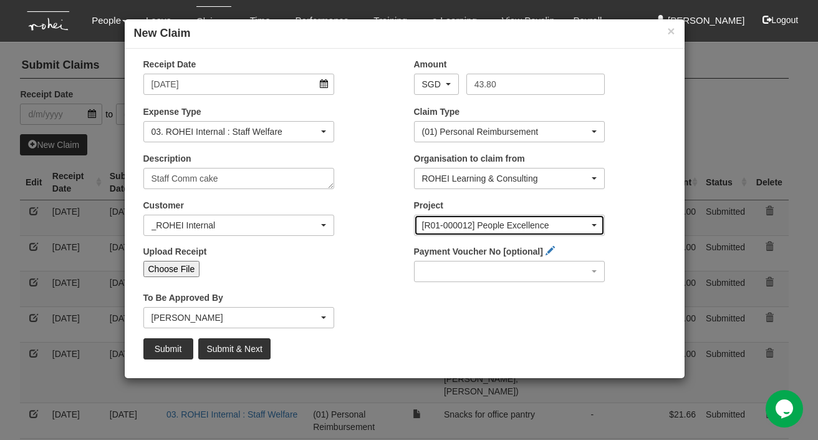
click at [458, 225] on div "[R01-000012] People Excellence" at bounding box center [506, 225] width 168 height 12
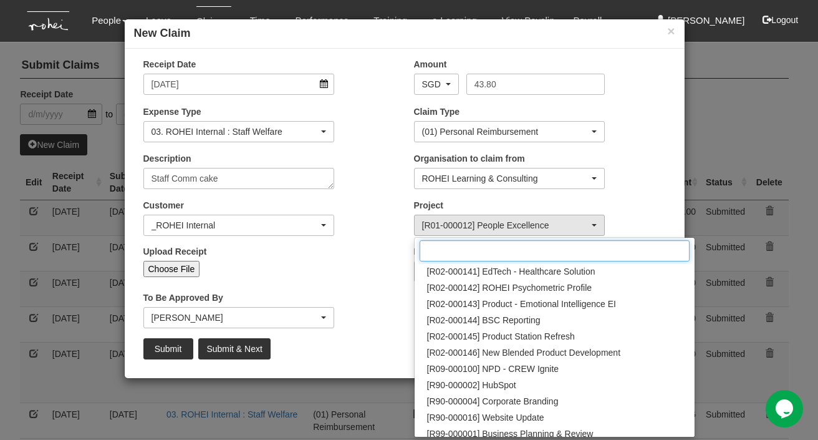
scroll to position [589, 0]
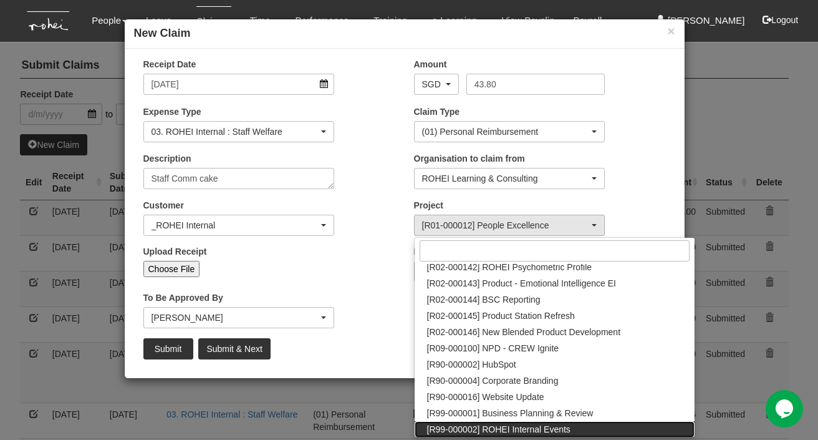
click at [527, 427] on span "[R99-000002] ROHEI Internal Events" at bounding box center [498, 429] width 143 height 12
select select "1548"
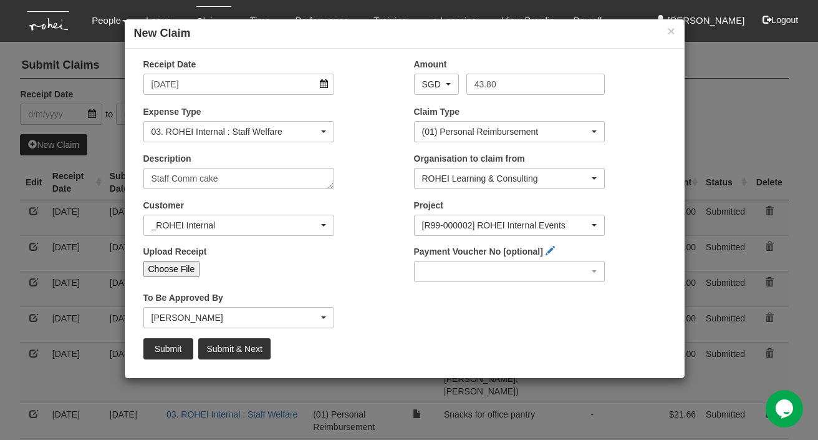
click at [179, 268] on input "Choose File" at bounding box center [171, 269] width 57 height 16
type input "C:\fakepath\Bhel - 20250804 Cake for Staff Comm.jpg"
type input "Choose Another File"
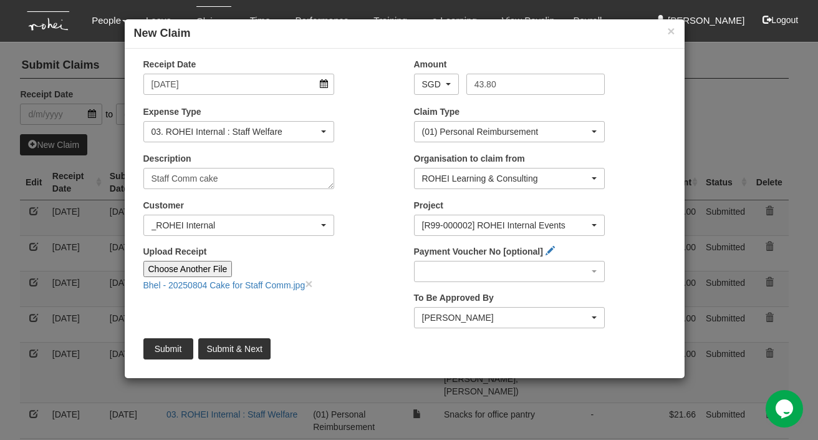
click at [193, 268] on input "Choose Another File" at bounding box center [187, 269] width 89 height 16
type input "C:\fakepath\Bhel - 20250804 Staff Comm cake.jpg"
click at [225, 346] on input "Submit & Next" at bounding box center [234, 348] width 72 height 21
type input "Choose File"
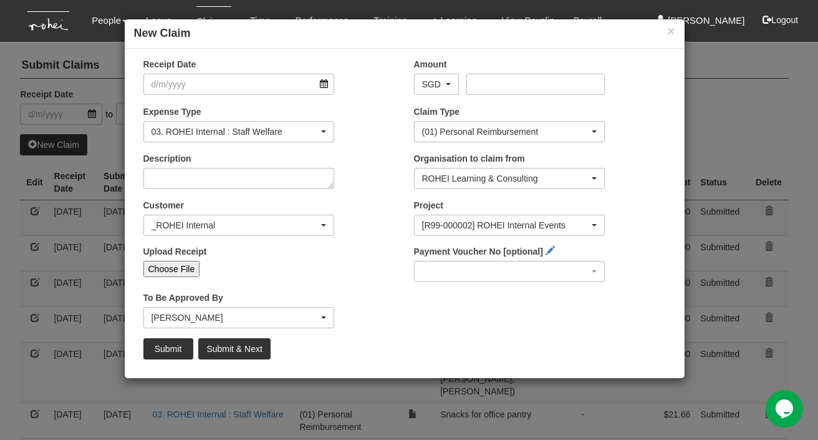
select select "50"
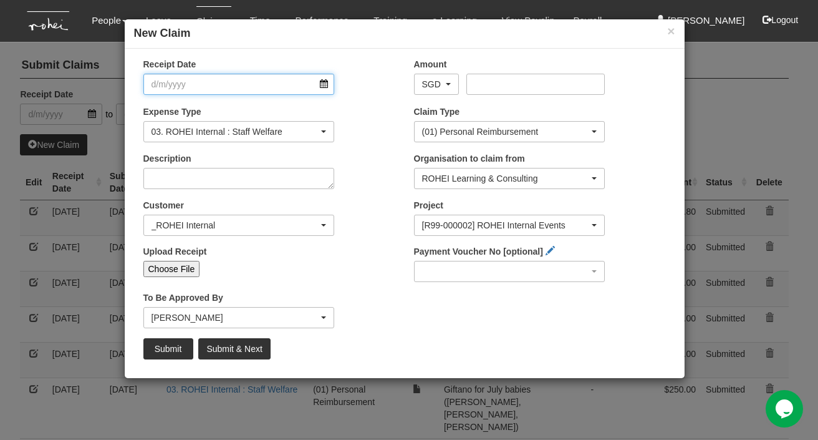
click at [323, 85] on input "Receipt Date" at bounding box center [238, 84] width 191 height 21
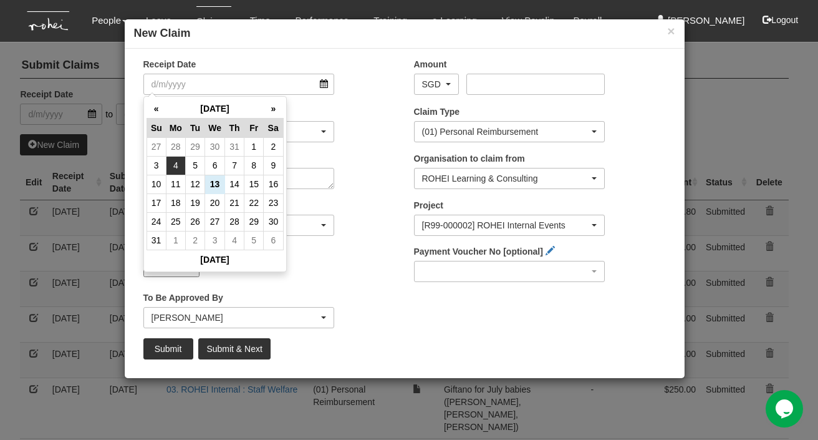
click at [173, 165] on td "4" at bounding box center [175, 165] width 19 height 19
type input "4/8/2025"
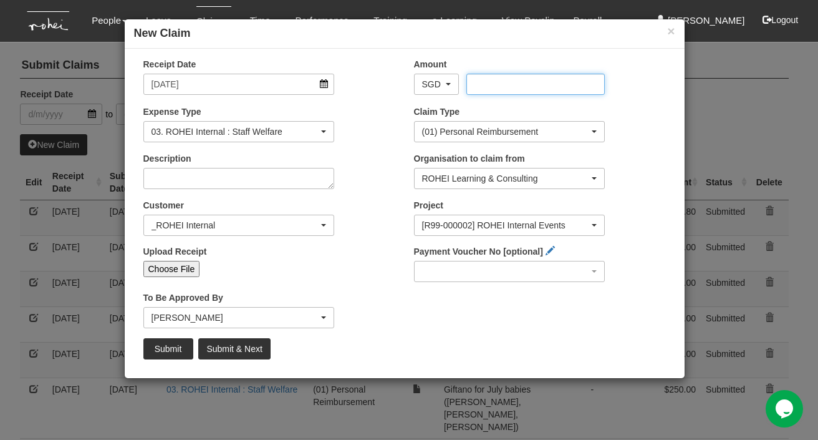
click at [483, 88] on input "Amount" at bounding box center [536, 84] width 138 height 21
type input "33.98"
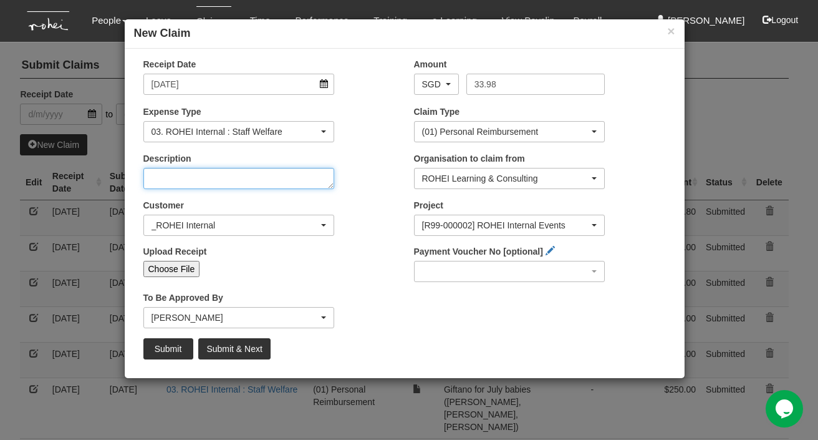
click at [208, 175] on textarea "Description" at bounding box center [238, 178] width 191 height 21
type textarea "Staff Comm Table snacks"
click at [183, 269] on input "Choose File" at bounding box center [171, 269] width 57 height 16
type input "C:\fakepath\Bhel - 20250804 Staff Comm Table Snacks.jpg"
type input "Choose Another File"
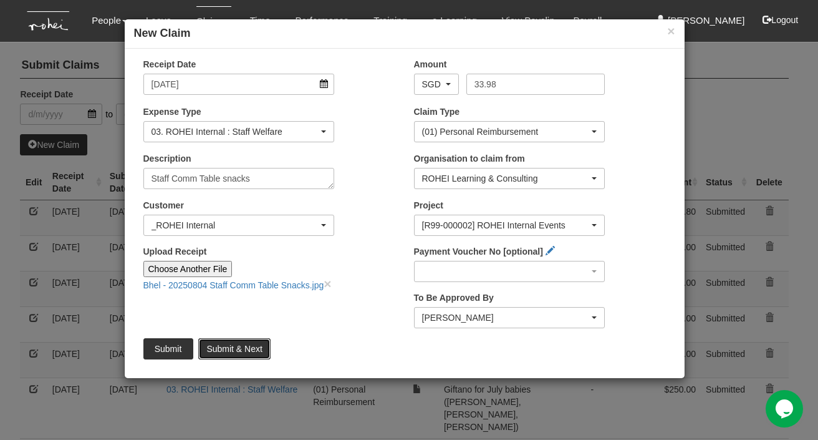
click at [235, 351] on input "Submit & Next" at bounding box center [234, 348] width 72 height 21
type input "Choose File"
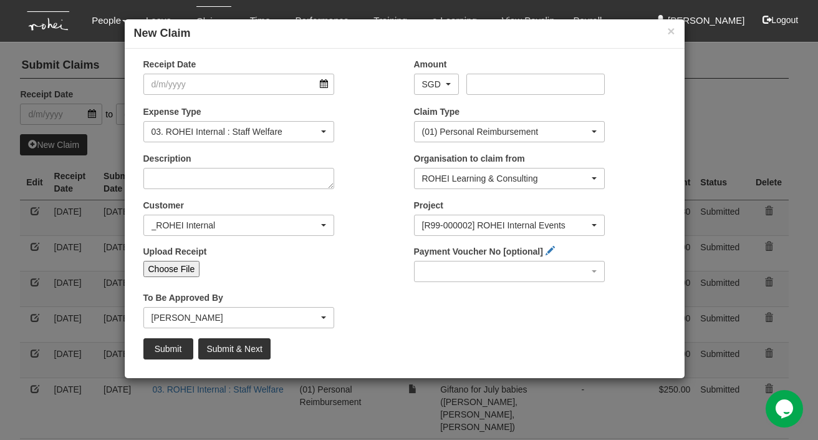
select select "50"
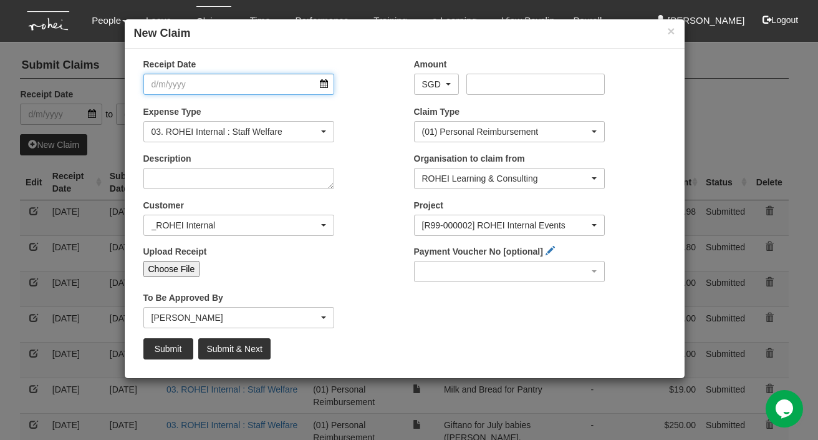
click at [324, 84] on input "Receipt Date" at bounding box center [238, 84] width 191 height 21
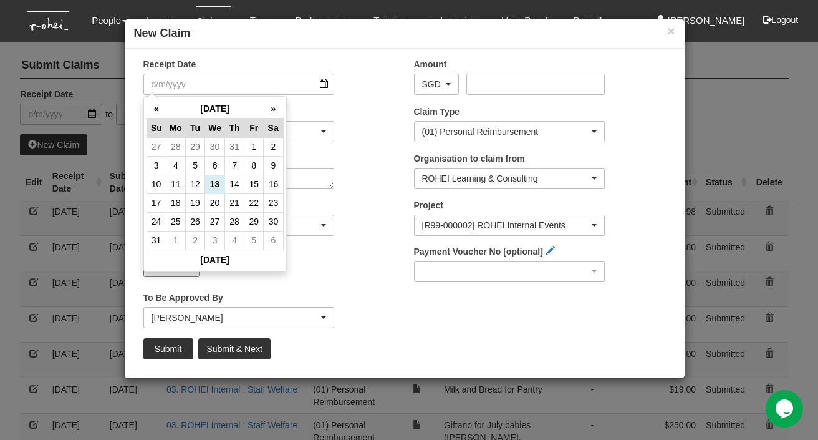
drag, startPoint x: 177, startPoint y: 165, endPoint x: 191, endPoint y: 160, distance: 14.4
click at [177, 165] on td "4" at bounding box center [175, 165] width 19 height 19
type input "4/8/2025"
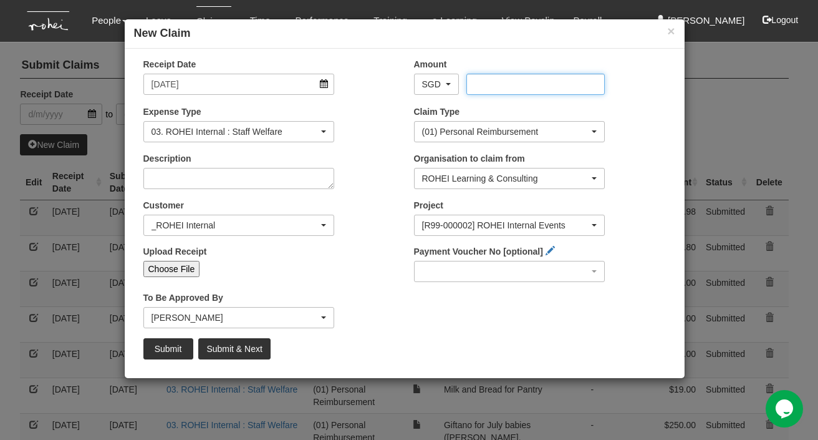
click at [483, 89] on input "Amount" at bounding box center [536, 84] width 138 height 21
type input "8.90"
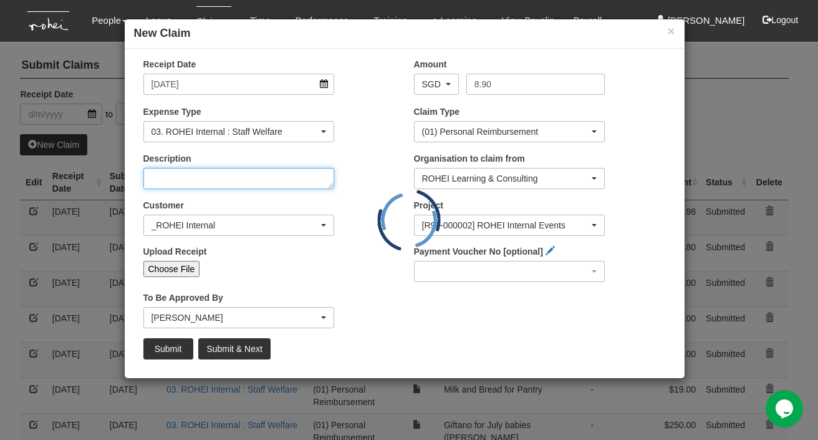
click at [195, 179] on textarea "Description" at bounding box center [238, 178] width 191 height 21
type textarea "Staff D Bfast spread"
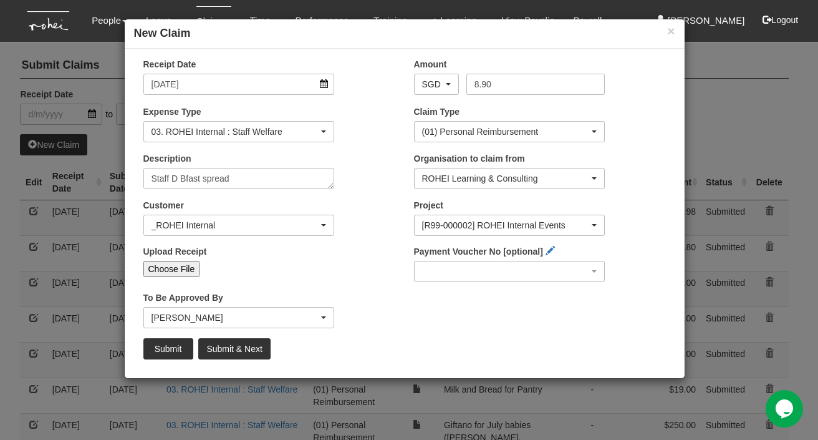
click at [175, 270] on input "Choose File" at bounding box center [171, 269] width 57 height 16
type input "C:\fakepath\Bhel - 20250804 Staff D Bfast Spread.jpg"
type input "Choose Another File"
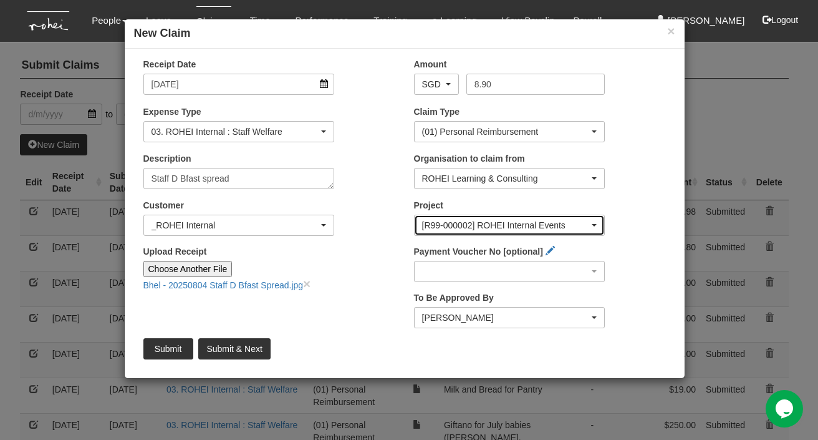
click at [475, 217] on div "[R99-000002] ROHEI Internal Events" at bounding box center [510, 225] width 190 height 20
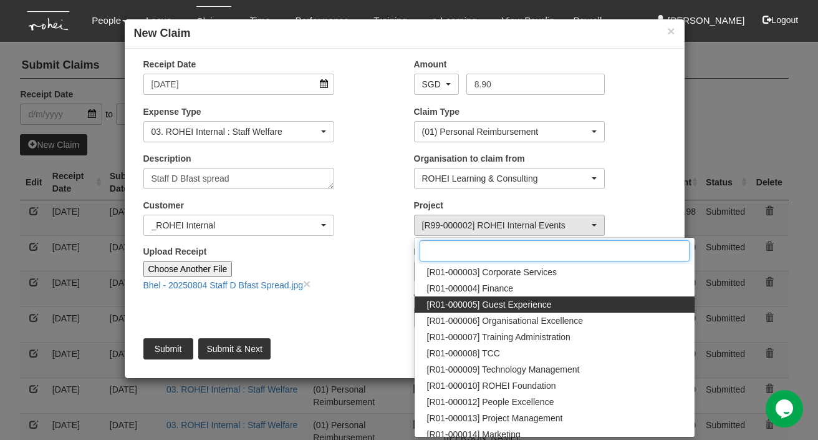
scroll to position [82, 0]
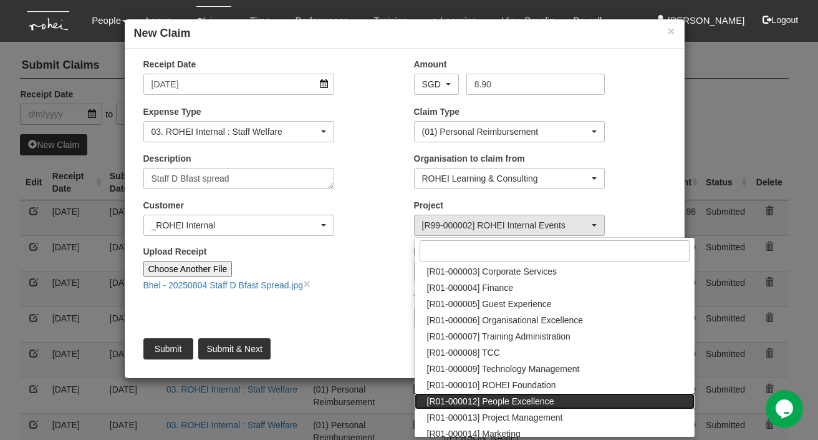
click at [519, 398] on span "[R01-000012] People Excellence" at bounding box center [490, 401] width 127 height 12
select select "1221"
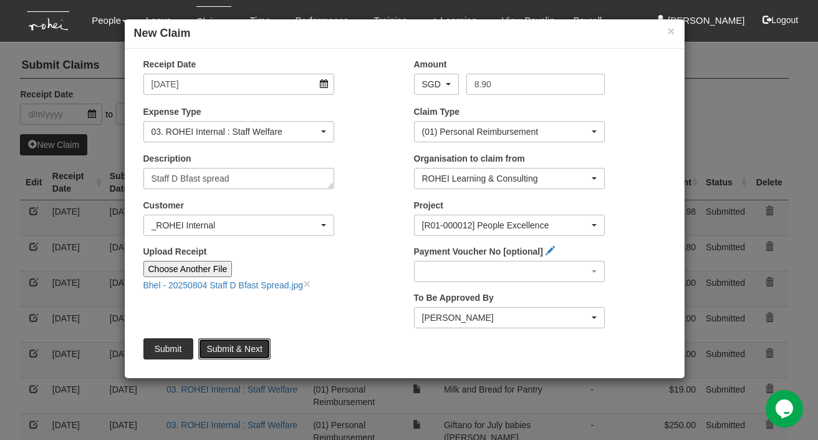
click at [226, 347] on input "Submit & Next" at bounding box center [234, 348] width 72 height 21
type input "Choose File"
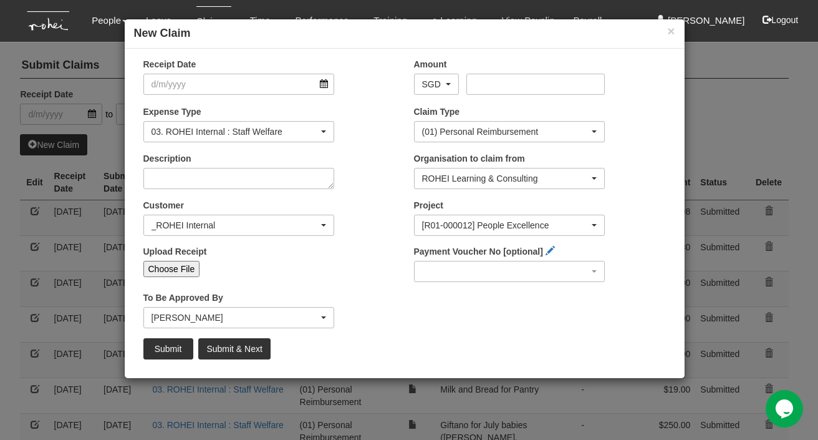
select select "50"
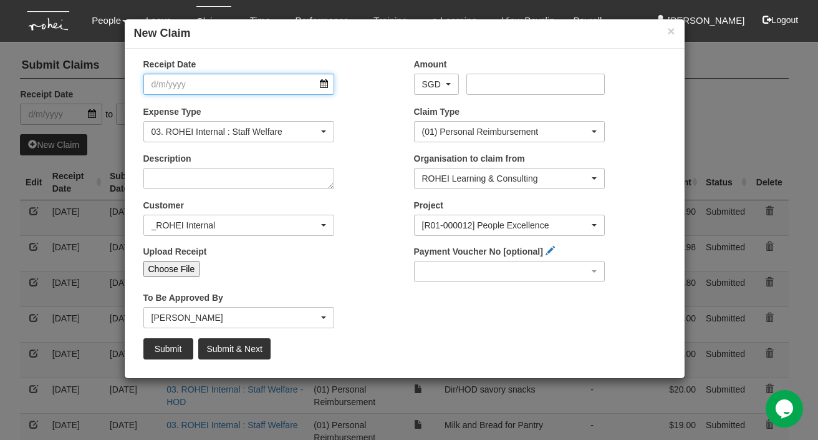
click at [323, 85] on input "Receipt Date" at bounding box center [238, 84] width 191 height 21
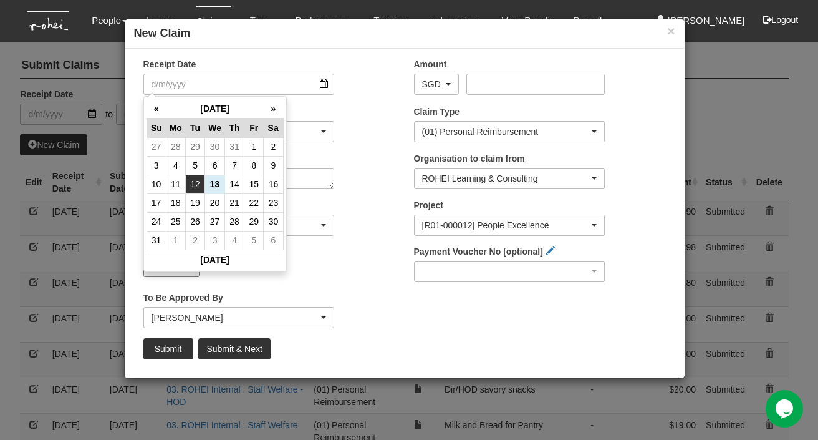
click at [196, 180] on td "12" at bounding box center [195, 184] width 19 height 19
type input "12/8/2025"
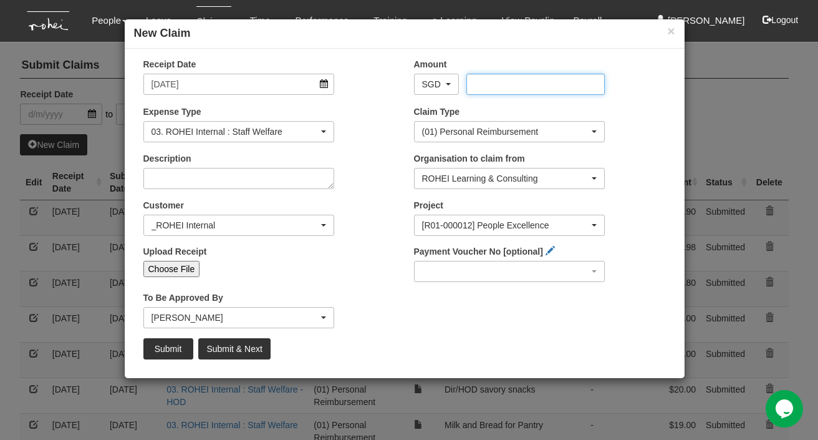
click at [493, 84] on input "Amount" at bounding box center [536, 84] width 138 height 21
type input "134.25"
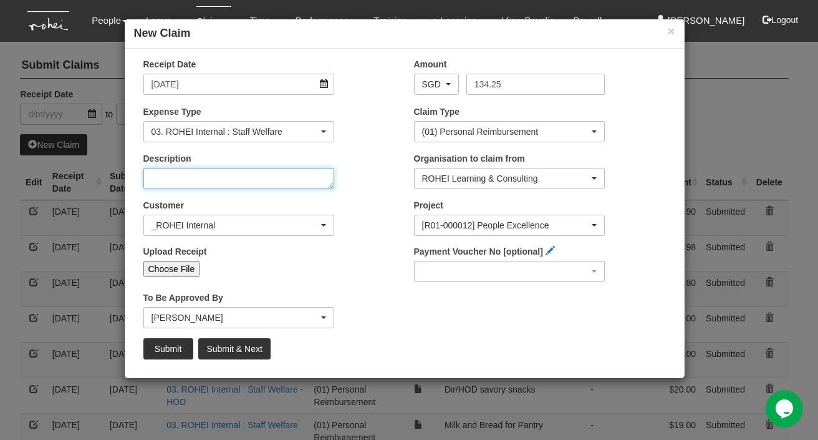
click at [222, 175] on textarea "Description" at bounding box center [238, 178] width 191 height 21
click at [226, 177] on textarea "Nespresso Pods (20 packs)" at bounding box center [238, 178] width 191 height 21
type textarea "Nespresso Pods (20x10 pods)"
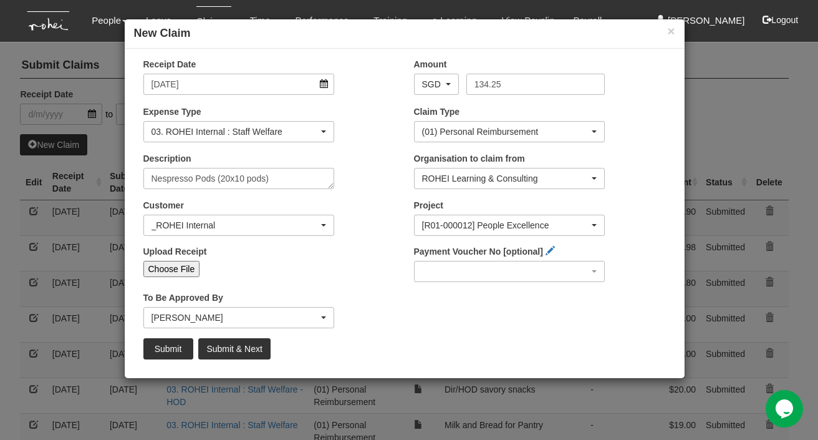
click at [179, 266] on input "Choose File" at bounding box center [171, 269] width 57 height 16
type input "C:\fakepath\Bhel - 20250812 Nespresso Pods.jpg"
type input "Choose Another File"
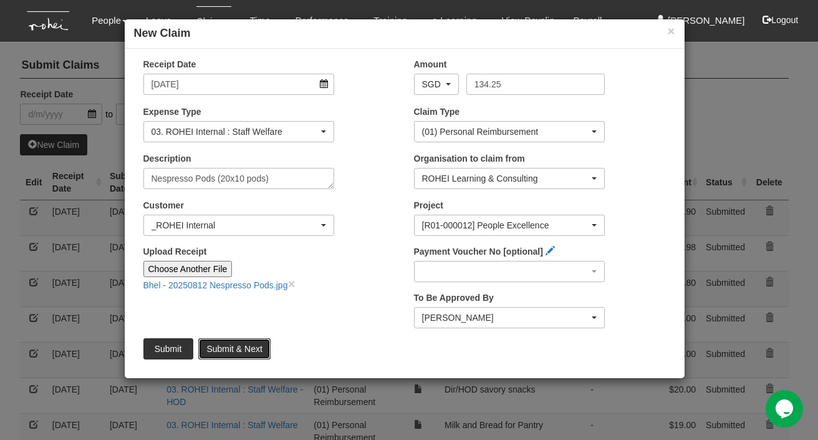
click at [231, 344] on input "Submit & Next" at bounding box center [234, 348] width 72 height 21
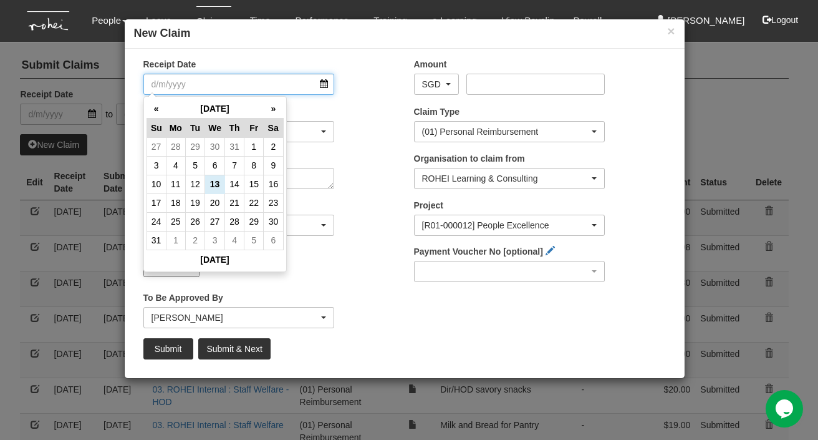
click at [324, 82] on input "Receipt Date" at bounding box center [238, 84] width 191 height 21
click at [220, 181] on td "13" at bounding box center [215, 184] width 20 height 19
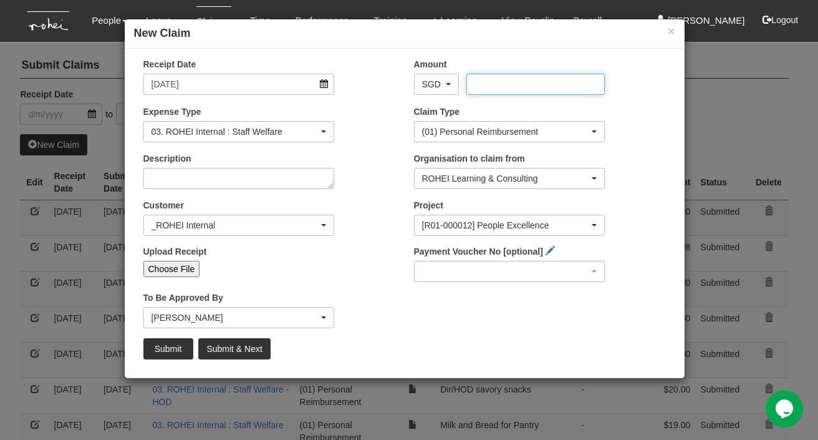
click at [532, 82] on input "Amount" at bounding box center [536, 84] width 138 height 21
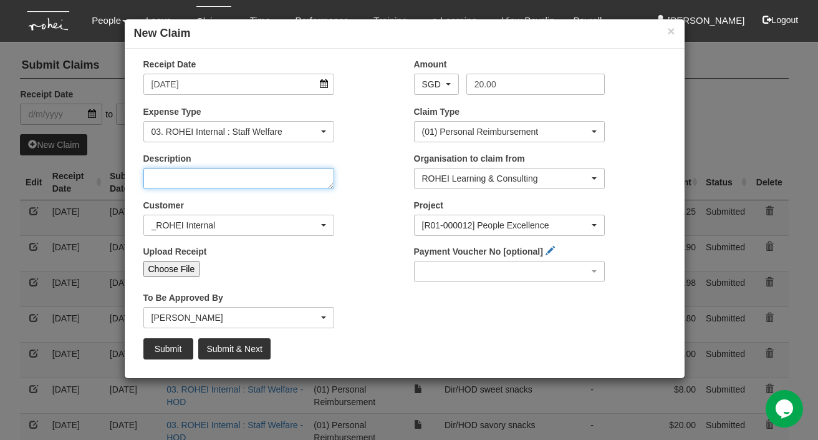
click at [236, 180] on textarea "Description" at bounding box center [238, 178] width 191 height 21
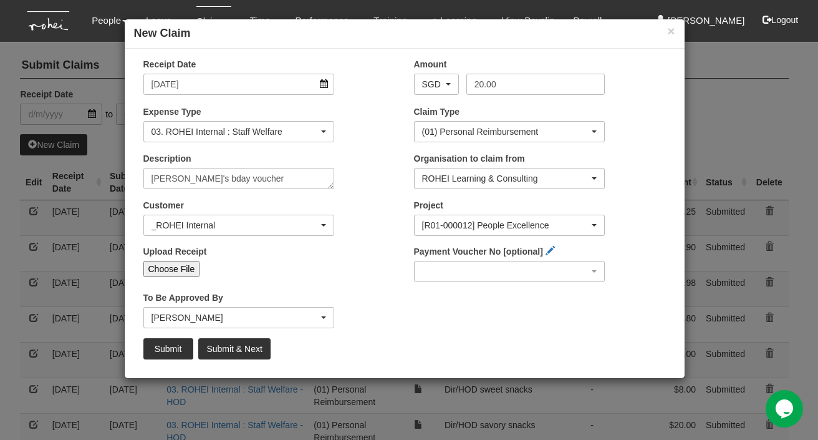
click at [177, 268] on input "Choose File" at bounding box center [171, 269] width 57 height 16
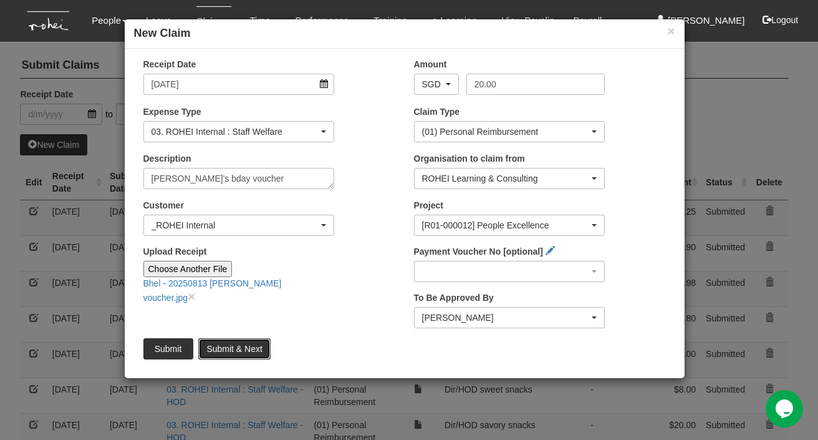
click at [220, 347] on input "Submit & Next" at bounding box center [234, 348] width 72 height 21
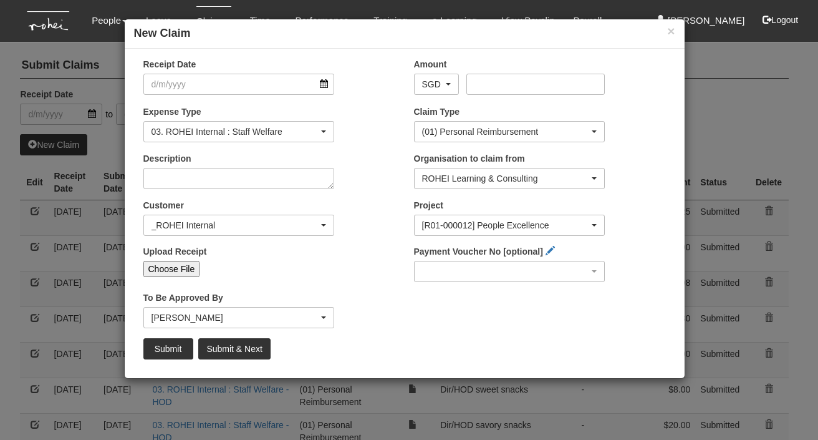
select select "210"
select select "14"
select select "397"
select select "1221"
select select "50"
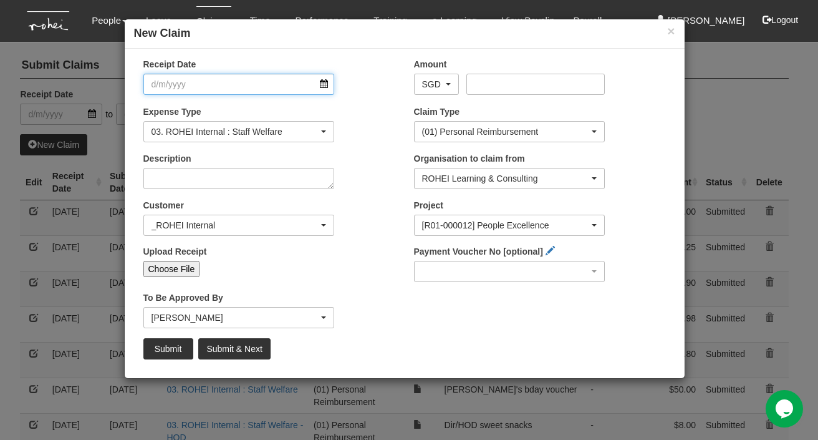
click at [322, 84] on input "Receipt Date" at bounding box center [238, 84] width 191 height 21
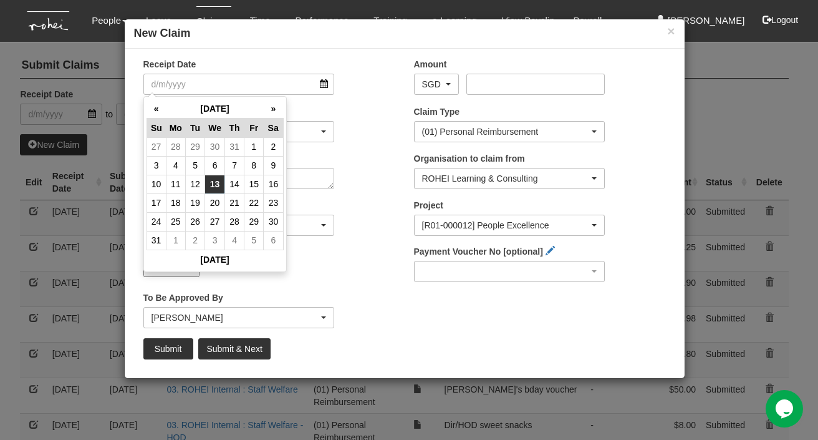
click at [217, 183] on td "13" at bounding box center [215, 184] width 20 height 19
type input "13/8/2025"
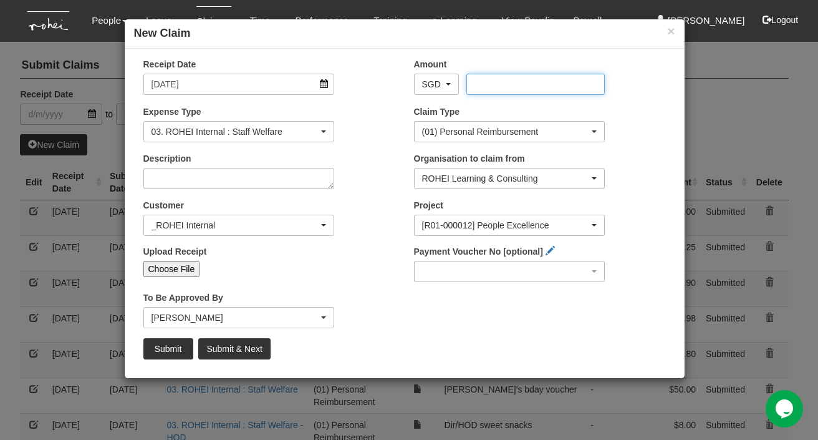
click at [473, 84] on input "Amount" at bounding box center [536, 84] width 138 height 21
type input "39.89"
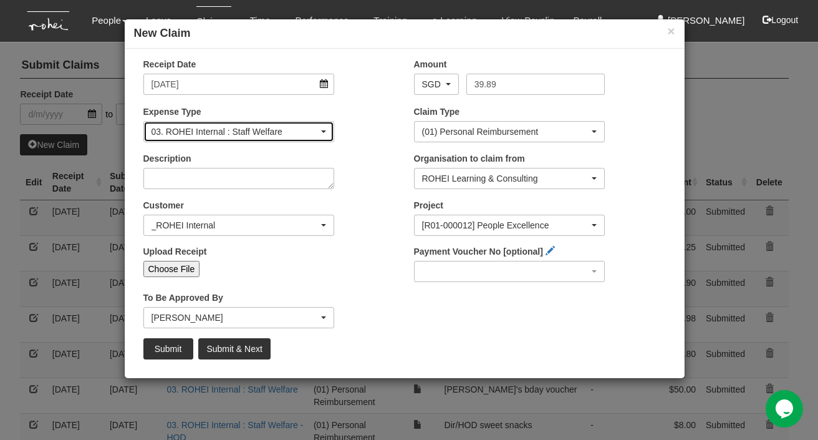
click at [318, 129] on div "03. ROHEI Internal : Staff Welfare" at bounding box center [236, 131] width 168 height 12
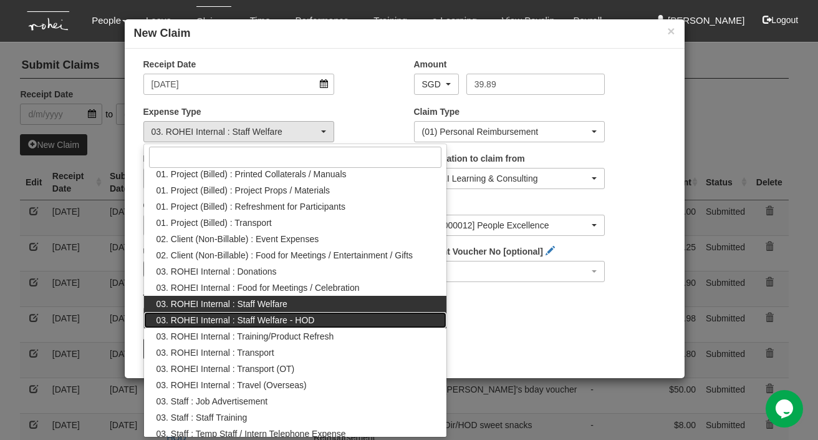
click at [304, 315] on span "03. ROHEI Internal : Staff Welfare - HOD" at bounding box center [236, 320] width 158 height 12
select select "236"
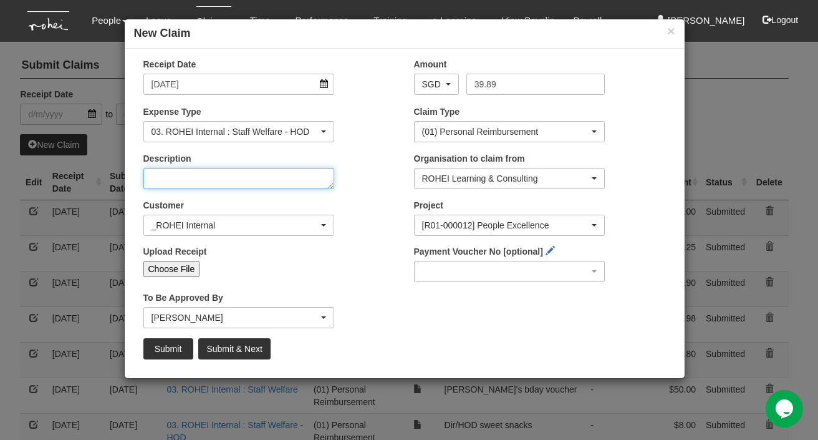
click at [235, 180] on textarea "Description" at bounding box center [238, 178] width 191 height 21
type textarea "RO-Dir-HOD lunch pizza"
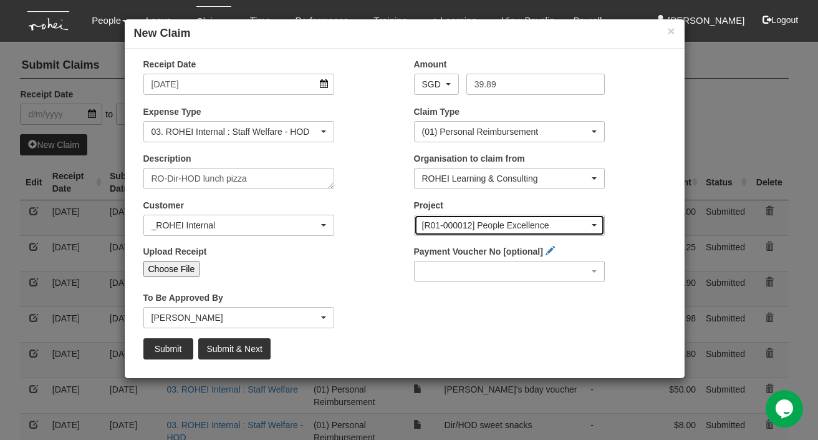
click at [498, 224] on div "[R01-000012] People Excellence" at bounding box center [506, 225] width 168 height 12
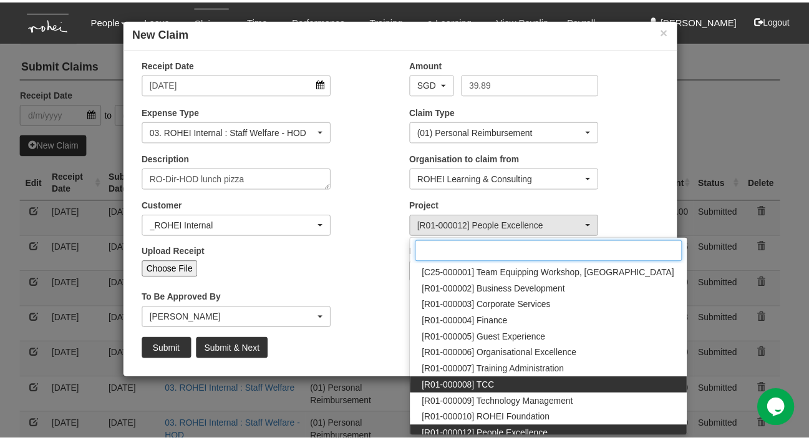
scroll to position [47, 0]
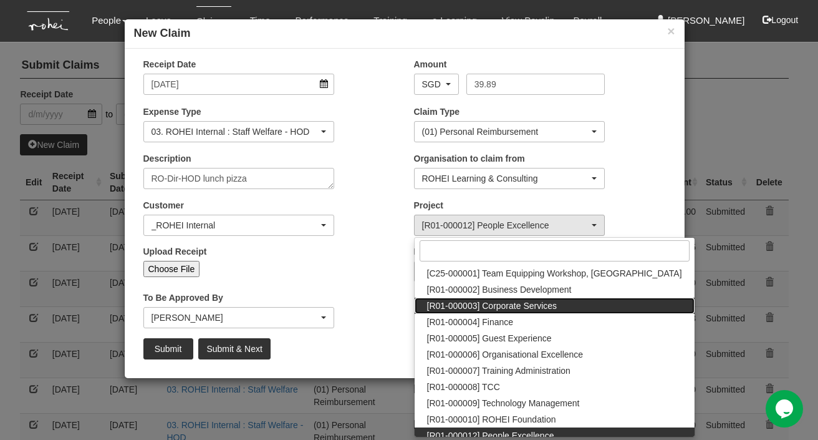
click at [536, 306] on span "[R01-000003] Corporate Services" at bounding box center [492, 305] width 130 height 12
select select "1220"
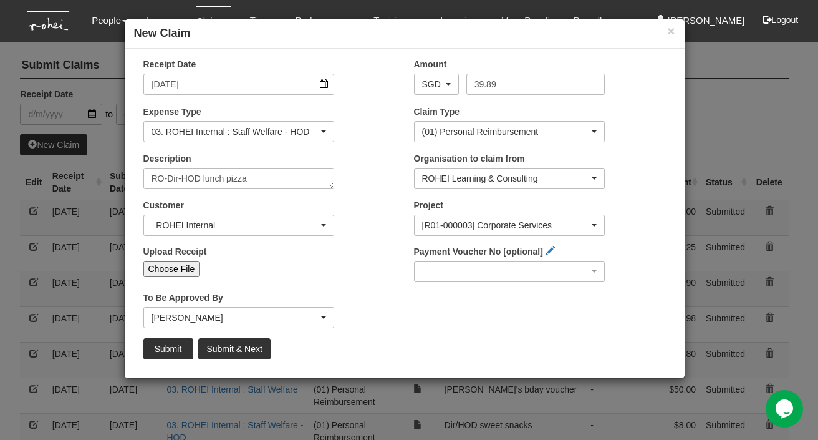
click at [173, 264] on input "Choose File" at bounding box center [171, 269] width 57 height 16
type input "C:\fakepath\Bhel - 20250813 Lunch for RO, Dir & HOD (pizza).pdf"
type input "Choose Another File"
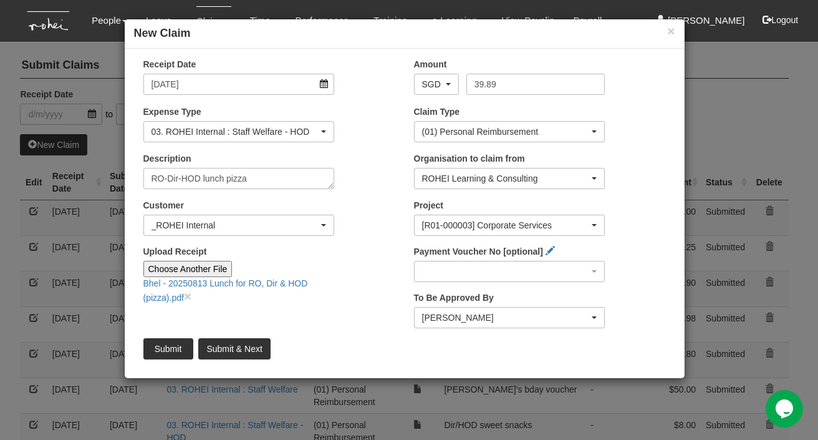
click at [173, 268] on input "Choose Another File" at bounding box center [187, 269] width 89 height 16
type input "C:\fakepath\Bhel - 20250813 RO-Dir-HOD lunch Pizza.jpg"
click at [228, 349] on input "Submit & Next" at bounding box center [234, 348] width 72 height 21
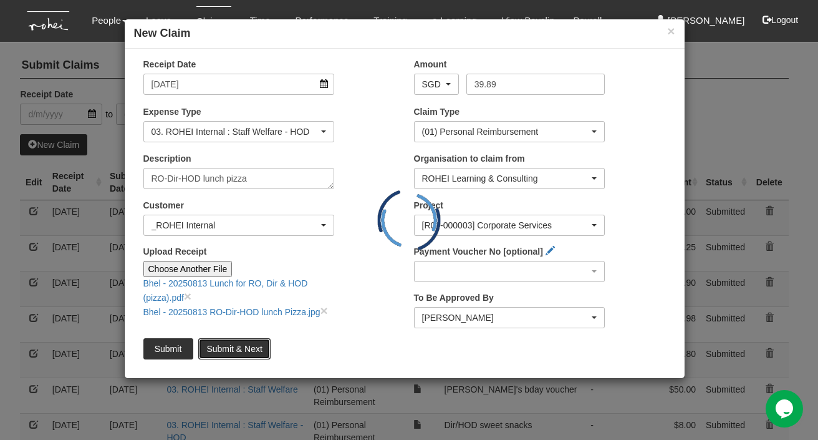
type input "Choose File"
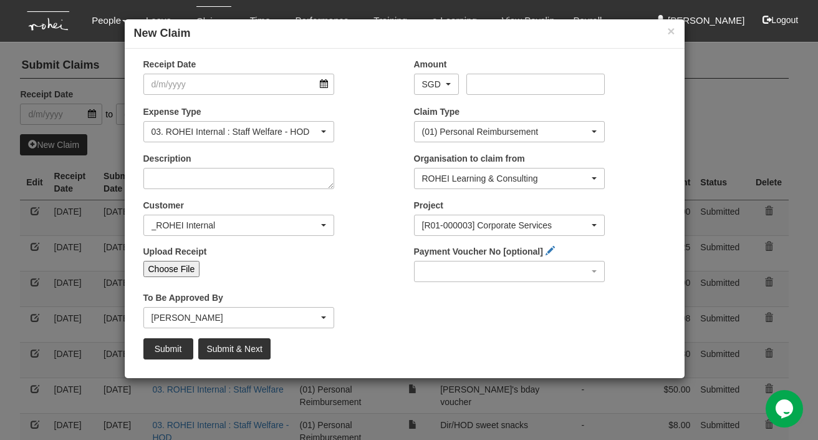
select select "50"
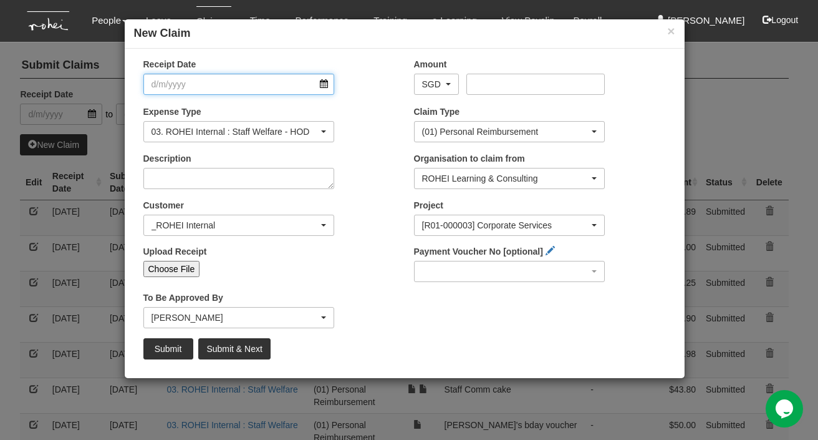
click at [324, 83] on input "Receipt Date" at bounding box center [238, 84] width 191 height 21
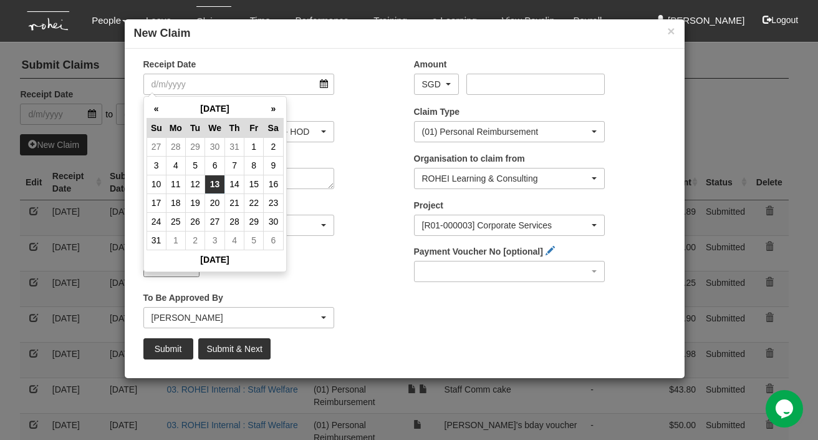
click at [211, 188] on td "13" at bounding box center [215, 184] width 20 height 19
type input "13/8/2025"
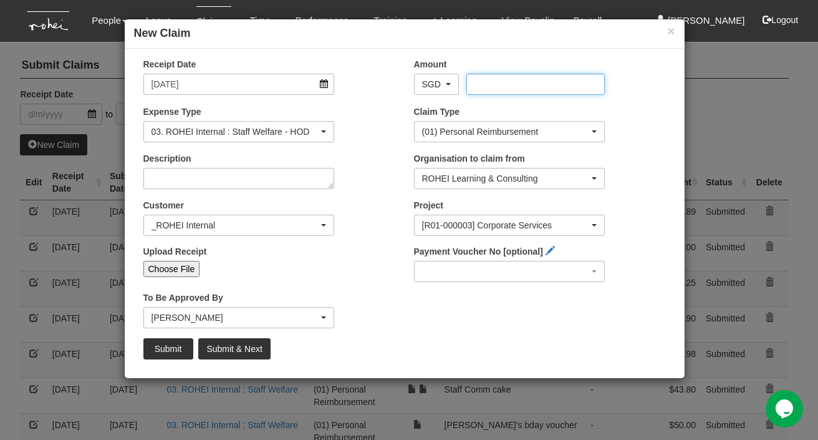
click at [474, 84] on input "Amount" at bounding box center [536, 84] width 138 height 21
click at [498, 85] on input "Amount" at bounding box center [536, 84] width 138 height 21
type input "140.40"
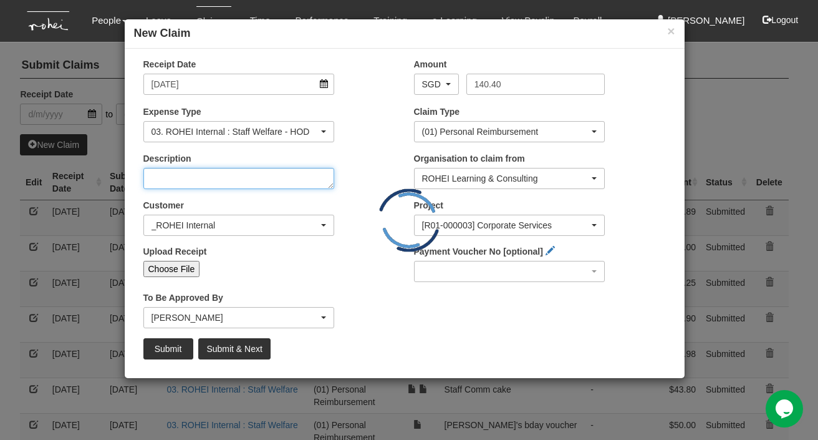
click at [209, 180] on textarea "Description" at bounding box center [238, 178] width 191 height 21
type textarea "RO-Dir-OCE lunch popeyes"
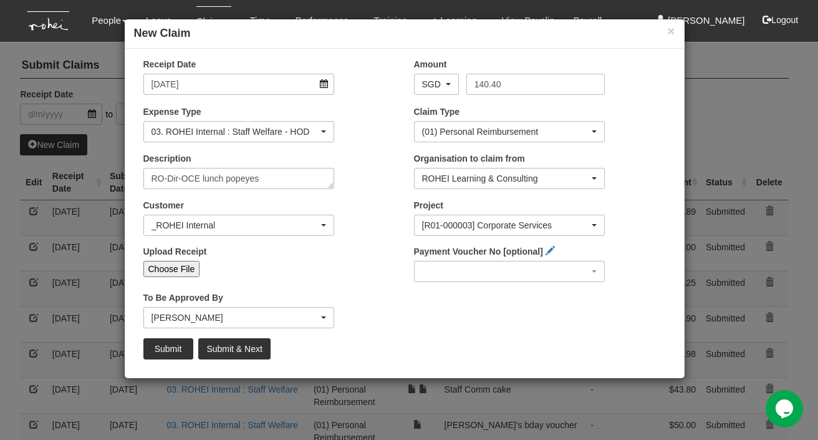
click at [169, 268] on input "Choose File" at bounding box center [171, 269] width 57 height 16
type input "C:\fakepath\Bhel - 20250813 RO-Dir-HOD lunch Popeyes.jpg"
type input "Choose Another File"
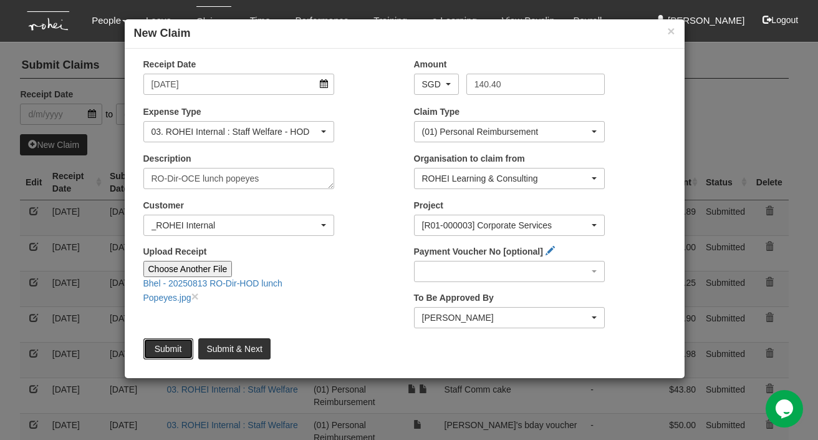
click at [157, 350] on input "Submit" at bounding box center [168, 348] width 50 height 21
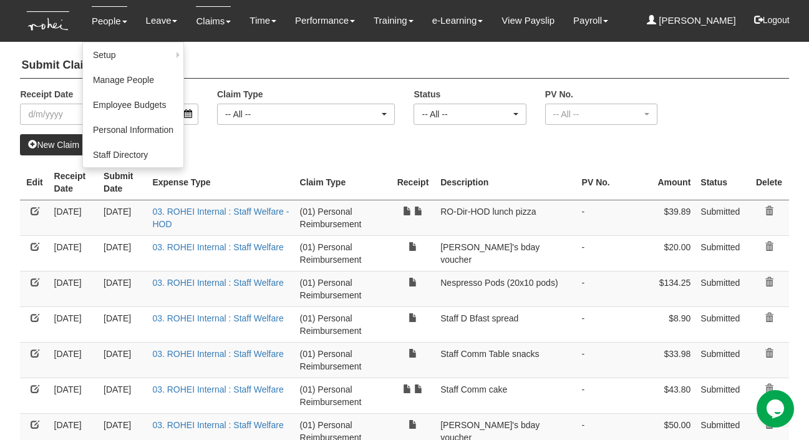
select select "50"
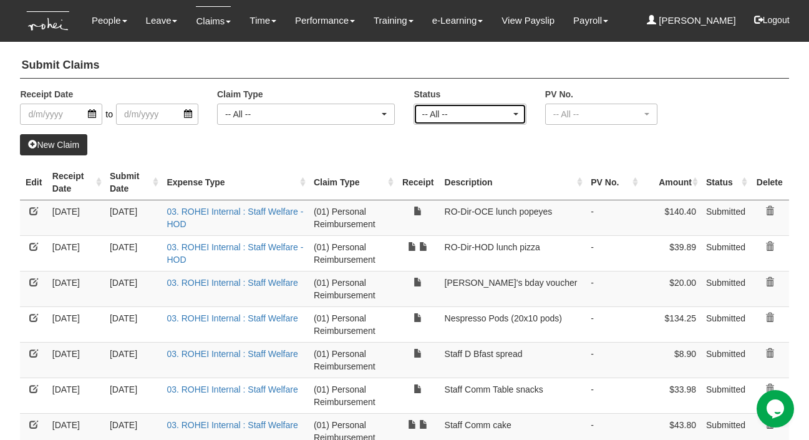
click at [454, 114] on div "-- All --" at bounding box center [466, 114] width 89 height 12
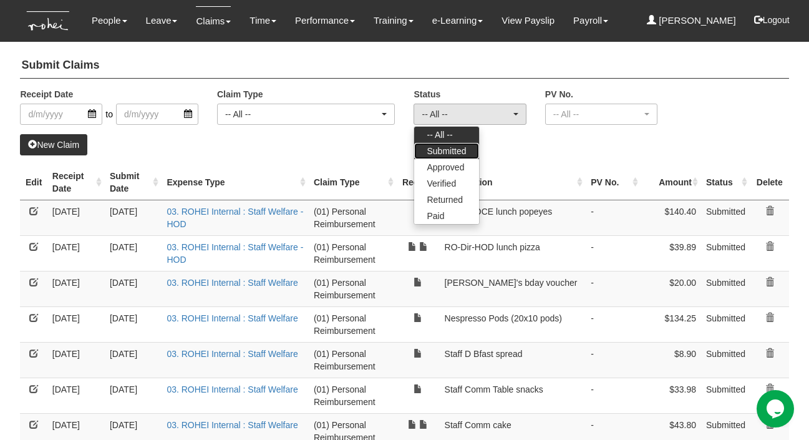
click at [447, 148] on span "Submitted" at bounding box center [446, 151] width 39 height 12
select select "Submitted"
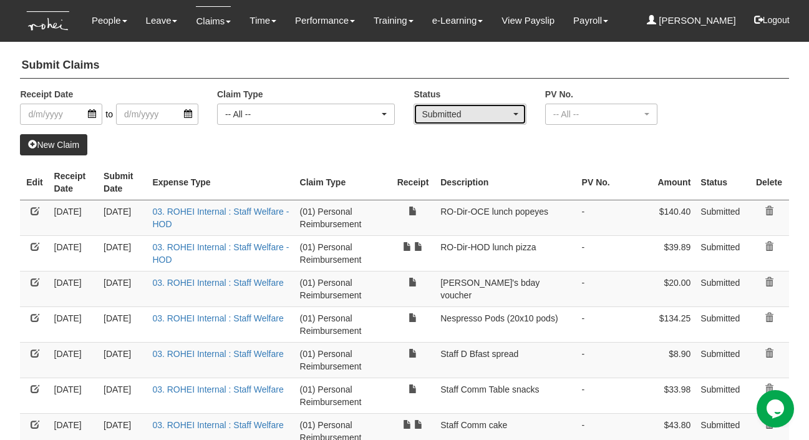
select select "50"
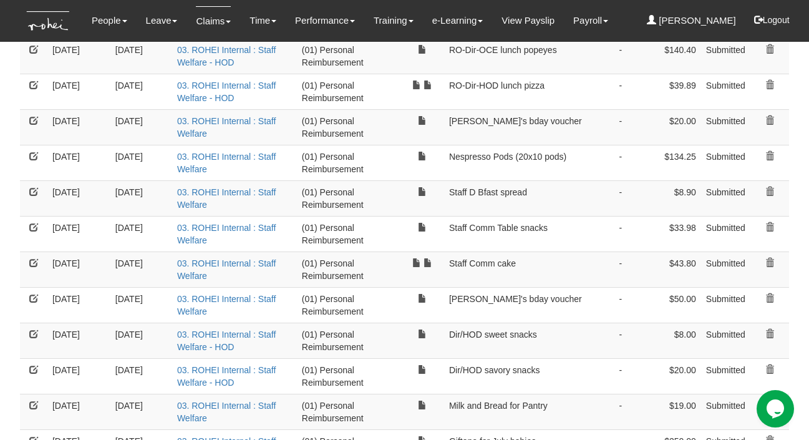
scroll to position [0, 0]
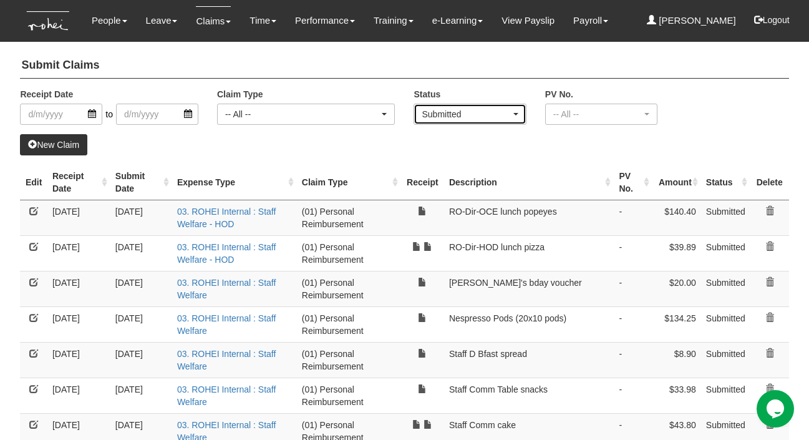
click at [475, 116] on div "Submitted" at bounding box center [466, 114] width 89 height 12
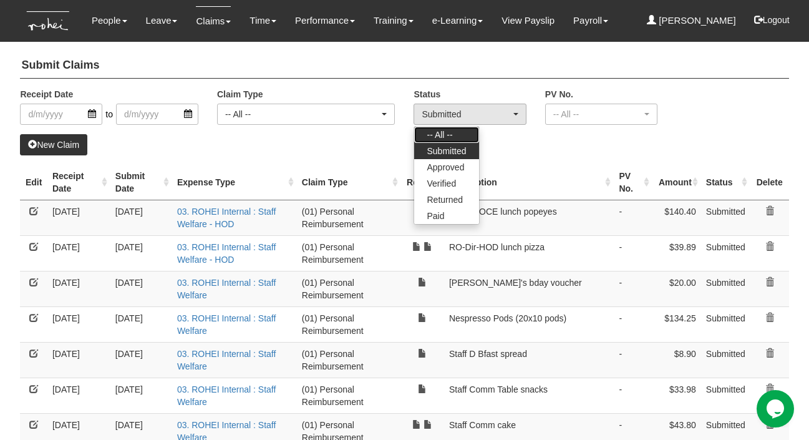
click at [462, 132] on link "-- All --" at bounding box center [446, 135] width 64 height 16
select select "All"
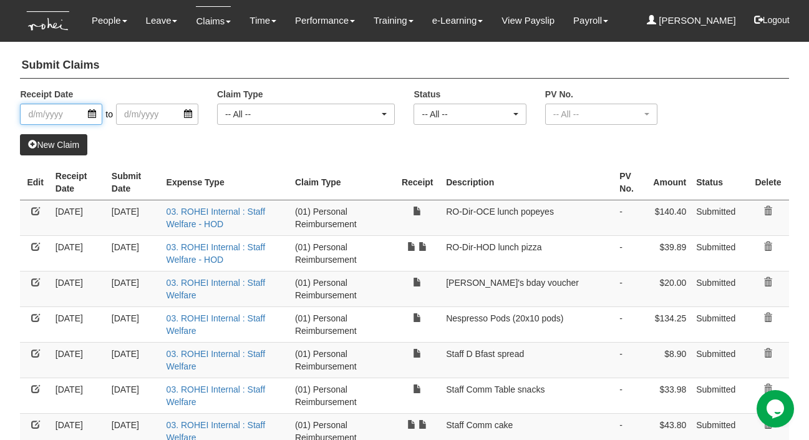
click at [90, 112] on input "search" at bounding box center [61, 114] width 82 height 21
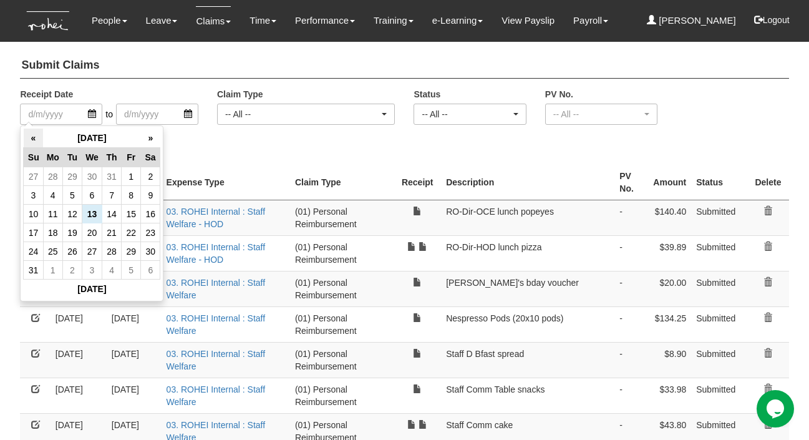
click at [32, 138] on th "«" at bounding box center [33, 137] width 19 height 19
select select "50"
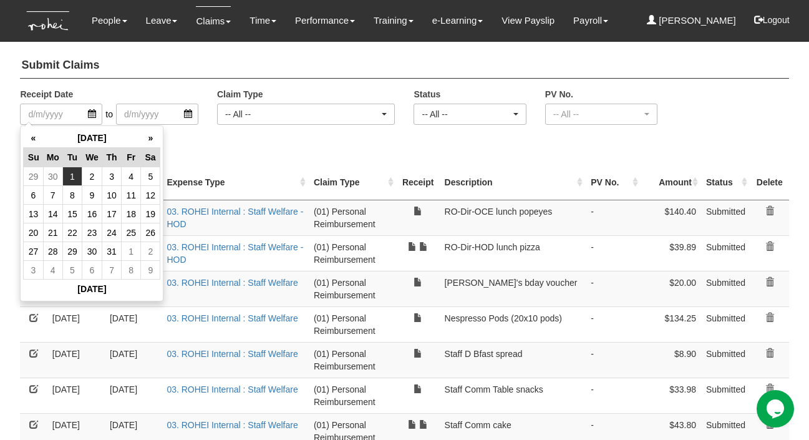
click at [67, 175] on td "1" at bounding box center [71, 176] width 19 height 19
type input "1/7/2025"
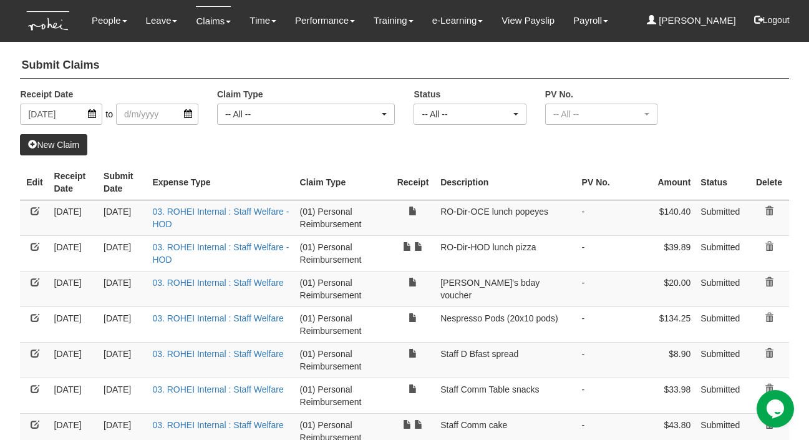
select select "50"
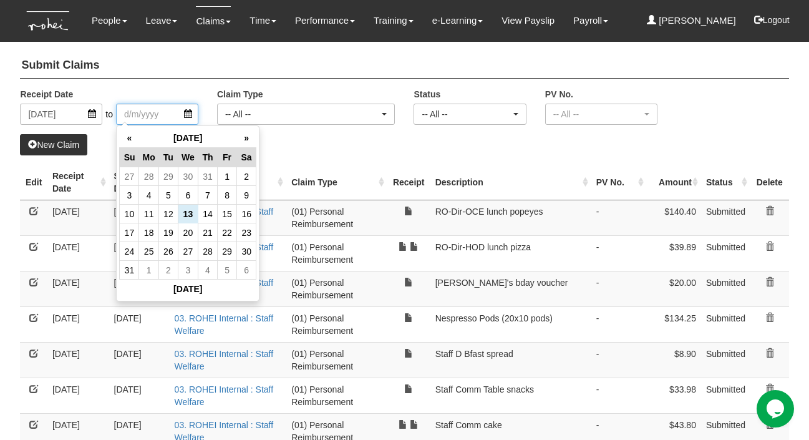
click at [190, 112] on input "search" at bounding box center [157, 114] width 82 height 21
click at [185, 210] on td "13" at bounding box center [188, 214] width 20 height 19
type input "13/8/2025"
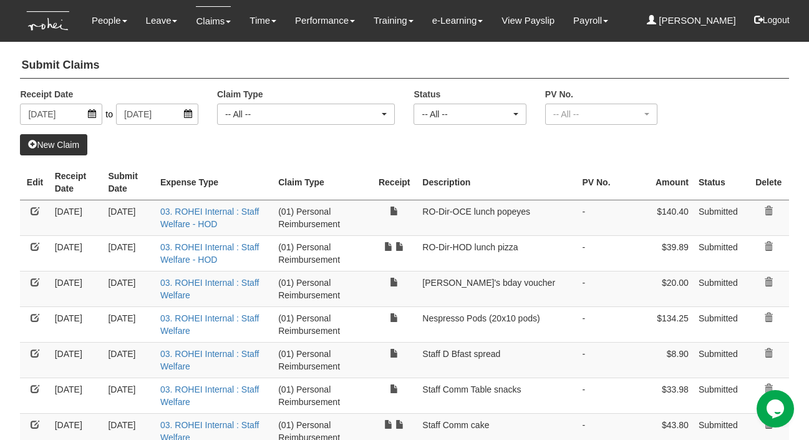
select select "50"
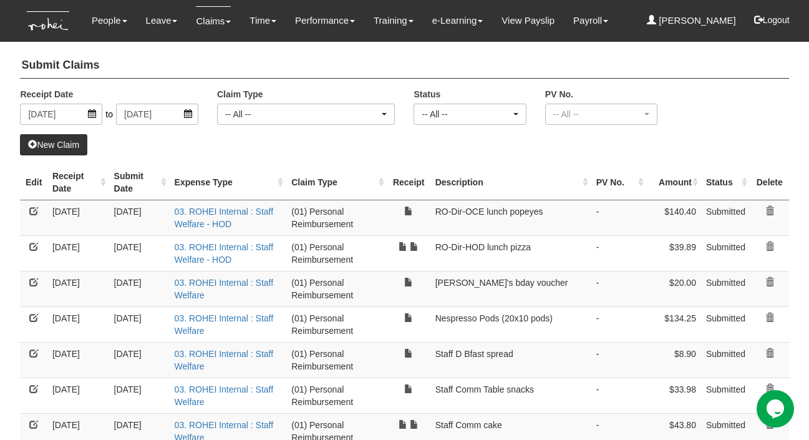
click at [696, 183] on th "Amount" at bounding box center [674, 183] width 54 height 36
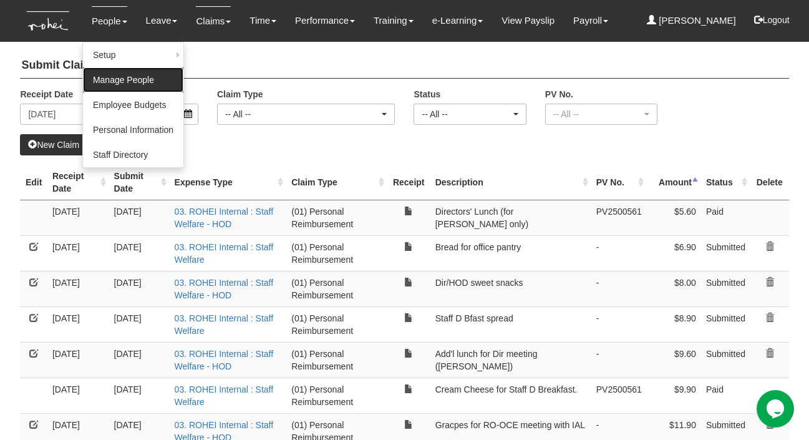
click at [113, 78] on link "Manage People" at bounding box center [133, 79] width 100 height 25
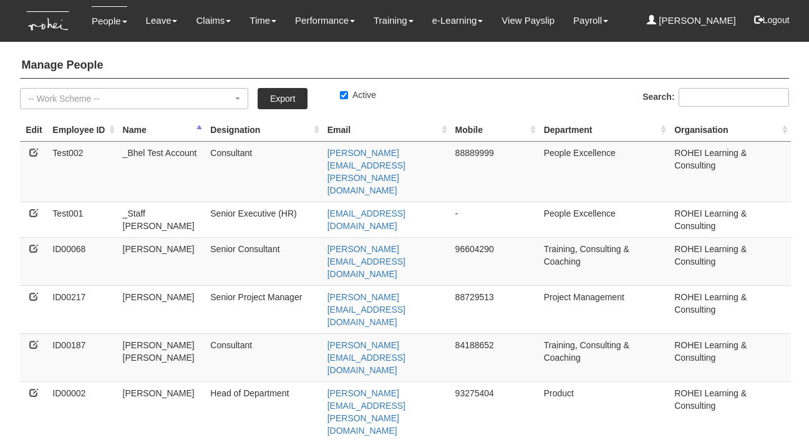
select select "50"
click at [473, 95] on div "-- Work Scheme -- Compressed work schedule Flexi-time / Flexi-hours Annualised …" at bounding box center [267, 103] width 512 height 31
